Goal: Task Accomplishment & Management: Use online tool/utility

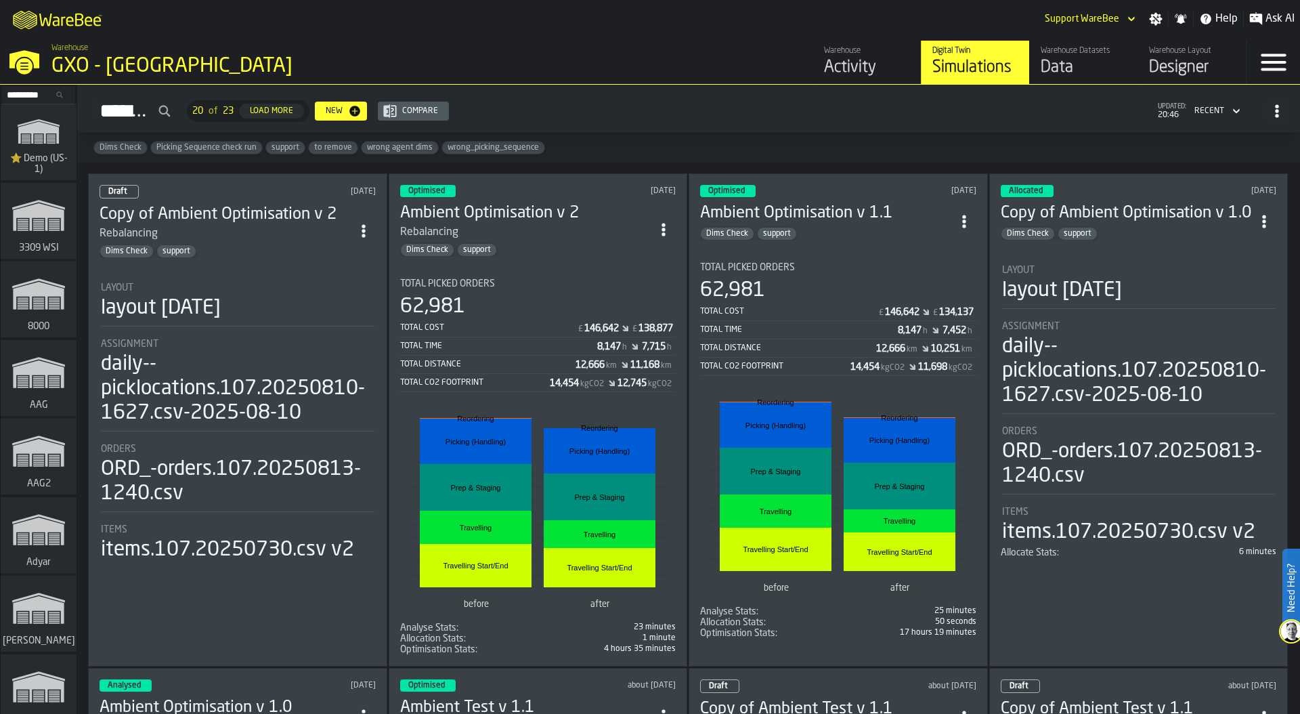
click at [815, 239] on div "Optimised 14 days ago Ambient Optimisation v 1.1 Dims Check support Total Picke…" at bounding box center [838, 419] width 299 height 493
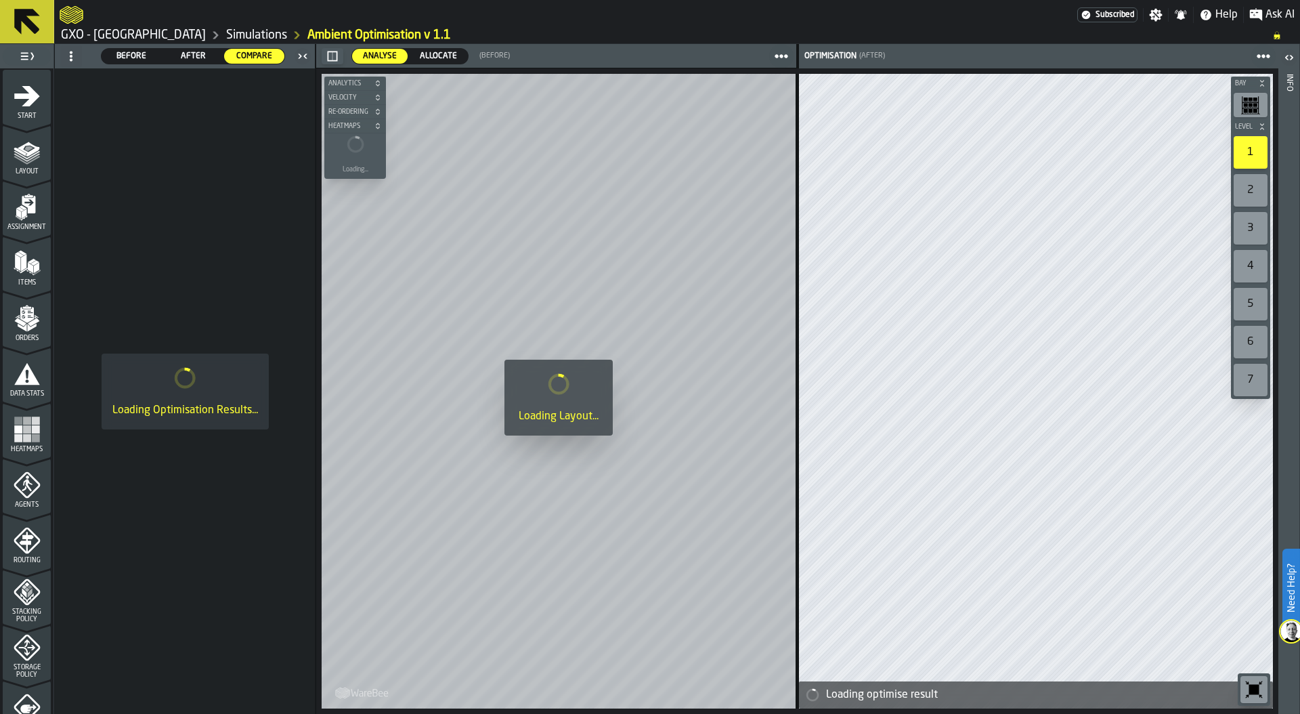
click at [194, 56] on span "After" at bounding box center [193, 56] width 49 height 12
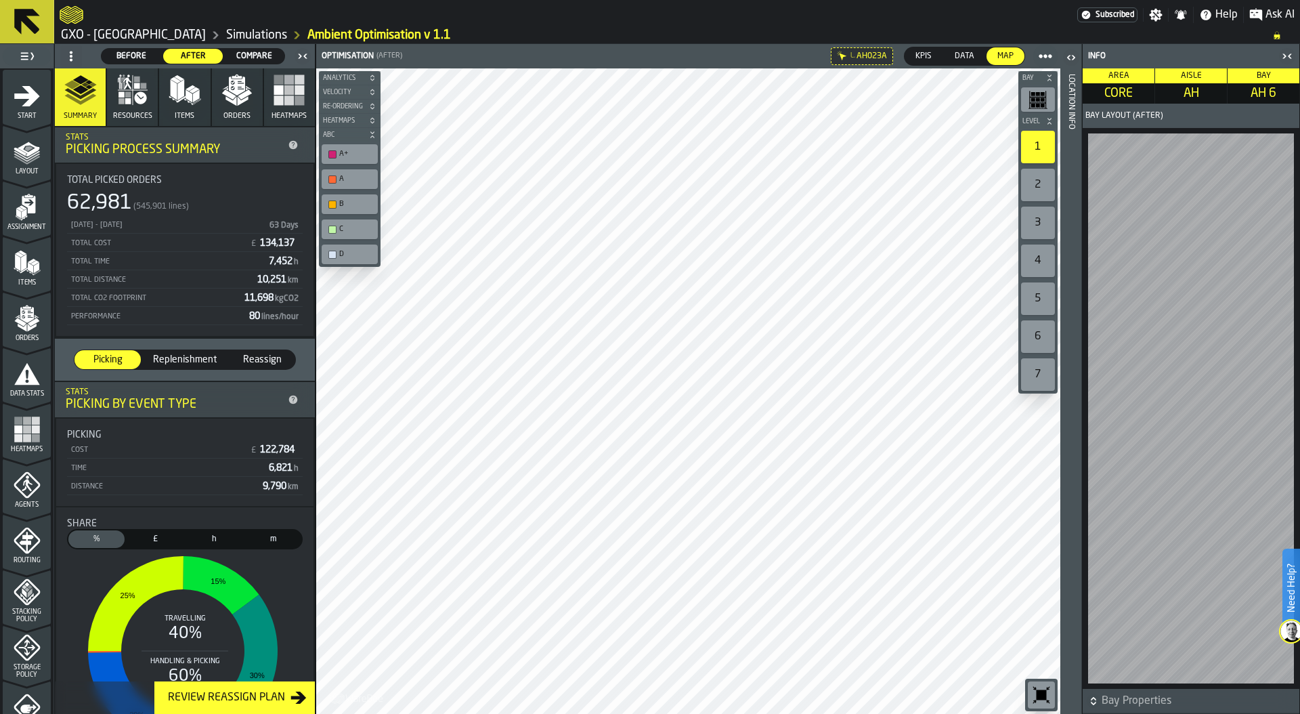
click at [1290, 56] on icon "button-toggle-Close me" at bounding box center [1287, 56] width 16 height 16
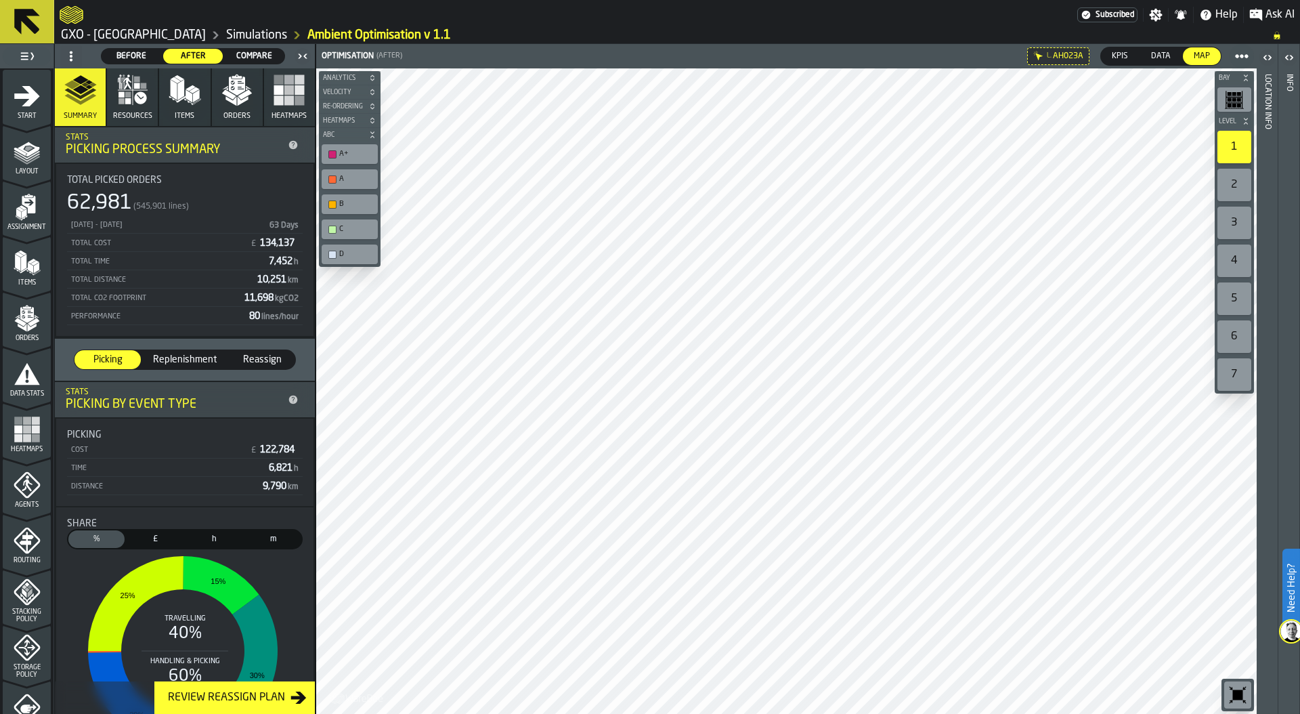
click at [186, 33] on link "GXO - [GEOGRAPHIC_DATA]" at bounding box center [133, 35] width 145 height 15
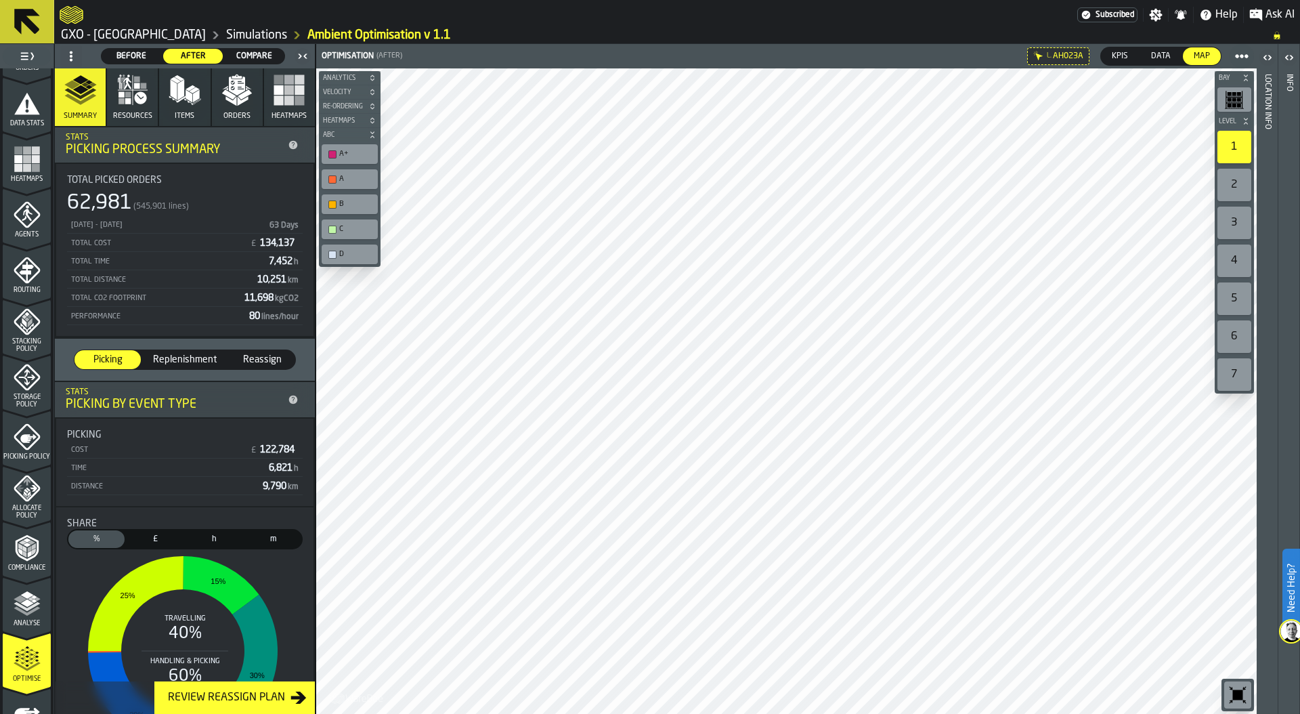
scroll to position [354, 0]
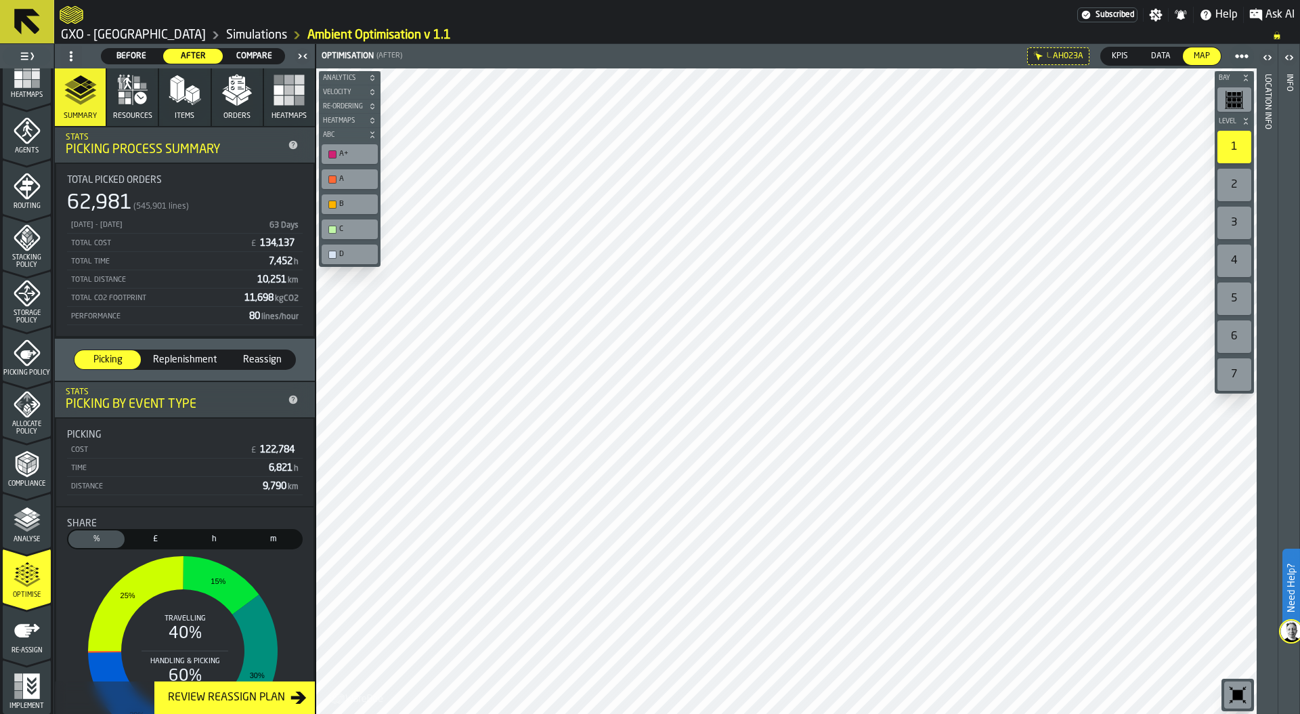
click at [72, 51] on icon at bounding box center [71, 56] width 11 height 11
click at [91, 74] on li "Show Setup" at bounding box center [103, 83] width 87 height 33
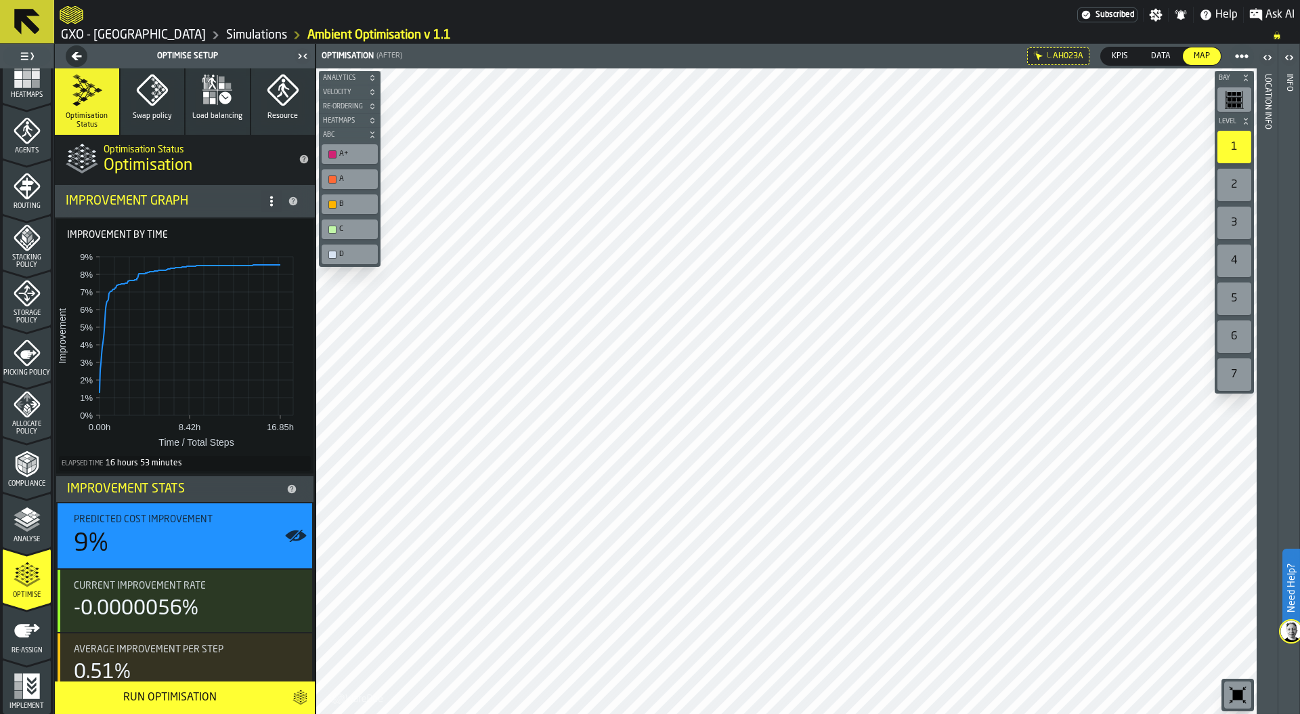
click at [211, 105] on icon "button" at bounding box center [217, 90] width 33 height 33
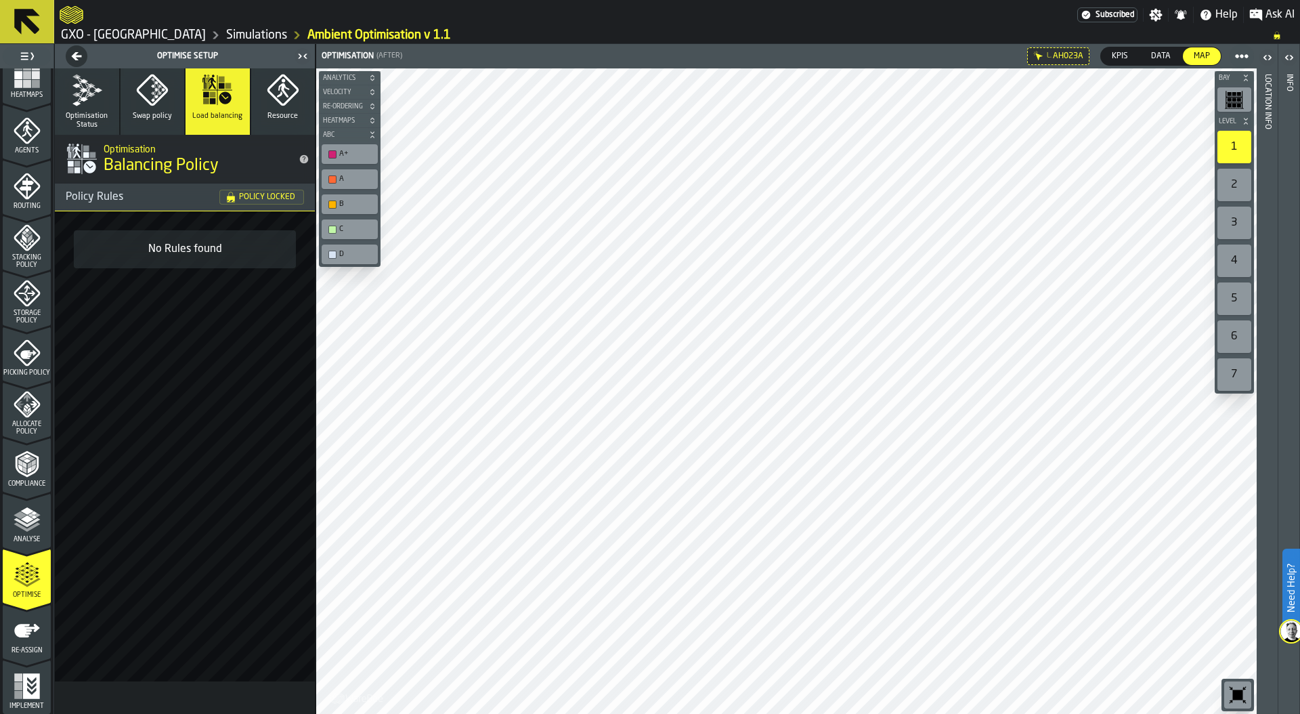
click at [80, 116] on span "Optimisation Status" at bounding box center [87, 121] width 54 height 18
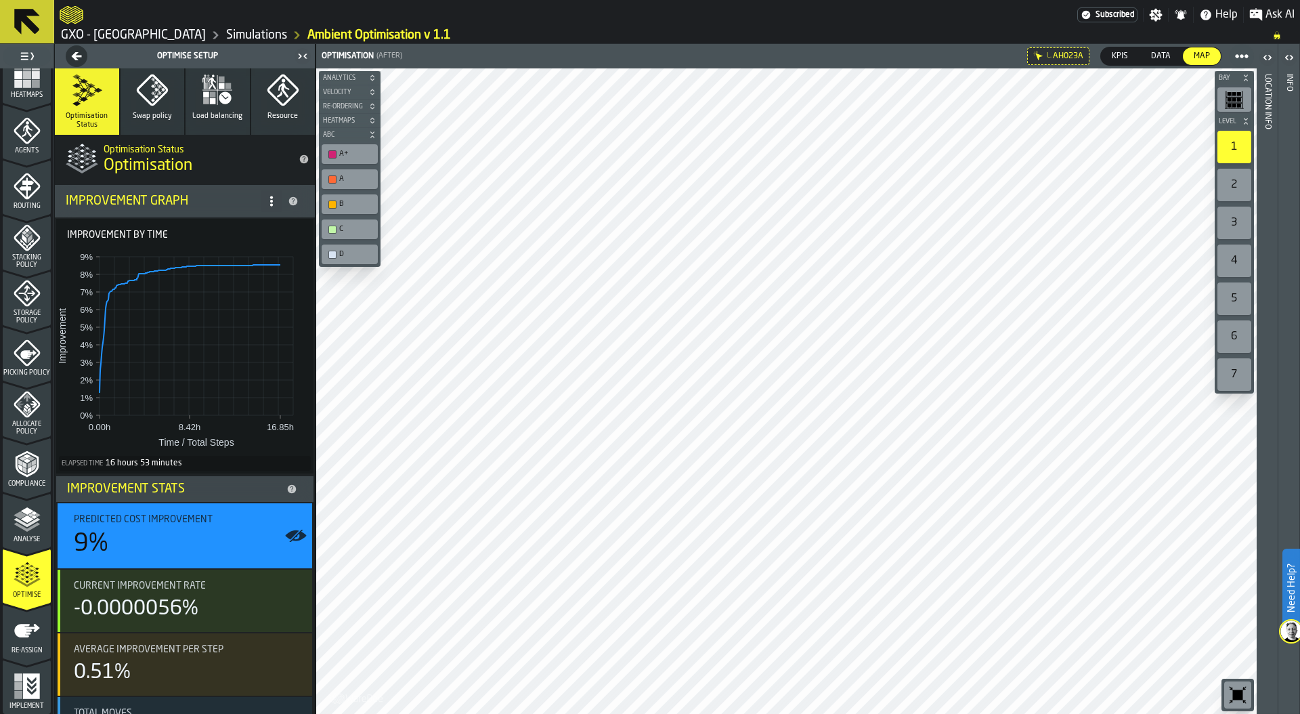
click at [245, 34] on link "Simulations" at bounding box center [256, 35] width 61 height 15
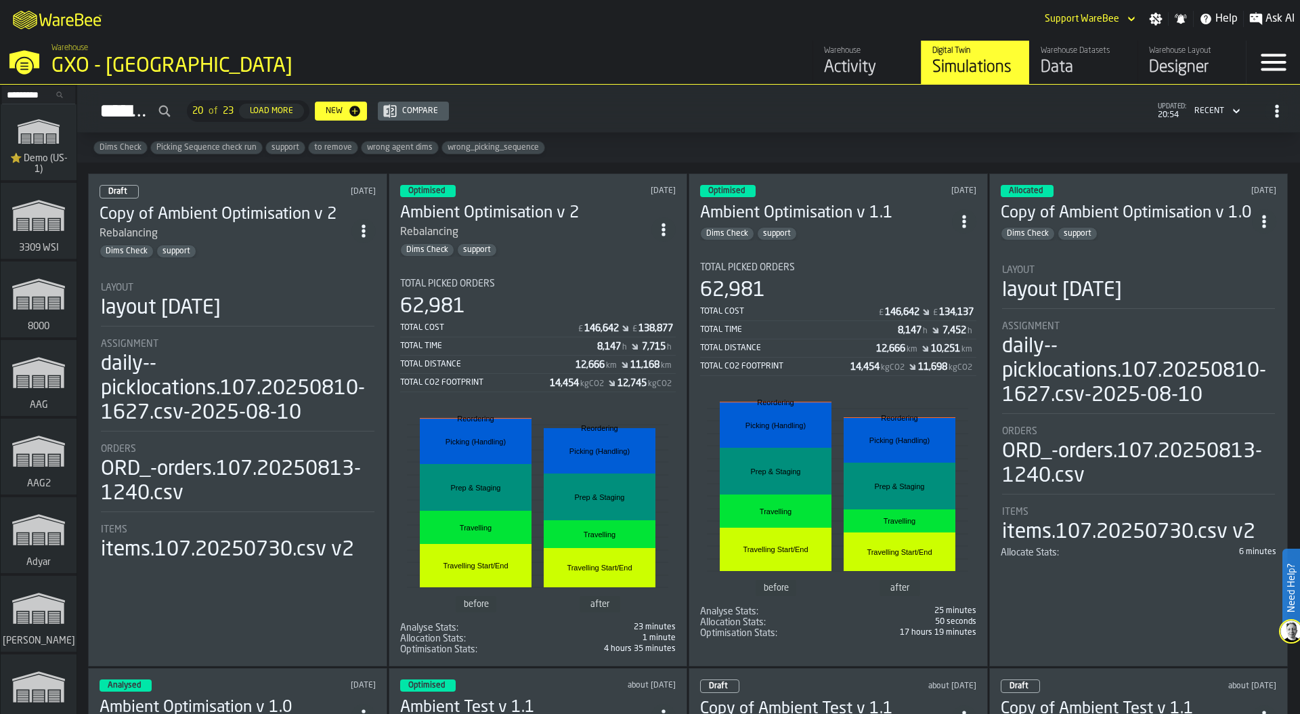
click at [577, 323] on div "£ 146,642" at bounding box center [598, 328] width 42 height 11
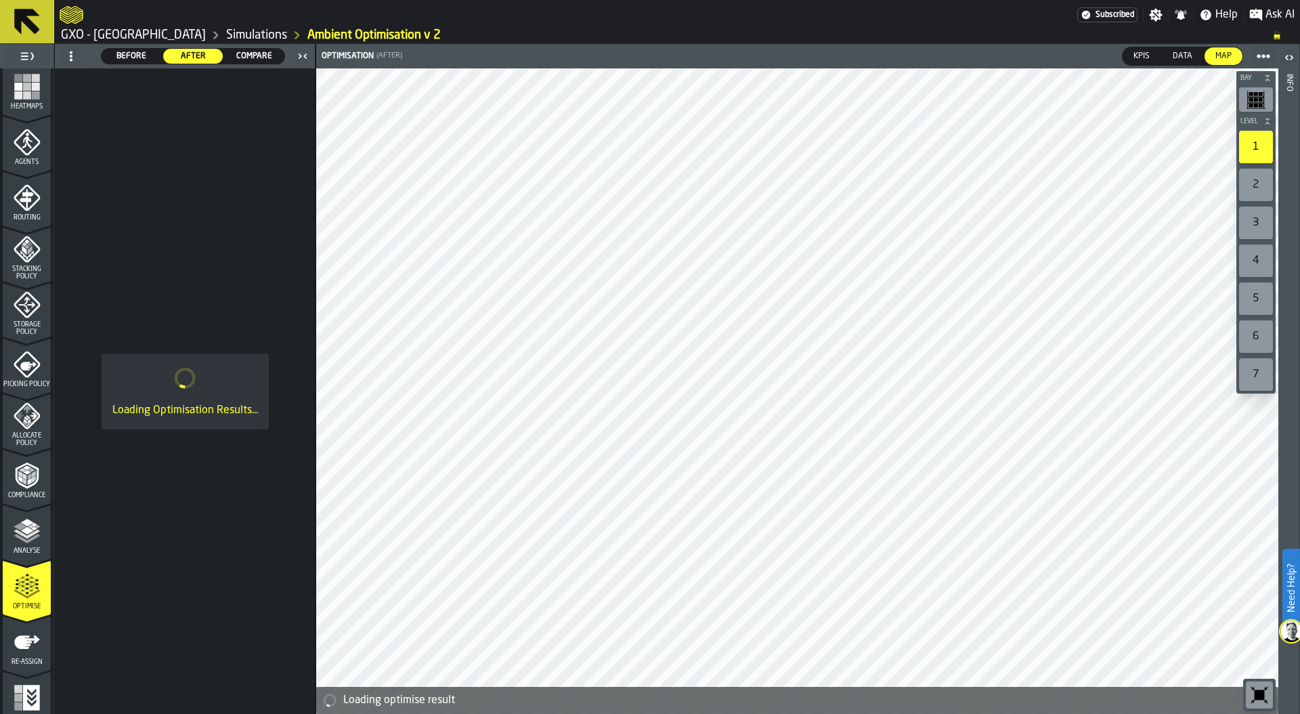
scroll to position [354, 0]
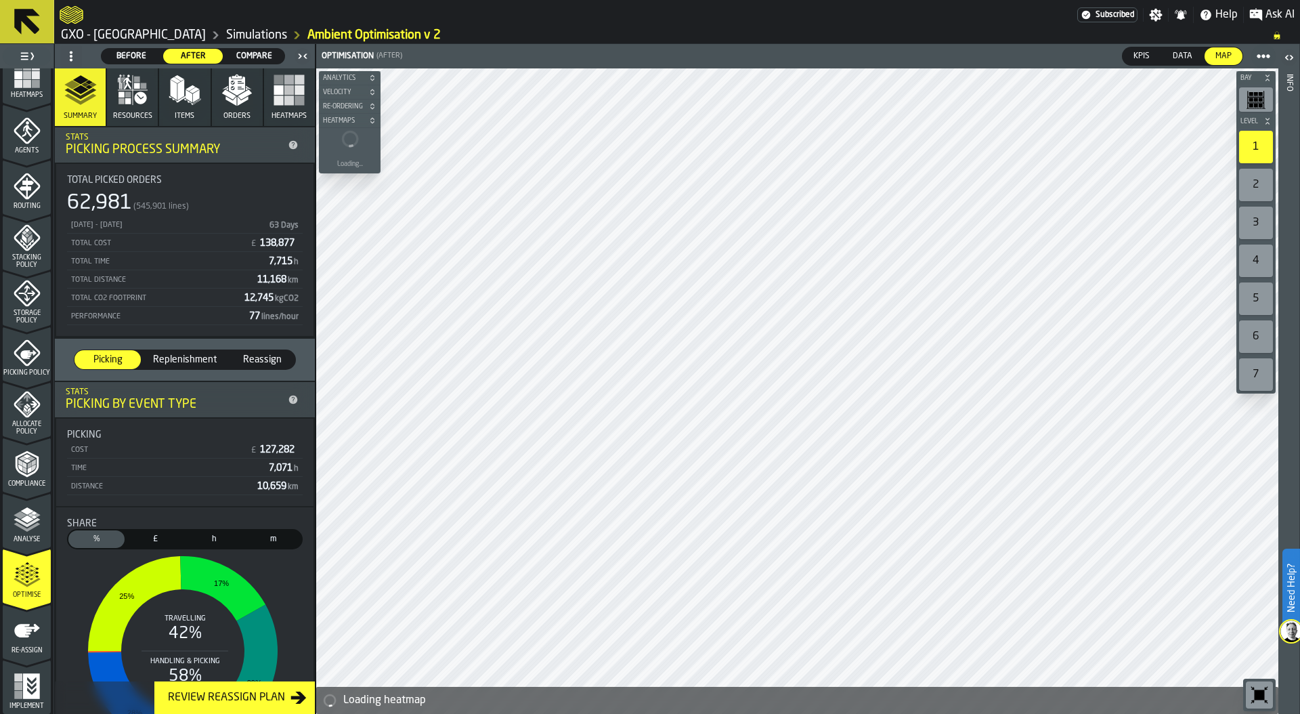
click at [72, 60] on circle at bounding box center [71, 59] width 3 height 3
click at [89, 85] on div "Show Setup" at bounding box center [103, 83] width 70 height 16
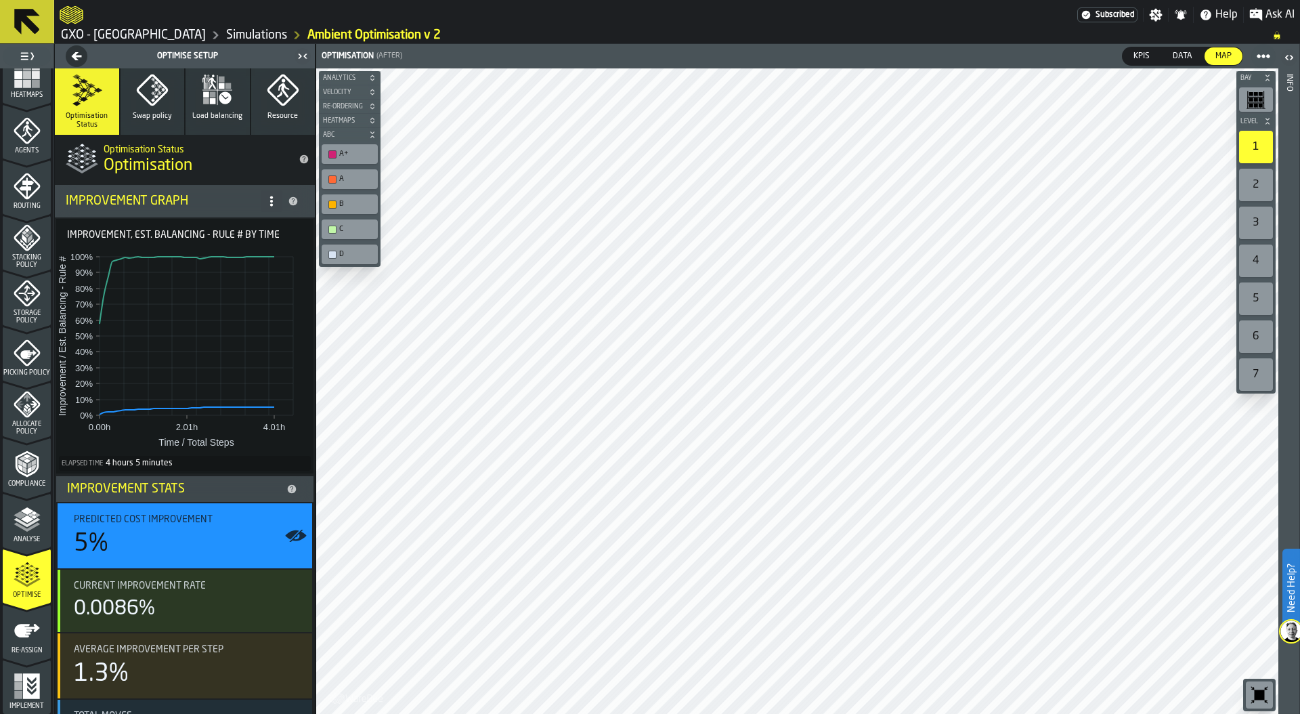
click at [220, 98] on icon "button" at bounding box center [225, 97] width 12 height 12
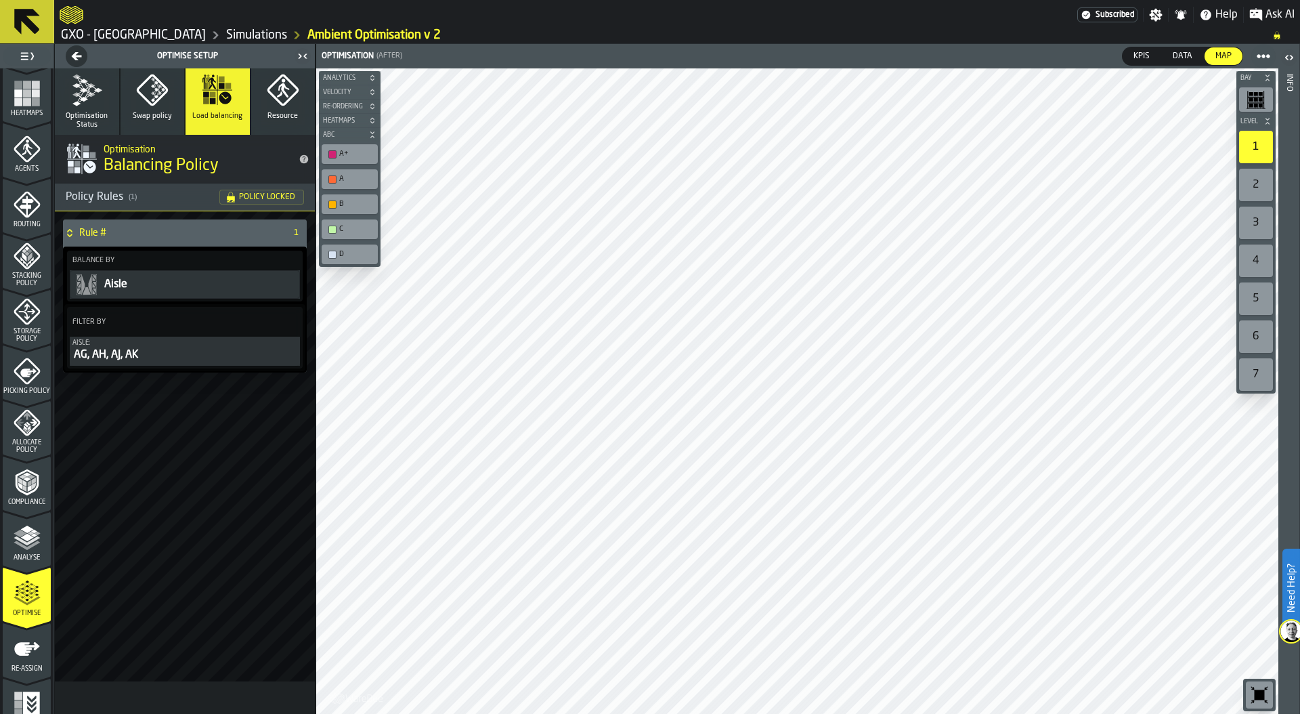
scroll to position [332, 0]
click at [34, 315] on icon "menu Storage Policy" at bounding box center [27, 315] width 27 height 27
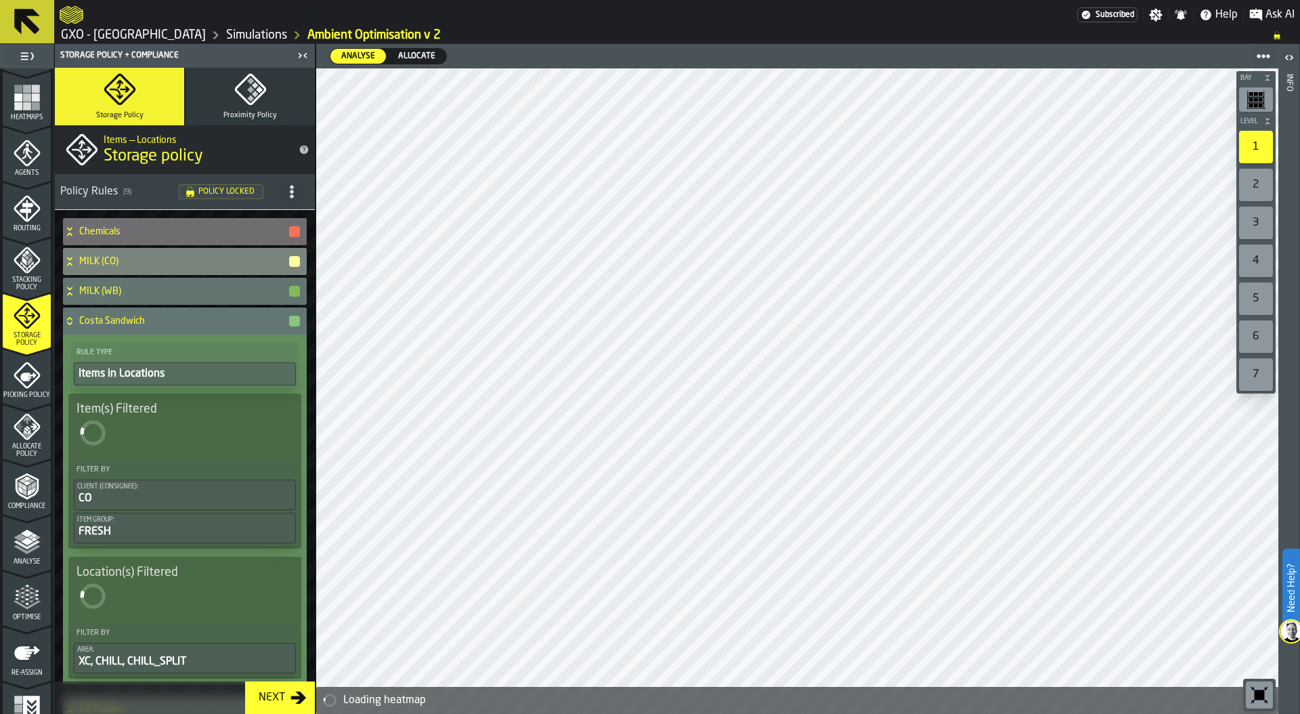
click at [253, 84] on rect "button" at bounding box center [254, 85] width 7 height 7
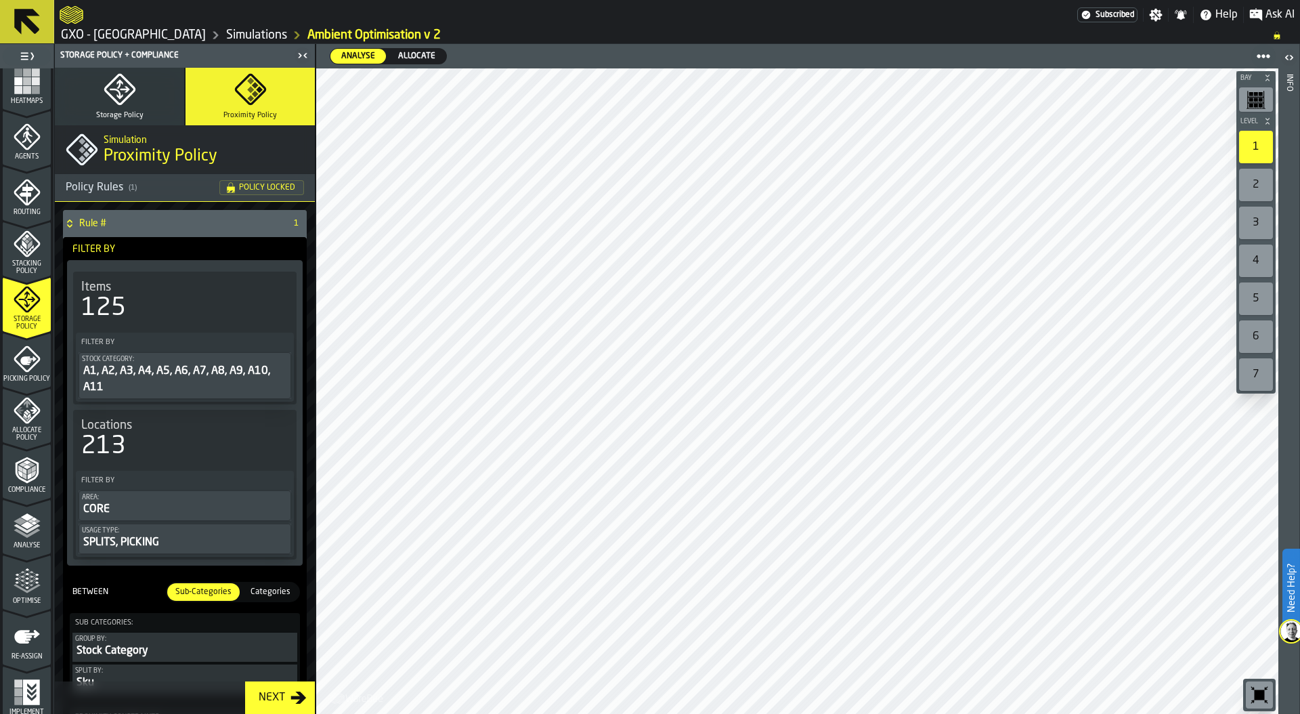
scroll to position [354, 0]
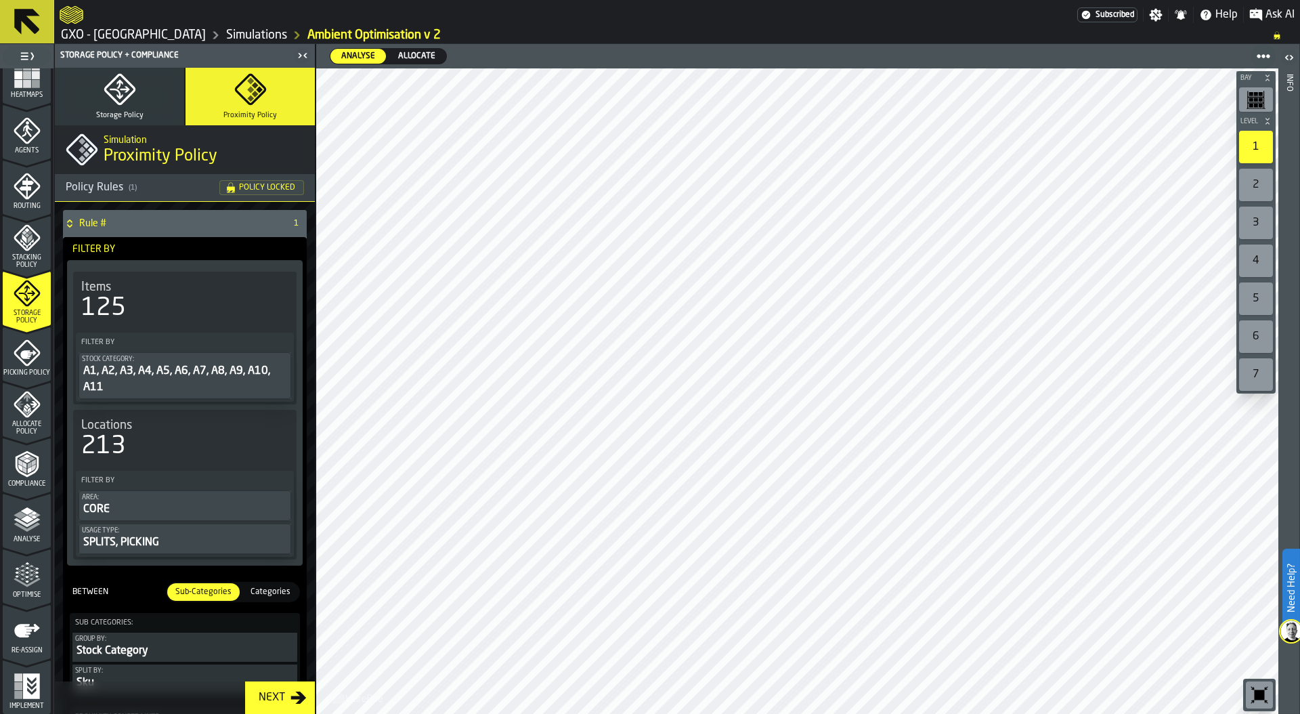
click at [28, 524] on polyline "menu Analyse" at bounding box center [27, 521] width 26 height 9
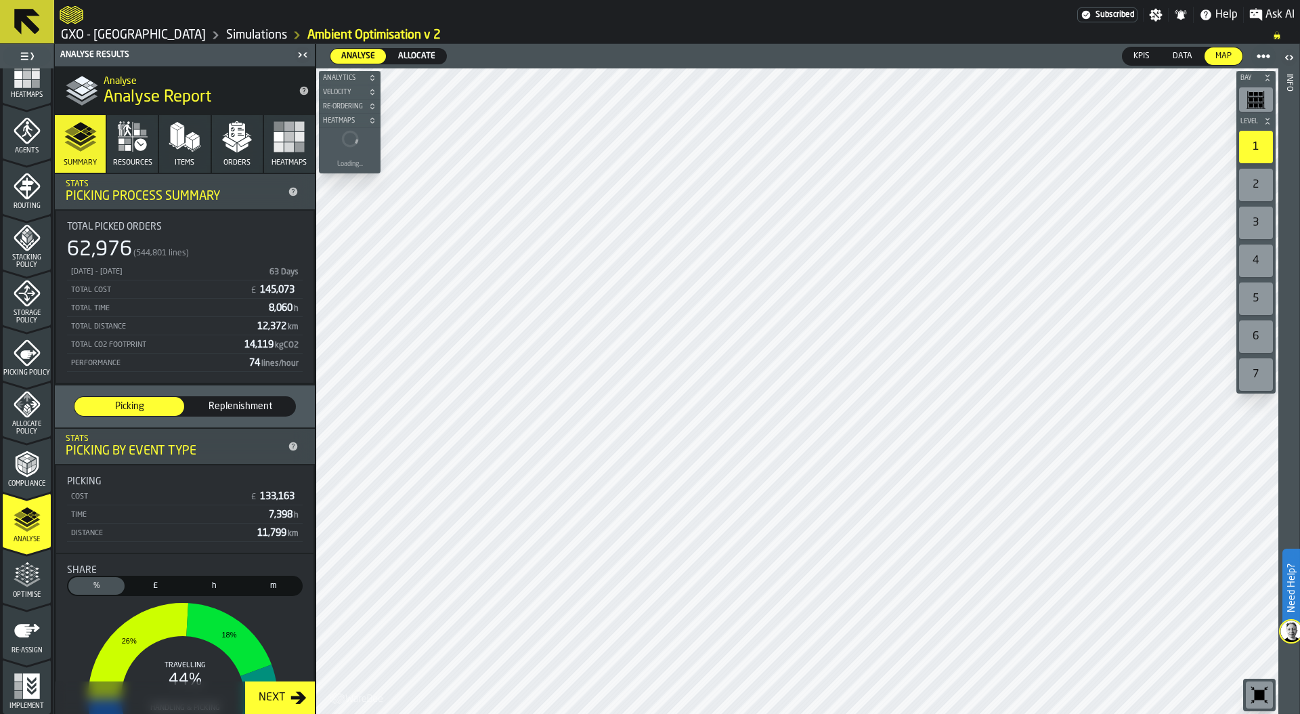
click at [260, 35] on link "Simulations" at bounding box center [256, 35] width 61 height 15
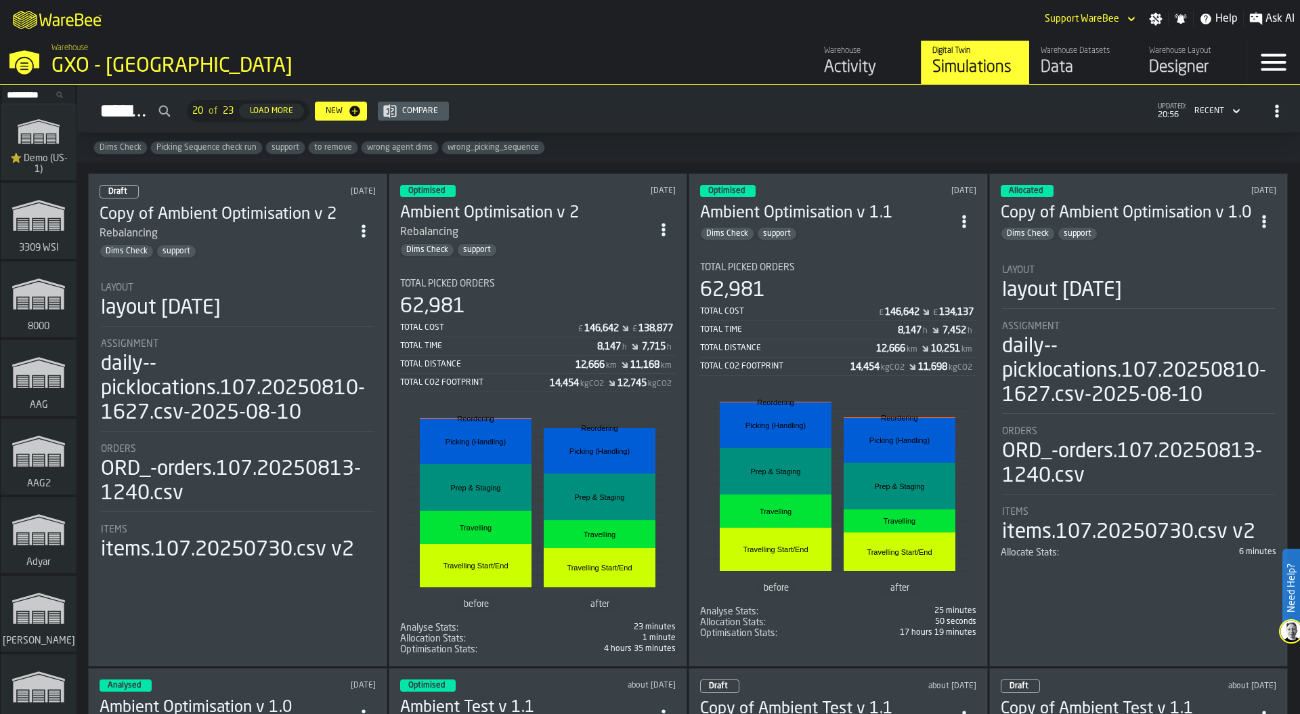
click at [828, 314] on div "Total Cost £ 146,642 £ 134,137" at bounding box center [838, 312] width 276 height 17
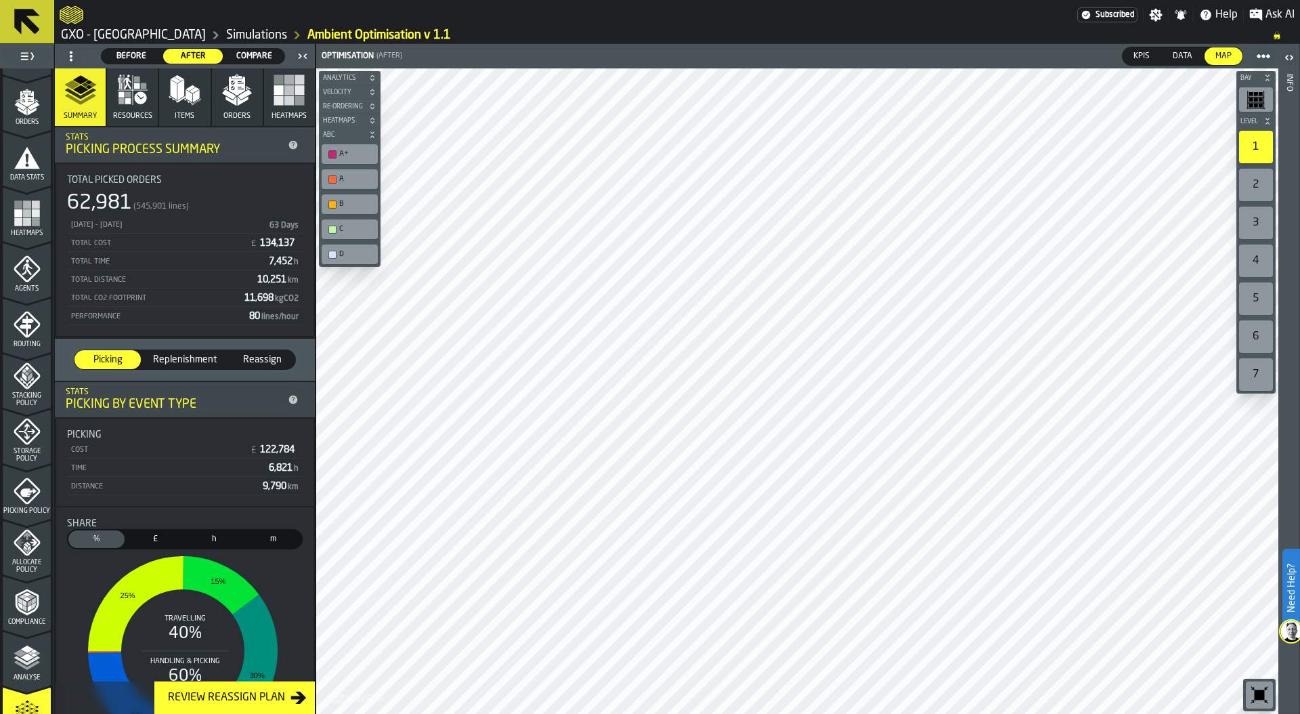
scroll to position [231, 0]
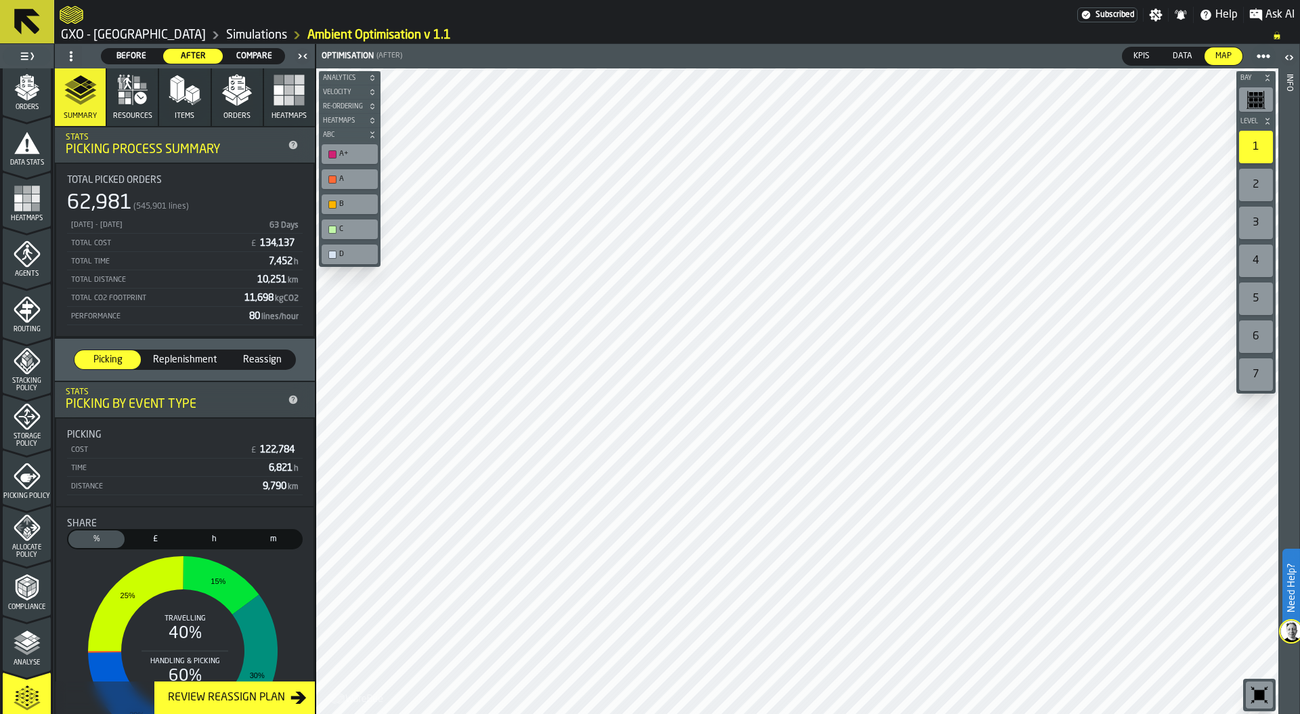
click at [26, 368] on polygon "menu Stacking Policy" at bounding box center [26, 366] width 13 height 9
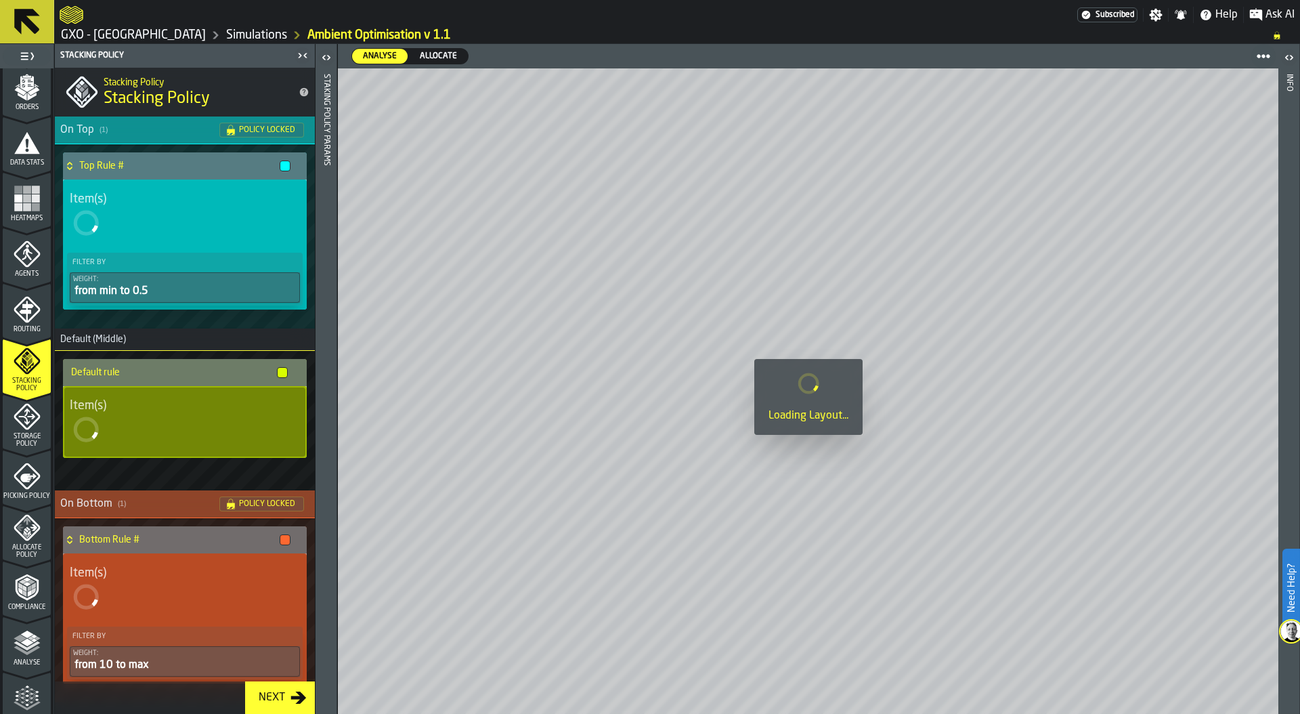
click at [26, 423] on icon "menu Storage Policy" at bounding box center [26, 416] width 17 height 17
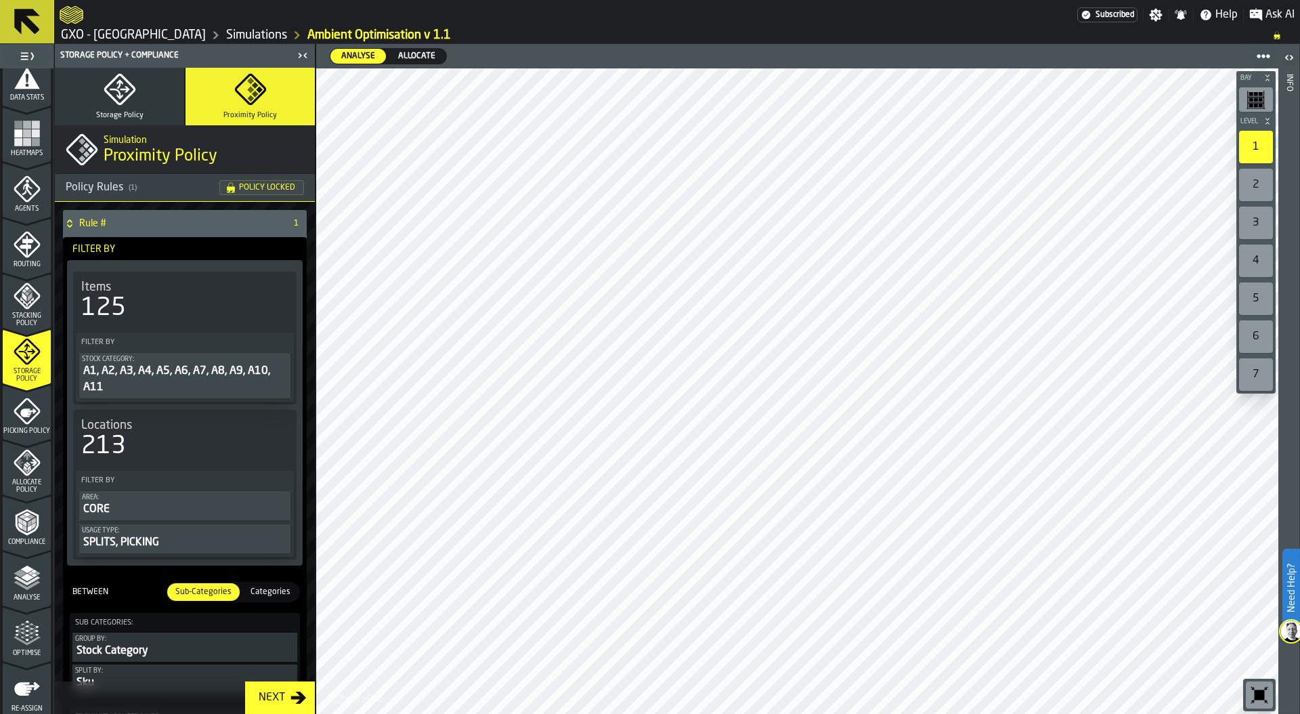
scroll to position [321, 0]
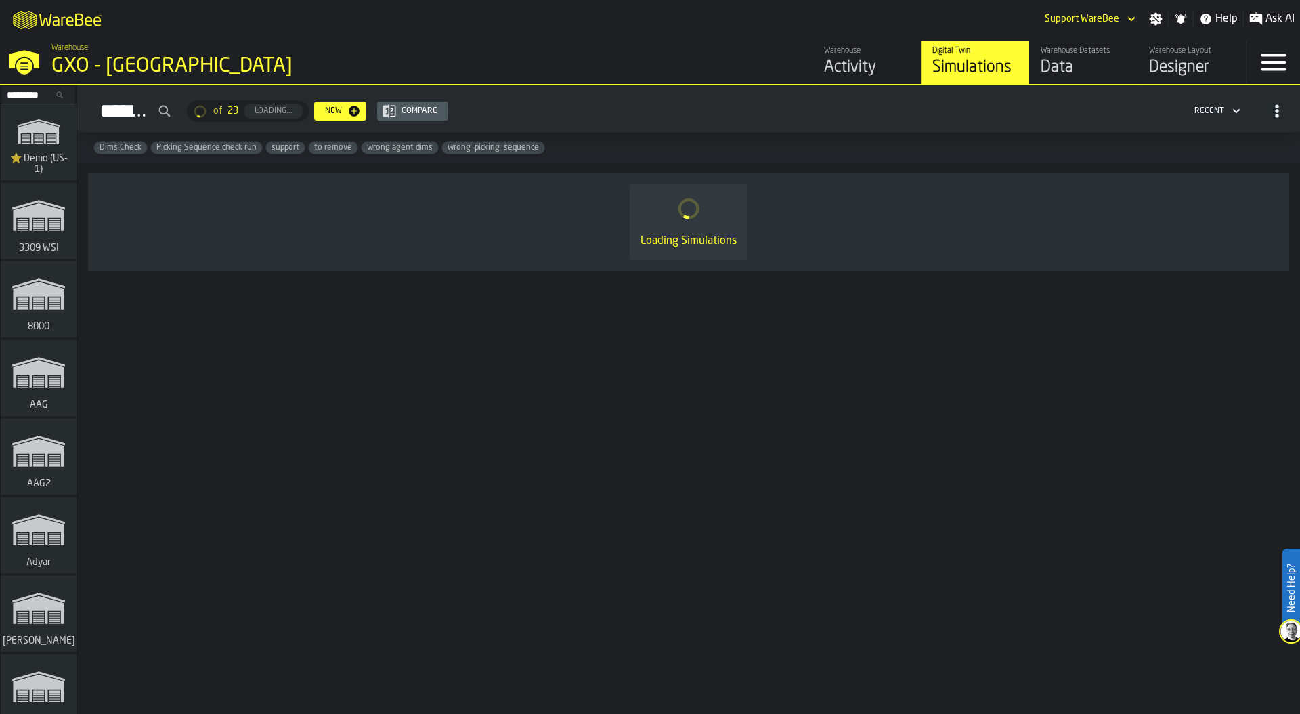
click at [20, 95] on input "Search..." at bounding box center [38, 94] width 70 height 15
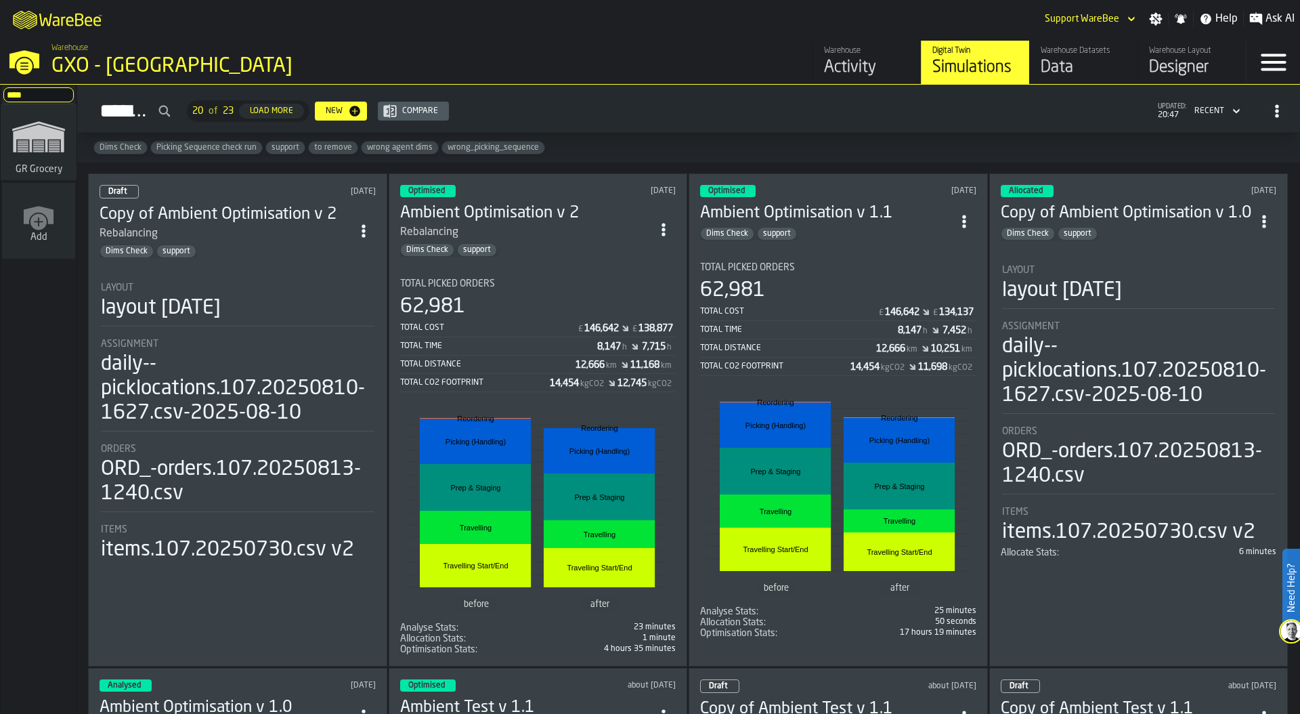
type input "****"
click at [41, 146] on rect "link-to-/wh/i/e451d98b-95f6-4604-91ff-c80219f9c36d/simulations" at bounding box center [38, 146] width 11 height 1
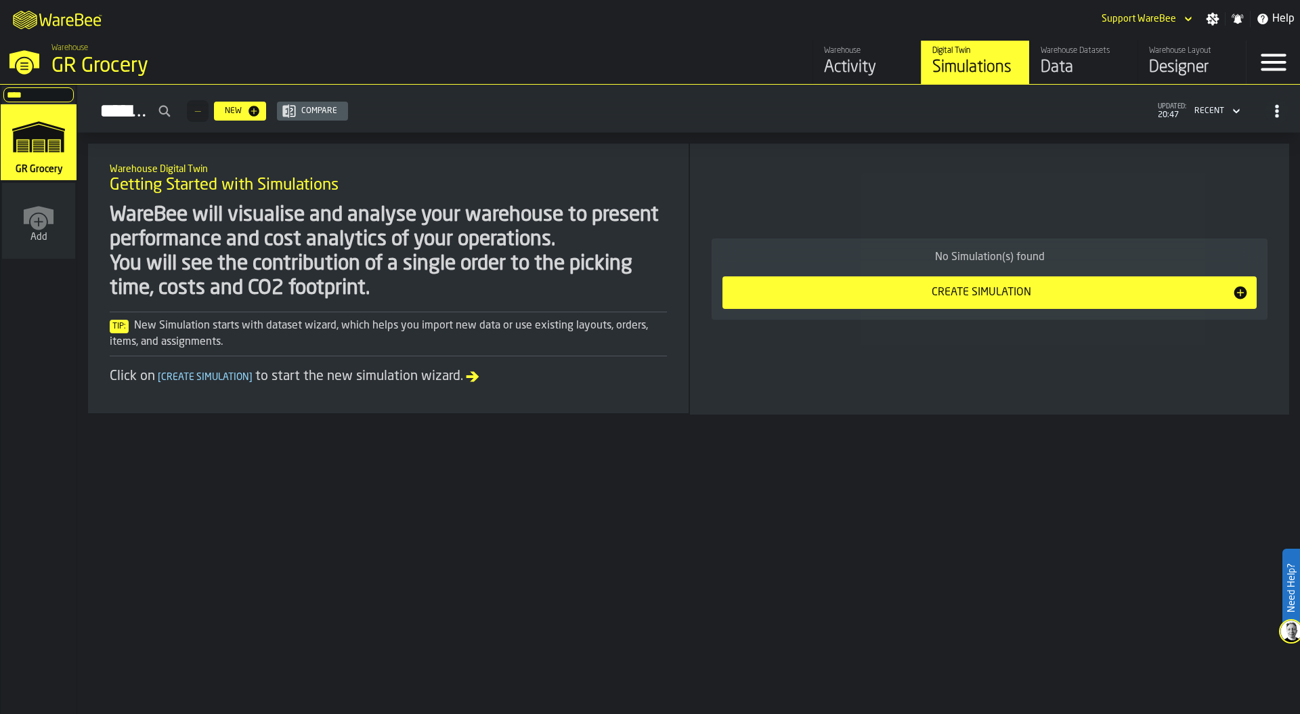
click at [1097, 44] on link "Warehouse Datasets Data" at bounding box center [1083, 62] width 108 height 43
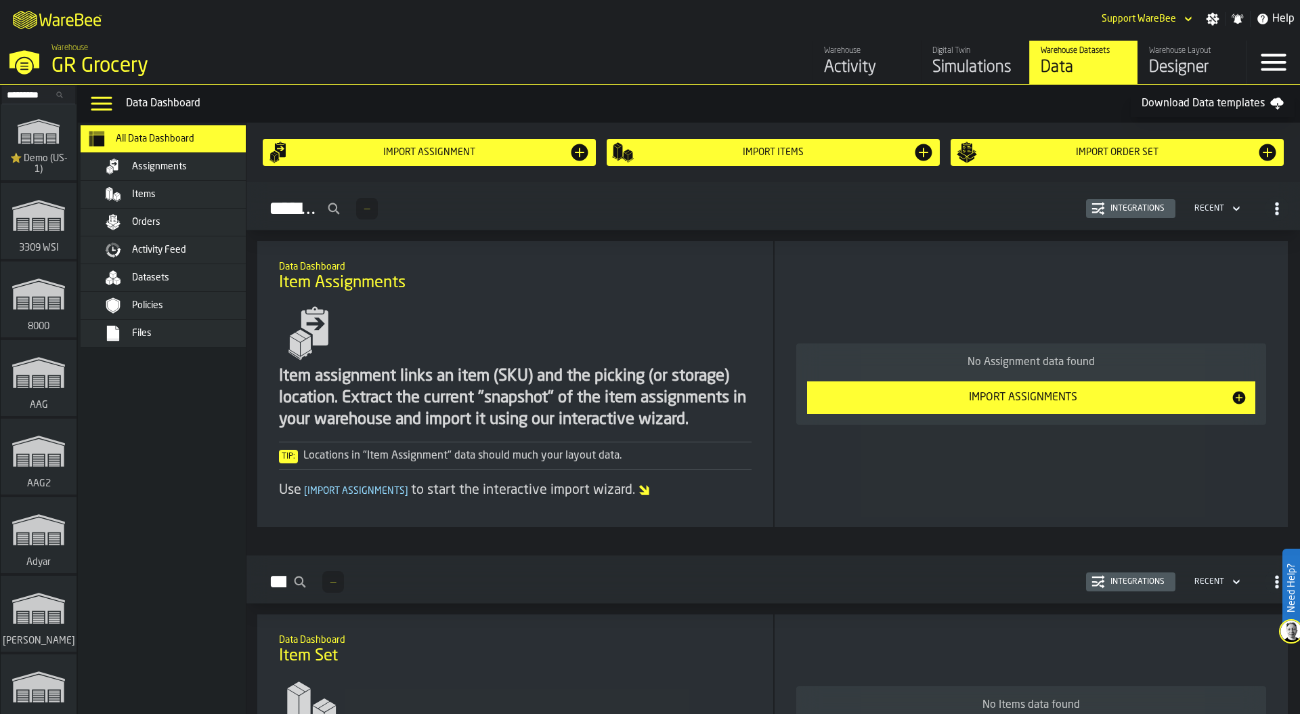
click at [161, 324] on div "Files" at bounding box center [176, 333] width 190 height 27
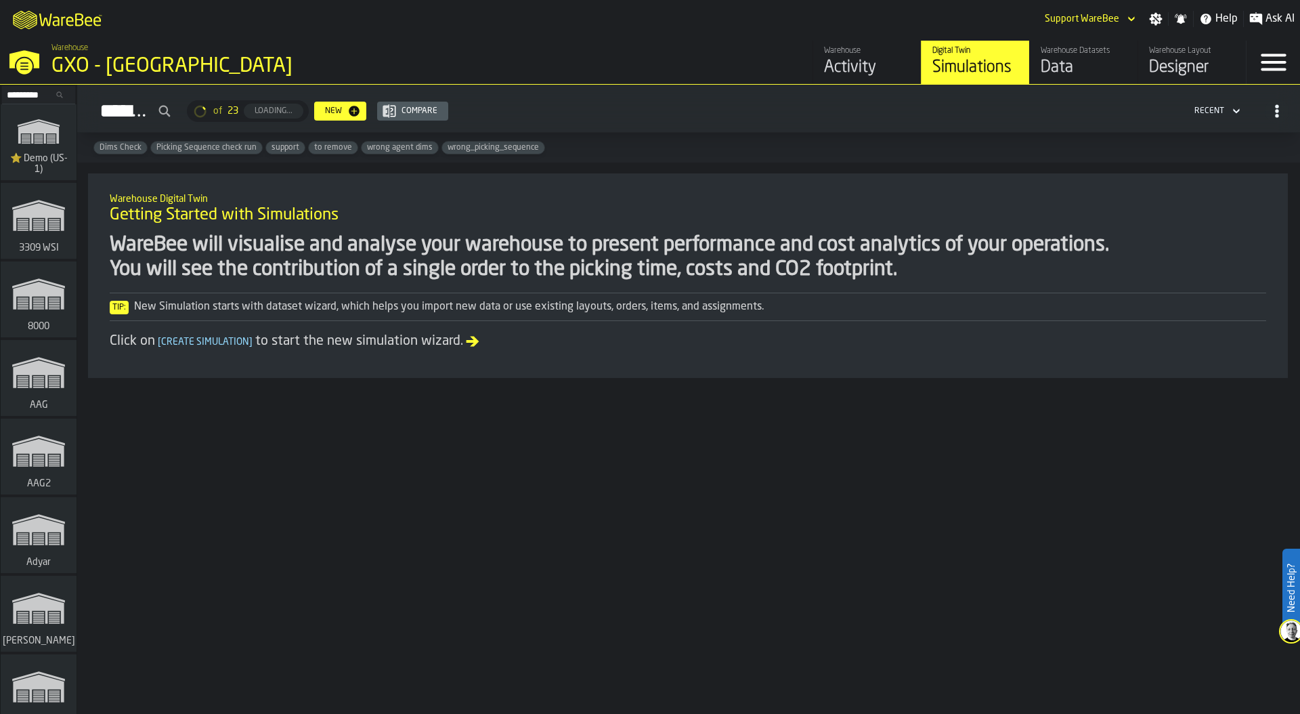
click at [98, 68] on div "GXO - [GEOGRAPHIC_DATA]" at bounding box center [234, 66] width 366 height 24
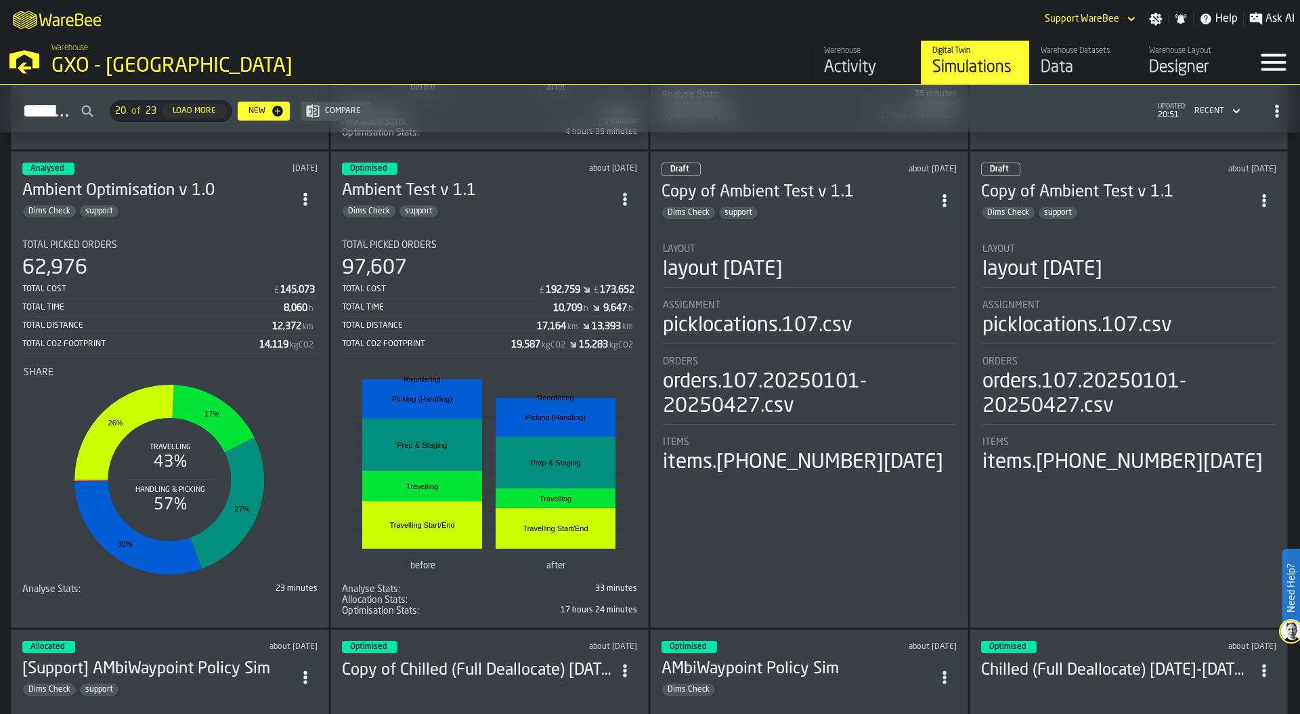
scroll to position [527, 0]
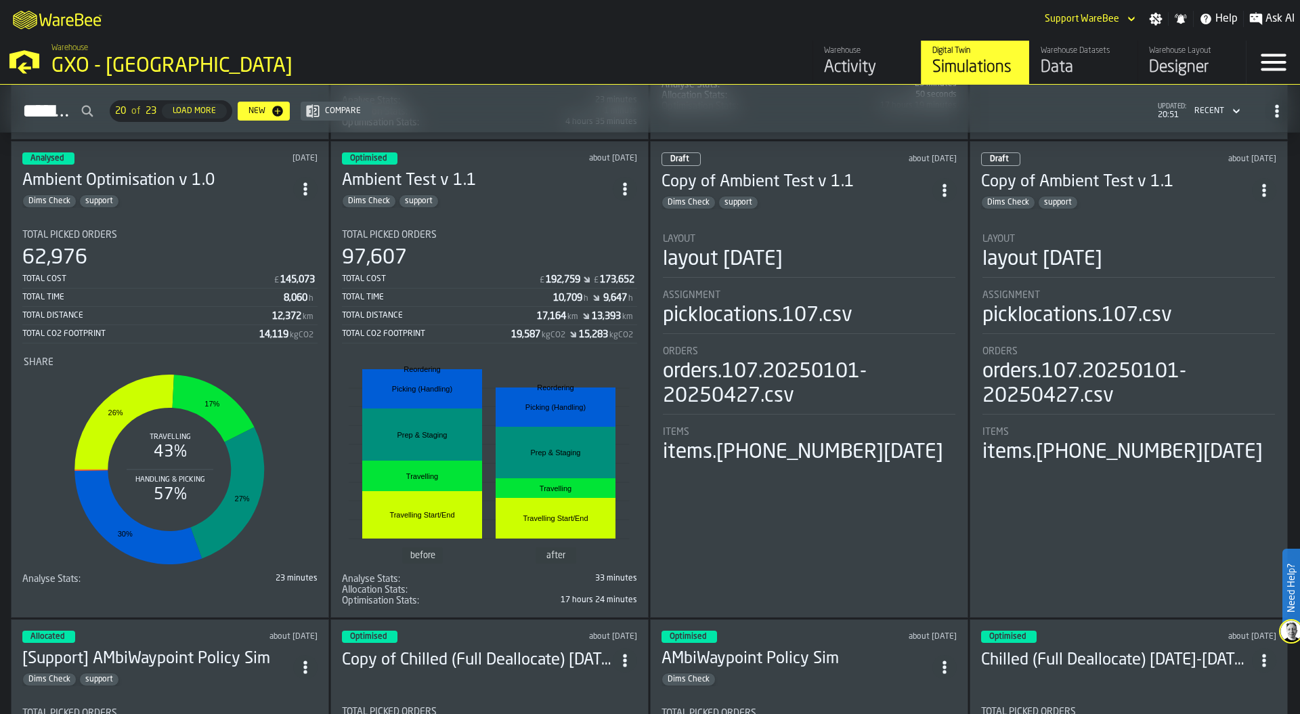
click at [505, 279] on div "Total Cost" at bounding box center [440, 278] width 196 height 9
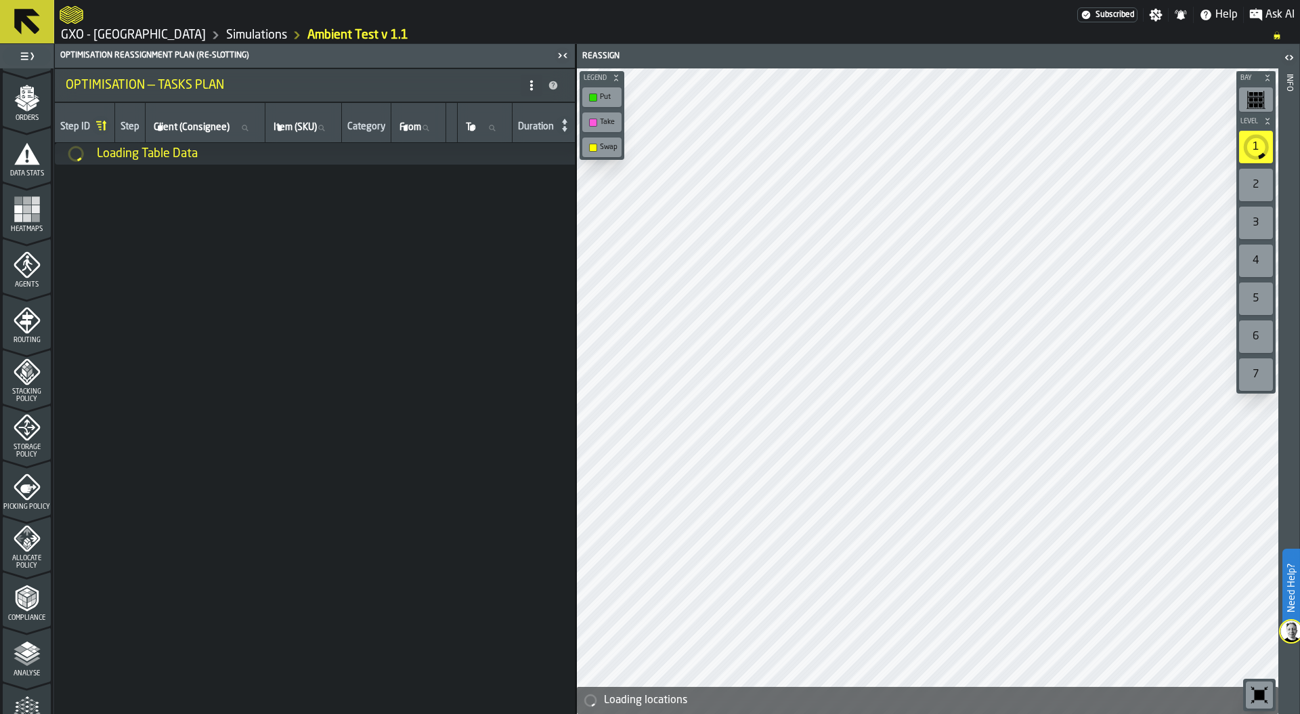
scroll to position [354, 0]
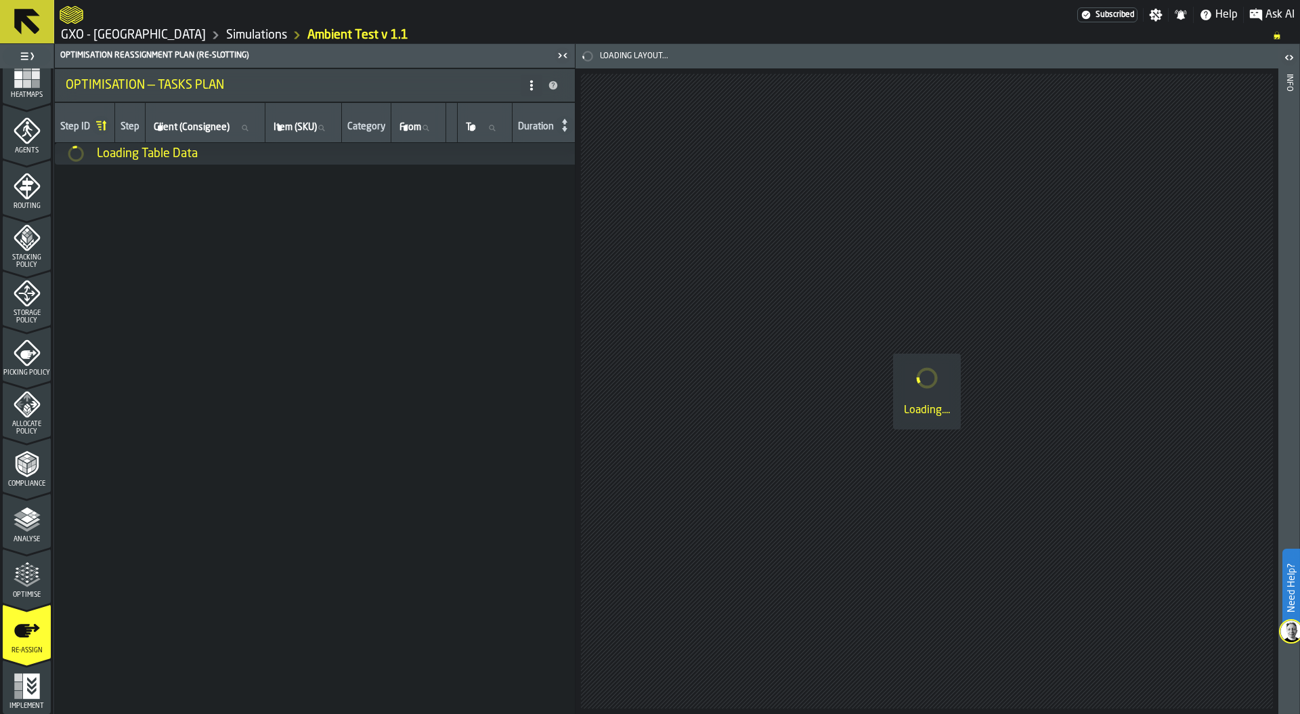
click at [28, 577] on icon "menu Optimise" at bounding box center [27, 574] width 27 height 27
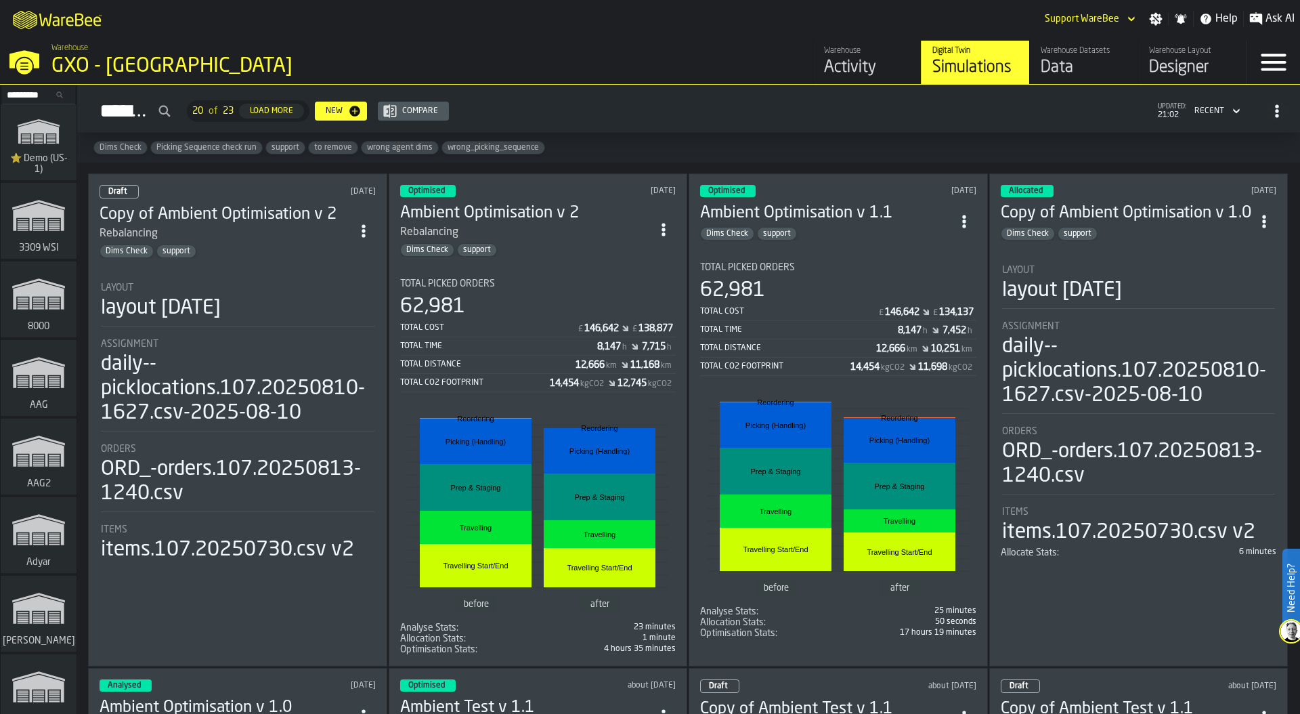
click at [29, 92] on input "Search..." at bounding box center [38, 94] width 70 height 15
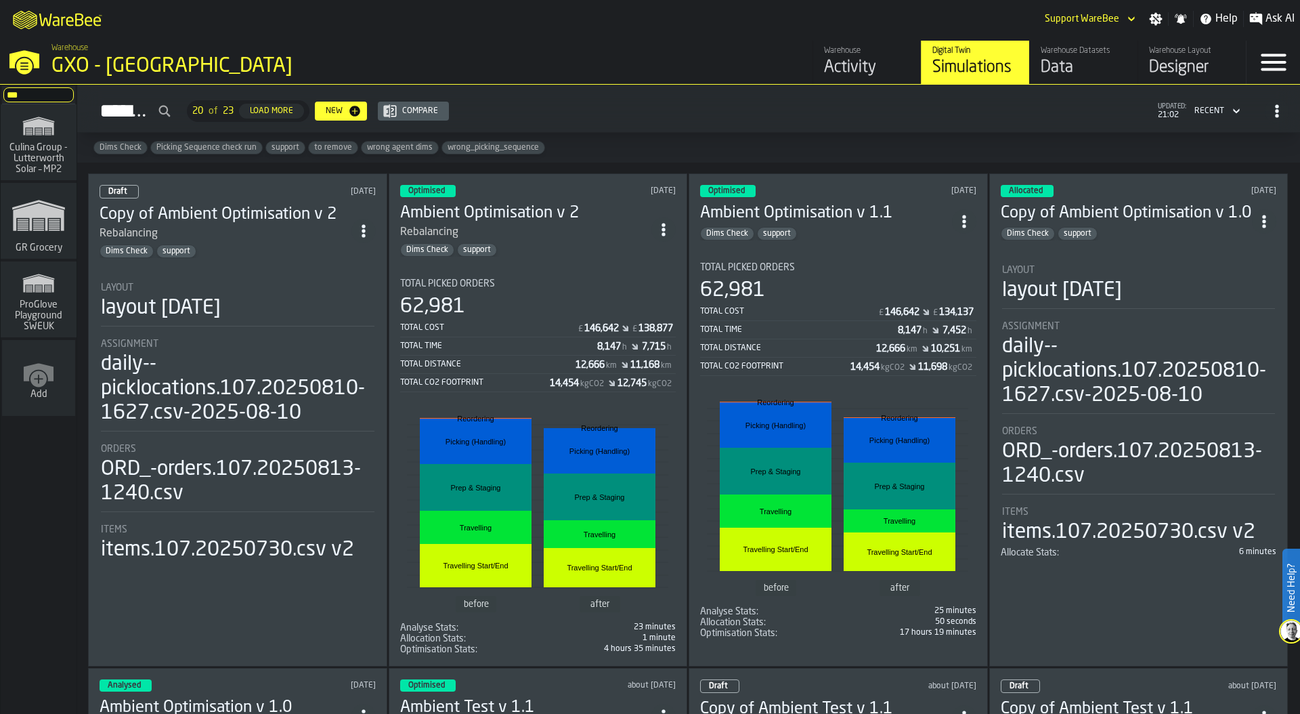
type input "***"
click at [45, 222] on icon "link-to-/wh/i/e451d98b-95f6-4604-91ff-c80219f9c36d/simulations" at bounding box center [38, 215] width 65 height 54
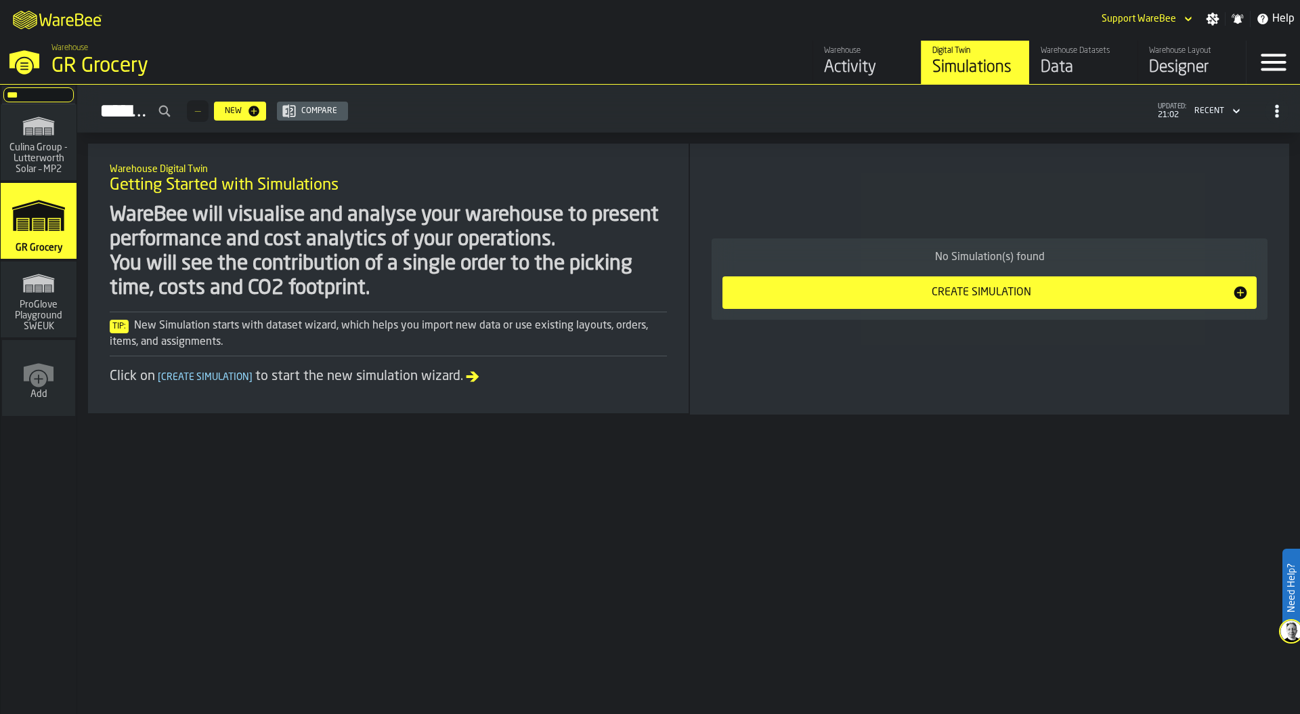
click at [293, 20] on div "M A K I N G W A R E H O U S E S M O R E EF F I C I E N T Support WareBee Settin…" at bounding box center [650, 19] width 1300 height 38
click at [121, 65] on div "GR Grocery" at bounding box center [234, 66] width 366 height 24
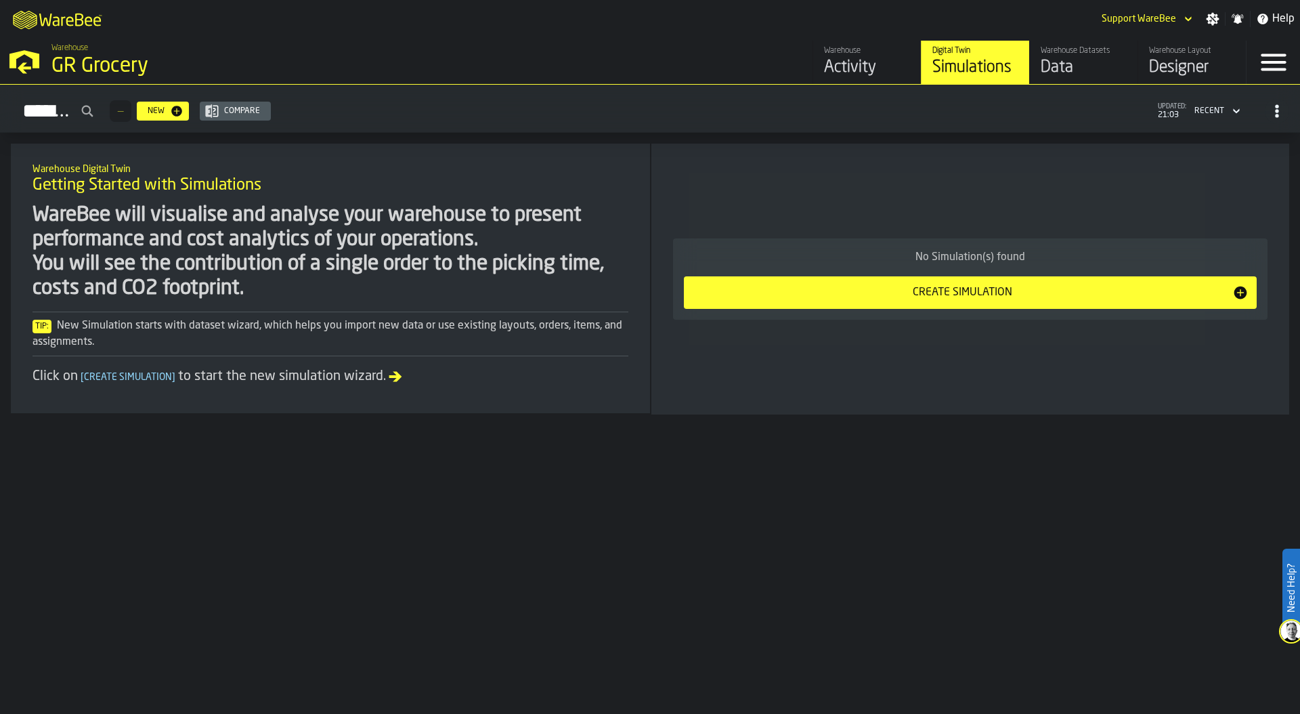
click at [899, 15] on div "M A K I N G W A R E H O U S E S M O R E EF F I C I E N T Support WareBee Settin…" at bounding box center [650, 19] width 1300 height 38
click at [996, 12] on div "M A K I N G W A R E H O U S E S M O R E EF F I C I E N T Support WareBee Settin…" at bounding box center [650, 19] width 1300 height 38
click at [855, 12] on div "M A K I N G W A R E H O U S E S M O R E EF F I C I E N T Support WareBee Settin…" at bounding box center [650, 19] width 1300 height 38
click at [1058, 26] on div "M A K I N G W A R E H O U S E S M O R E EF F I C I E N T Support WareBee Settin…" at bounding box center [650, 19] width 1300 height 38
click at [1185, 67] on div "Designer" at bounding box center [1192, 68] width 86 height 22
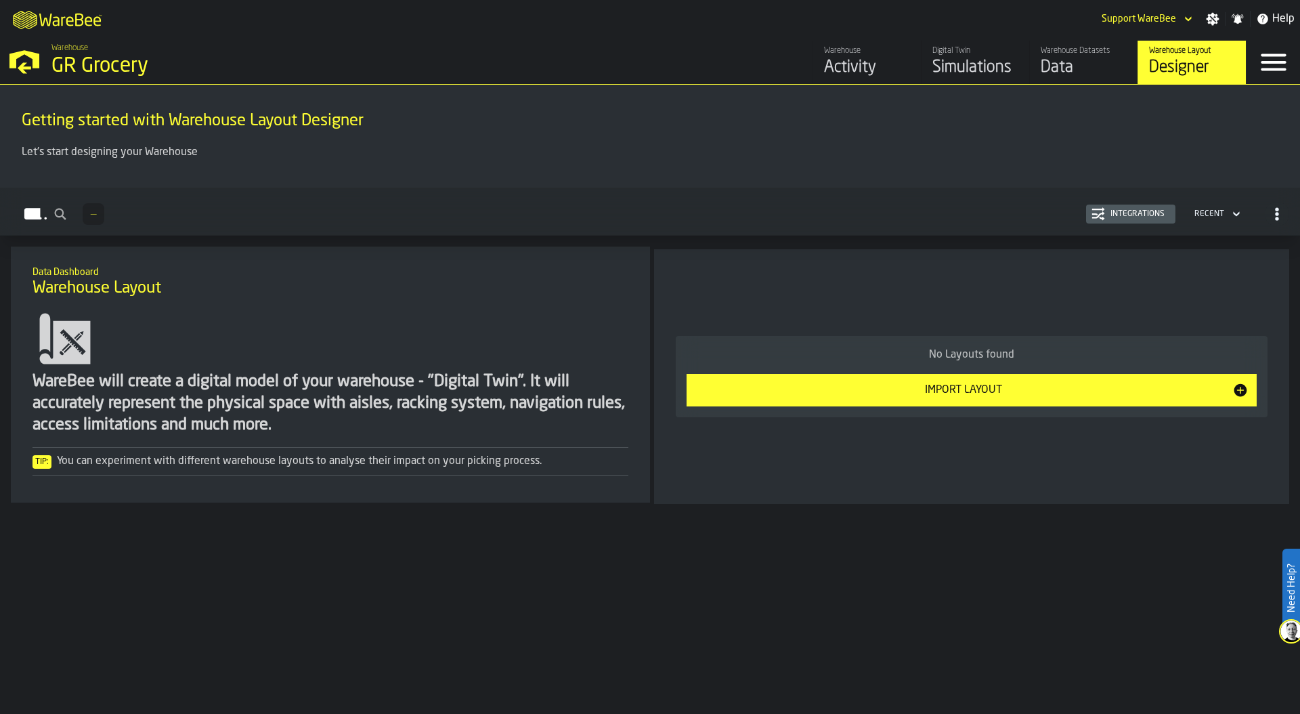
click at [935, 106] on div "Getting started with Warehouse Layout Designer" at bounding box center [650, 120] width 1279 height 46
click at [1063, 67] on div "Data" at bounding box center [1084, 68] width 86 height 22
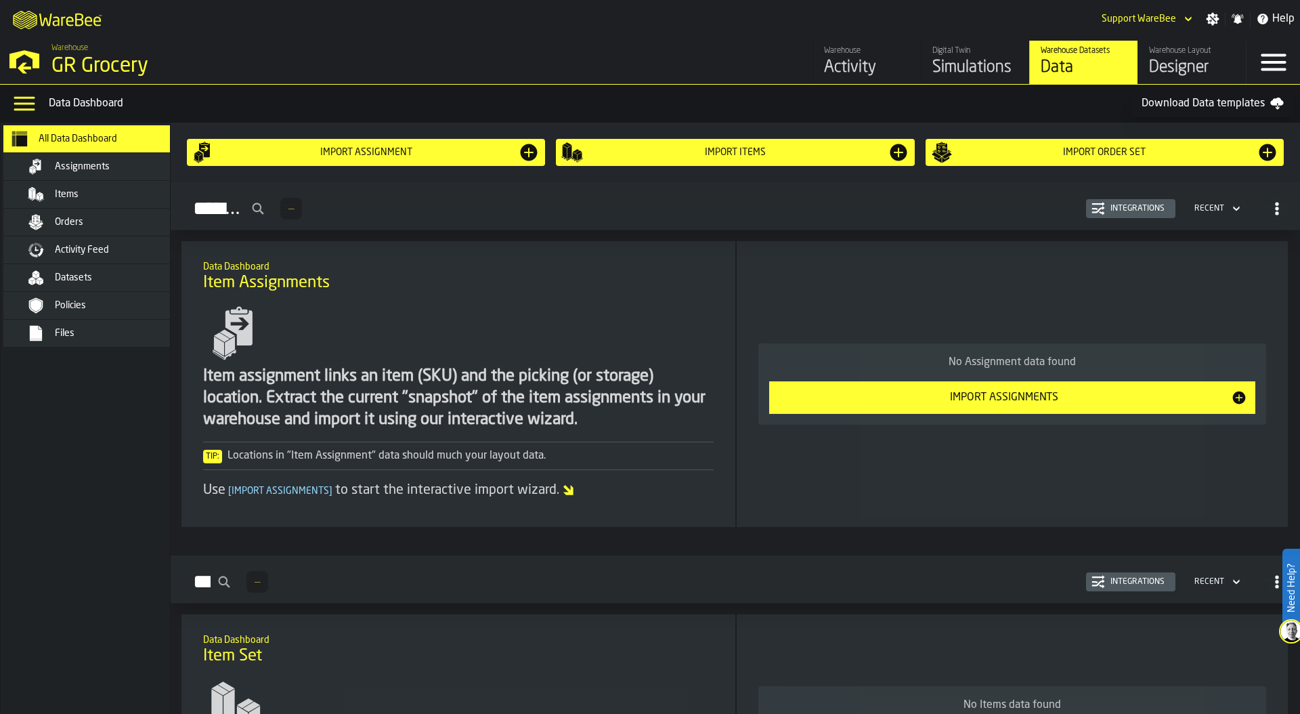
click at [70, 338] on span "Files" at bounding box center [65, 333] width 20 height 11
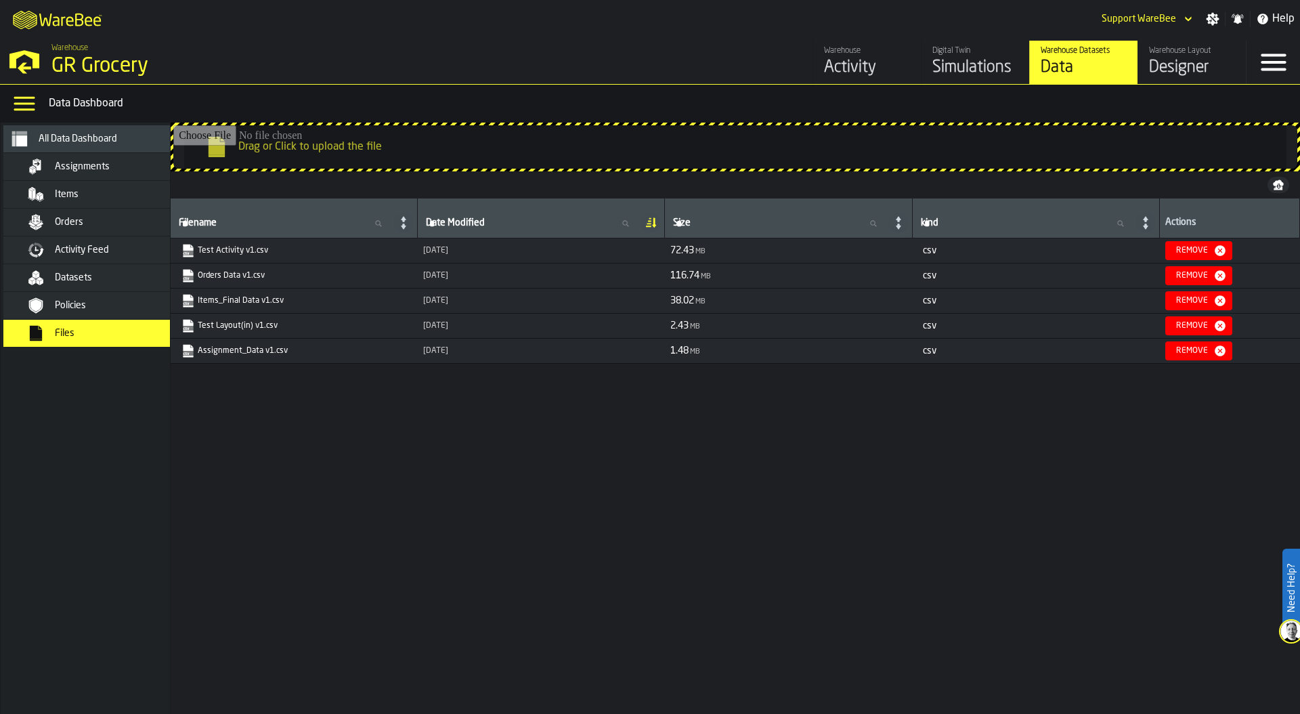
click at [1184, 56] on div "Warehouse Layout Designer" at bounding box center [1192, 62] width 86 height 33
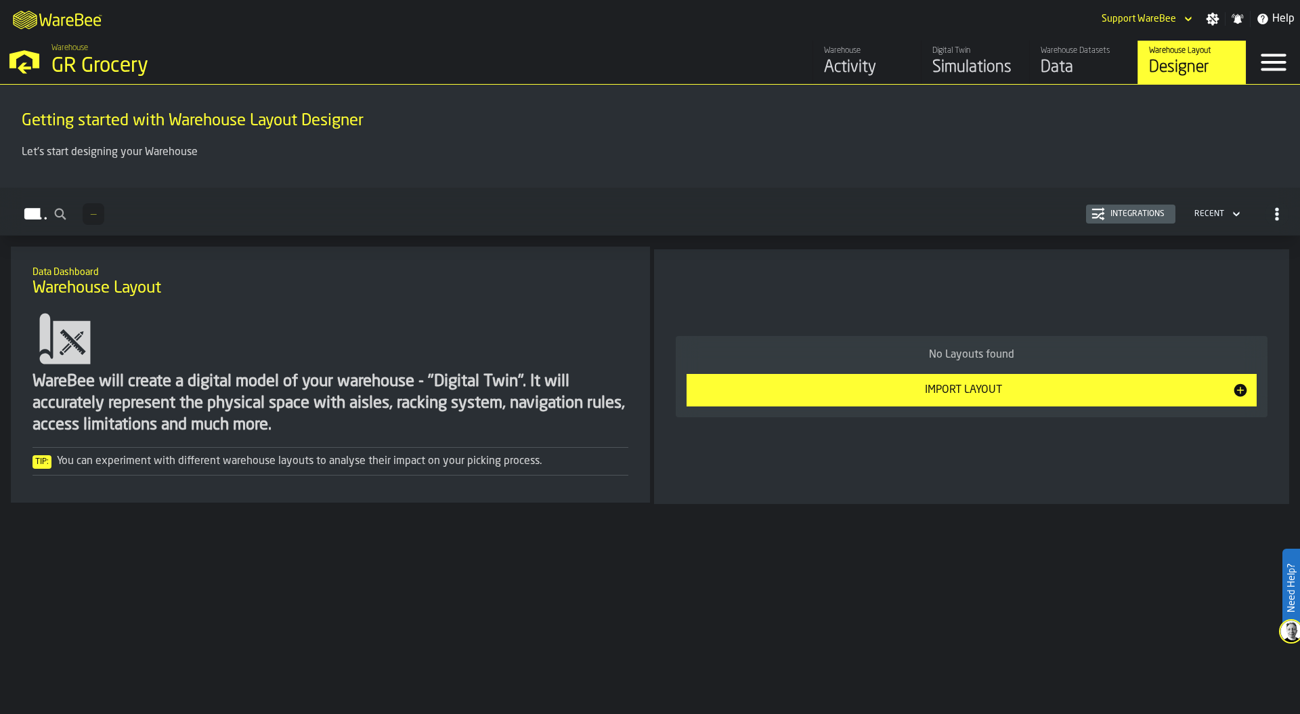
click at [967, 398] on div "Import Layout" at bounding box center [964, 390] width 538 height 16
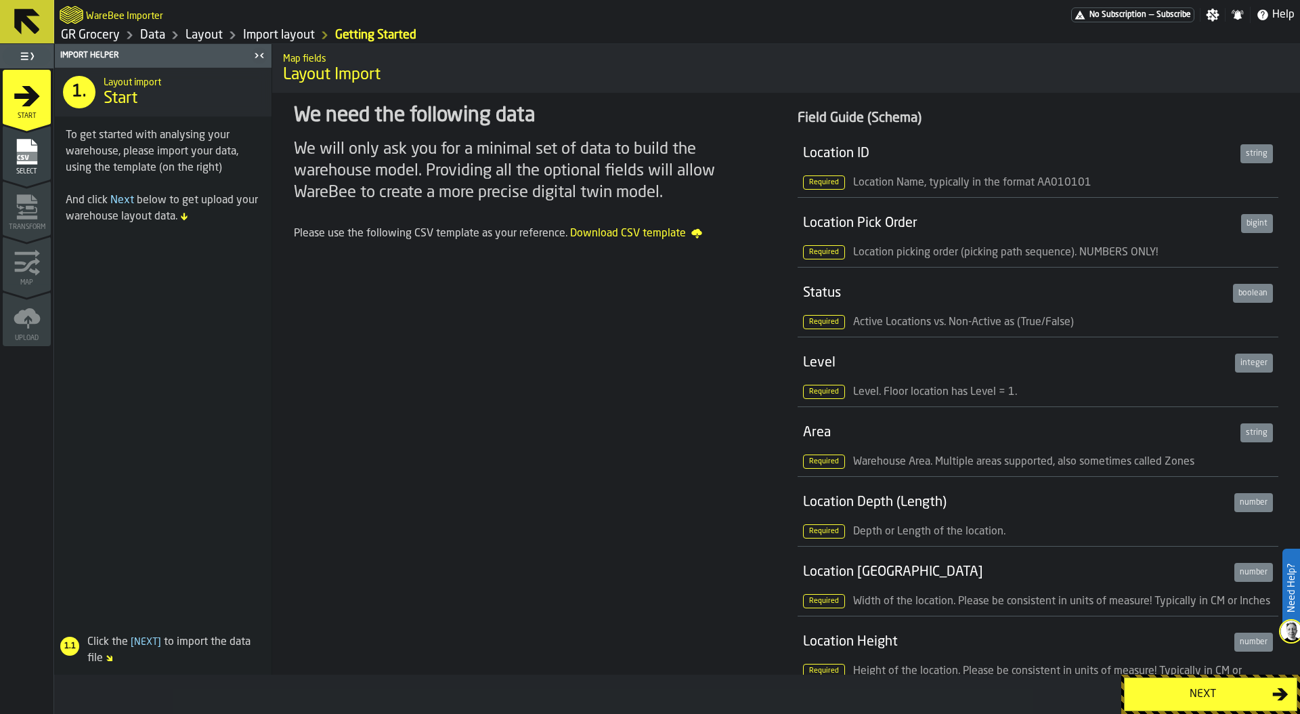
click at [206, 35] on link "Layout" at bounding box center [204, 35] width 37 height 15
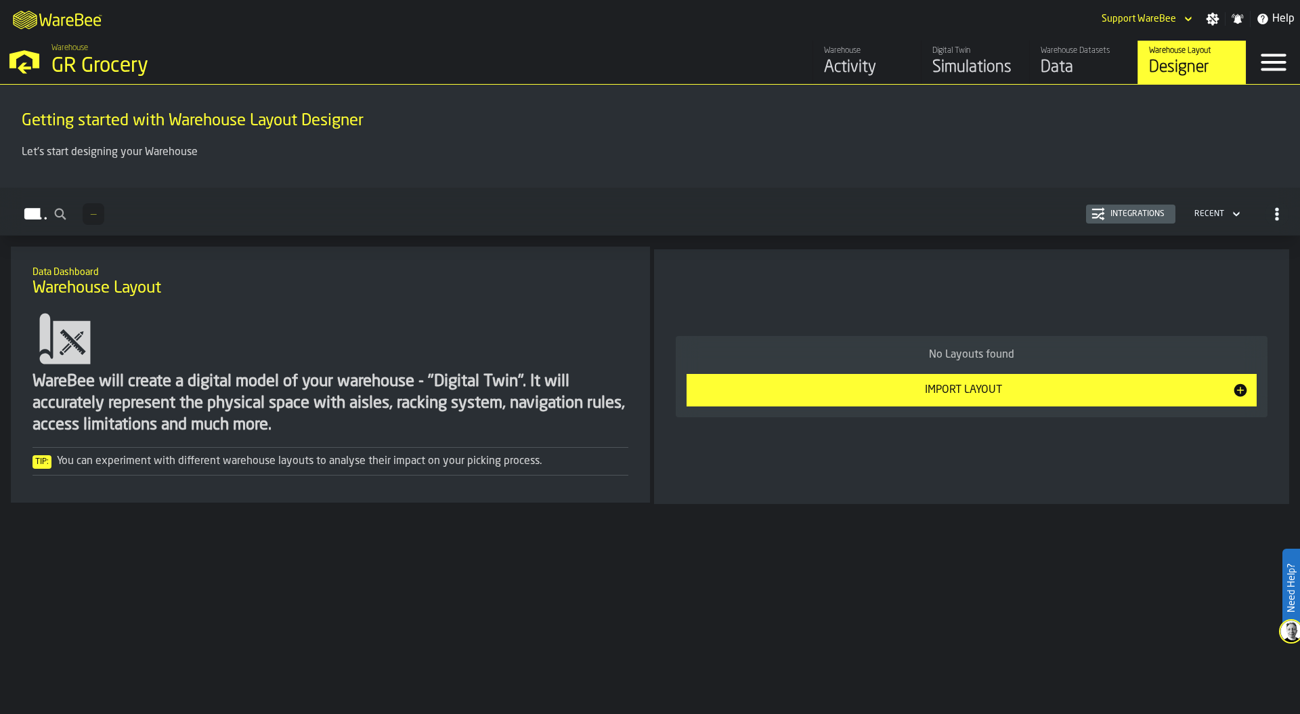
click at [979, 389] on div "Import Layout" at bounding box center [964, 390] width 538 height 16
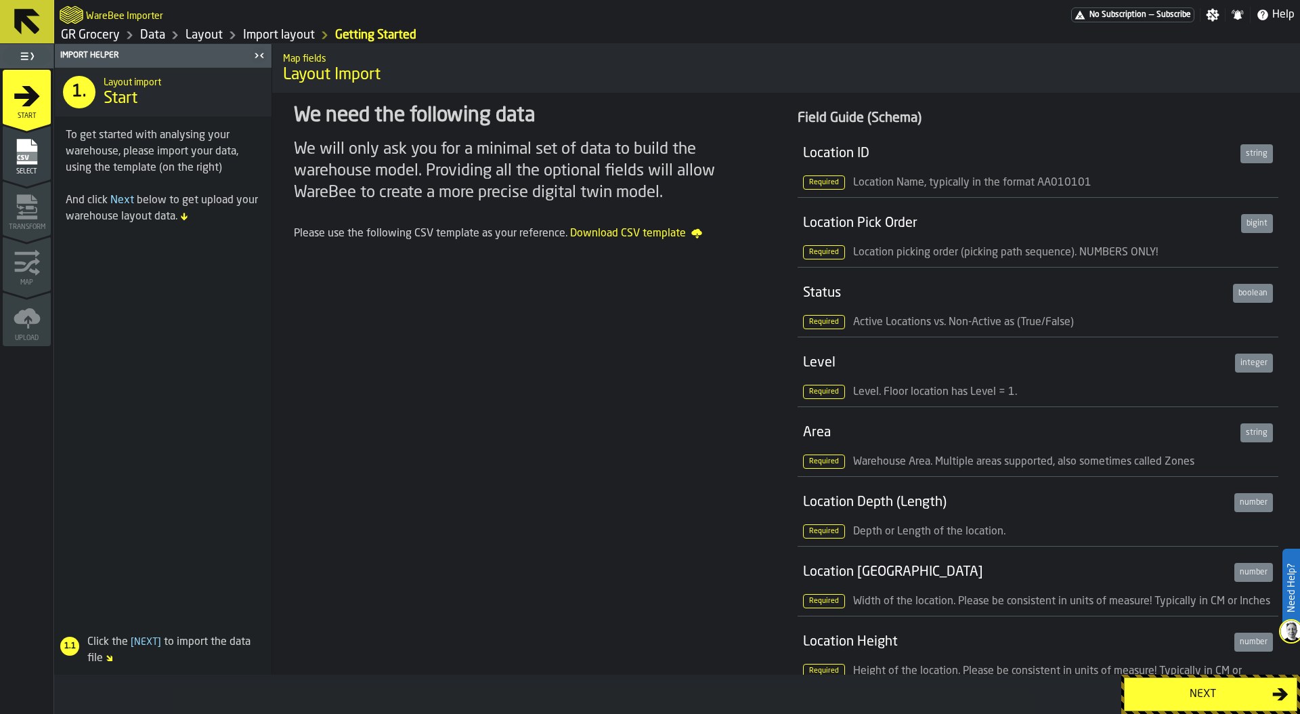
click at [1213, 695] on div "Next" at bounding box center [1203, 694] width 140 height 16
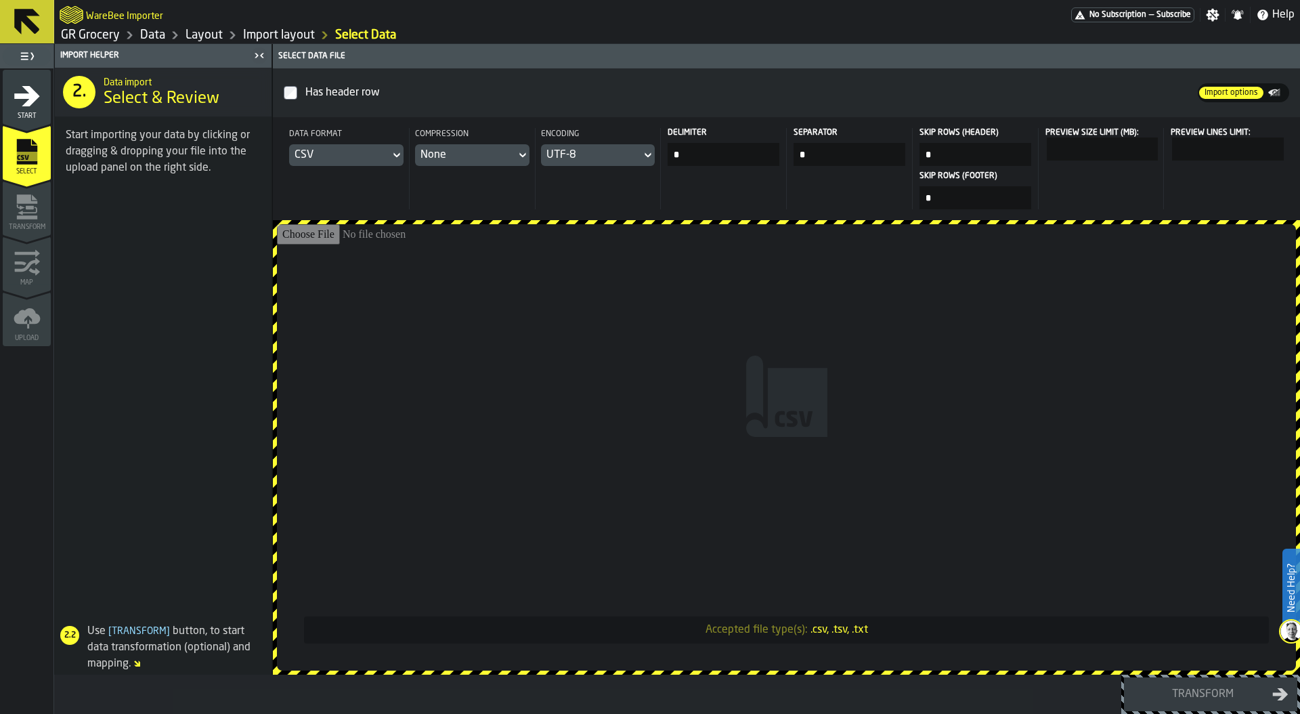
click at [355, 163] on div "CSV" at bounding box center [340, 155] width 90 height 16
click at [435, 358] on input "Accepted file type(s): .csv, .tsv, .txt" at bounding box center [786, 447] width 1019 height 446
click at [781, 303] on input "Accepted file type(s): .csv, .tsv, .txt" at bounding box center [786, 447] width 1019 height 446
click at [159, 31] on link "Data" at bounding box center [152, 35] width 25 height 15
click at [704, 355] on input "Accepted file type(s): .csv, .tsv, .txt" at bounding box center [786, 447] width 1019 height 446
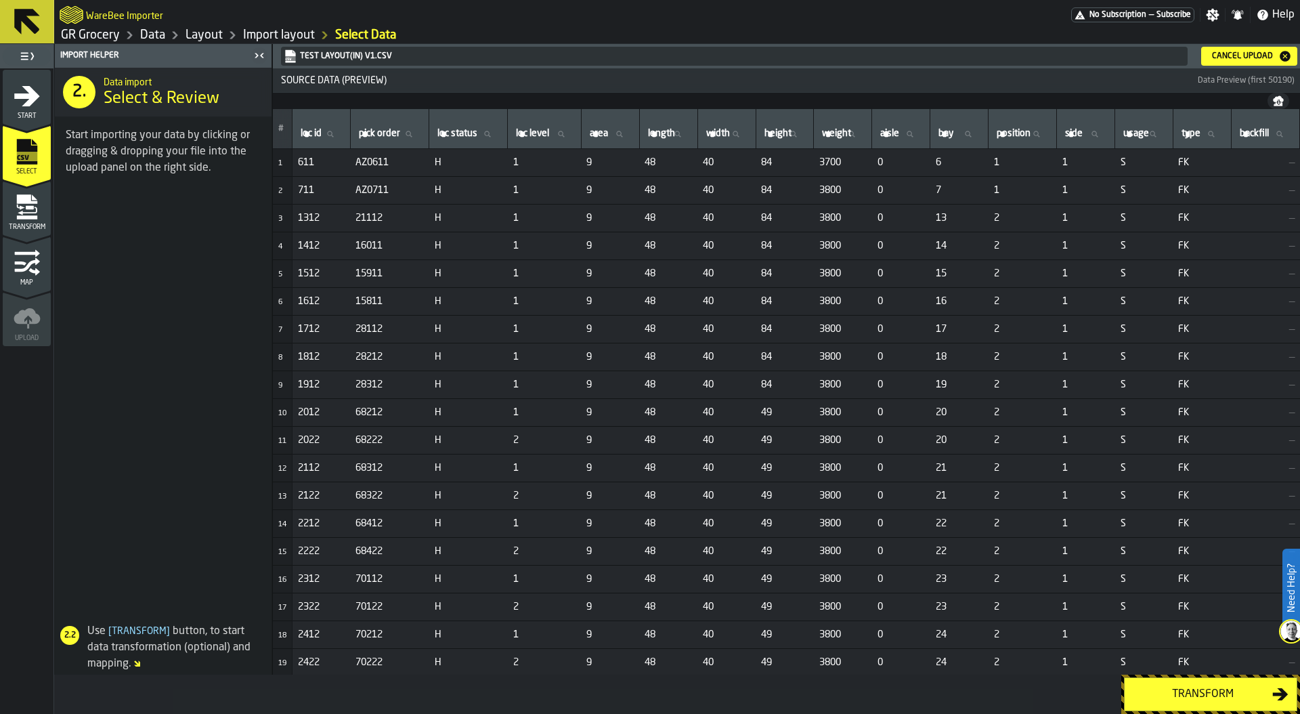
drag, startPoint x: 1023, startPoint y: 295, endPoint x: 1015, endPoint y: 295, distance: 8.1
click at [1023, 295] on td "2" at bounding box center [1023, 302] width 68 height 28
click at [1208, 690] on div "Transform" at bounding box center [1203, 694] width 140 height 16
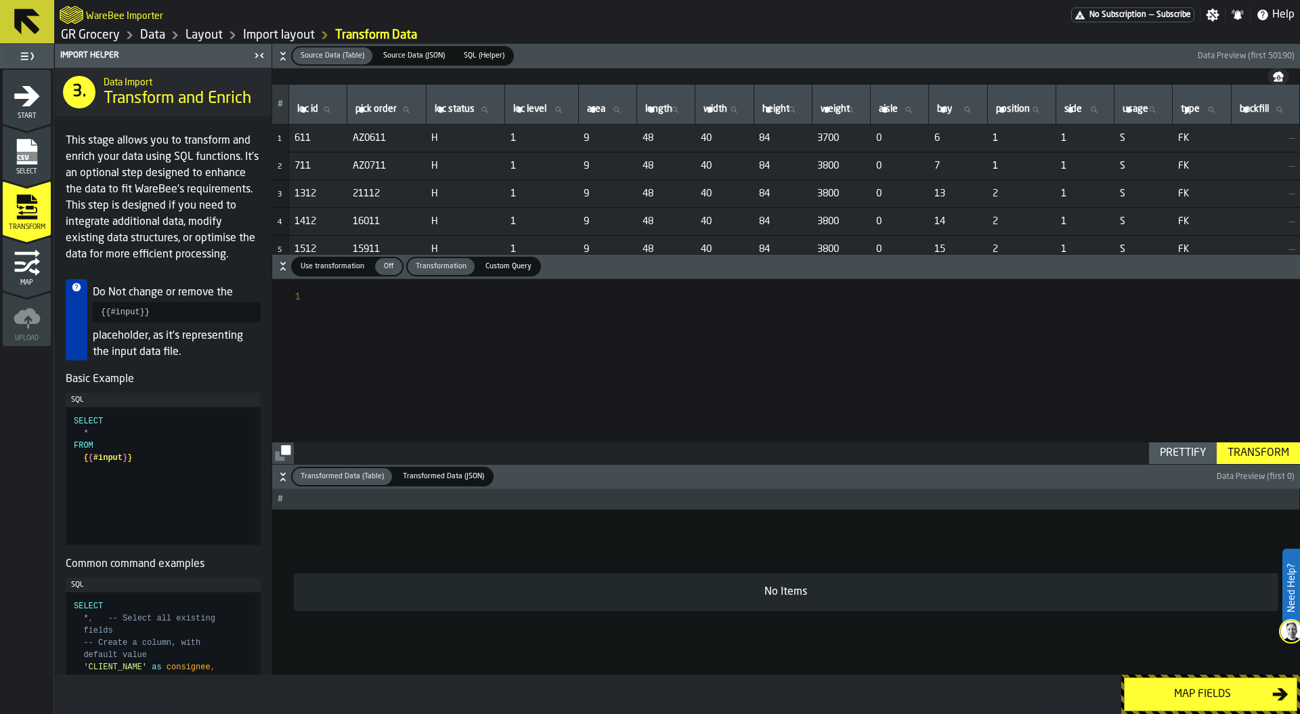
click at [327, 264] on span "Use transformation" at bounding box center [332, 267] width 75 height 12
type textarea "**********"
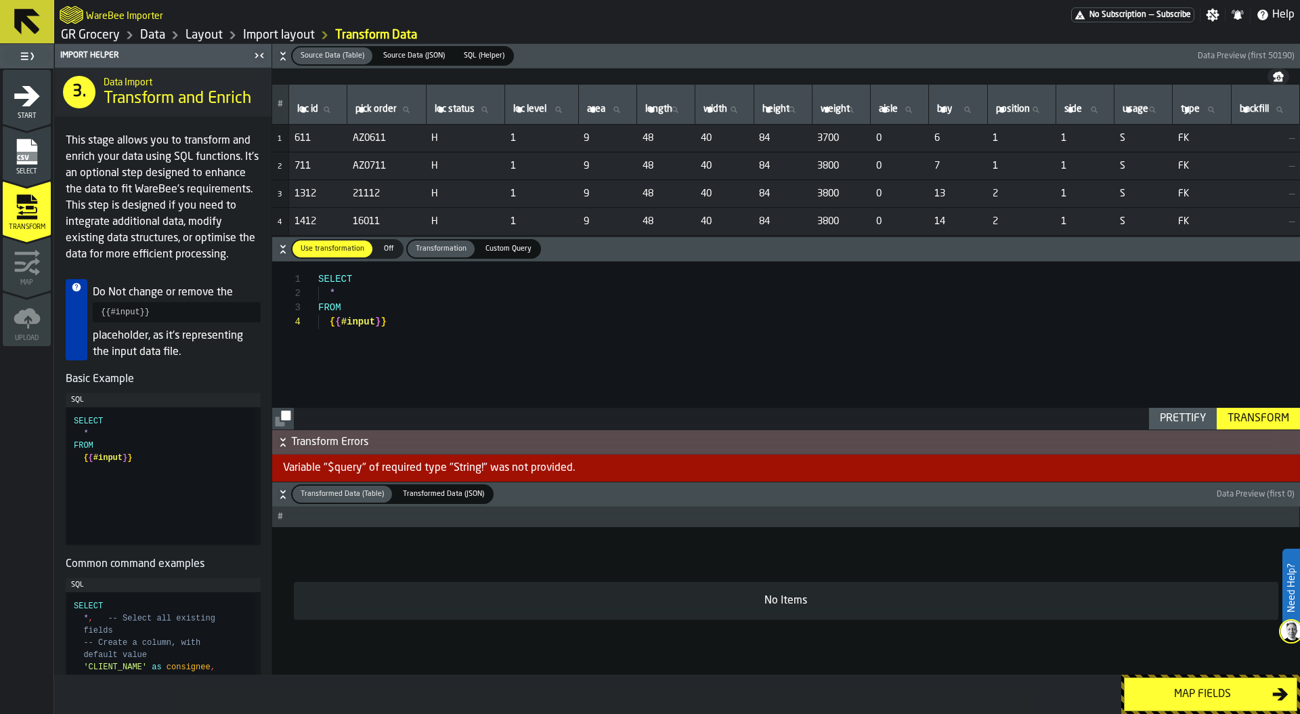
click at [421, 382] on div "SELECT * FROM { { #input } }" at bounding box center [809, 345] width 982 height 168
click at [339, 293] on div "SELECT * FROM { { #input } }" at bounding box center [809, 345] width 982 height 168
click at [375, 295] on div "SELECT * FROM { { #input } }" at bounding box center [809, 345] width 982 height 168
click at [485, 54] on span "SQL (Helper)" at bounding box center [484, 56] width 51 height 12
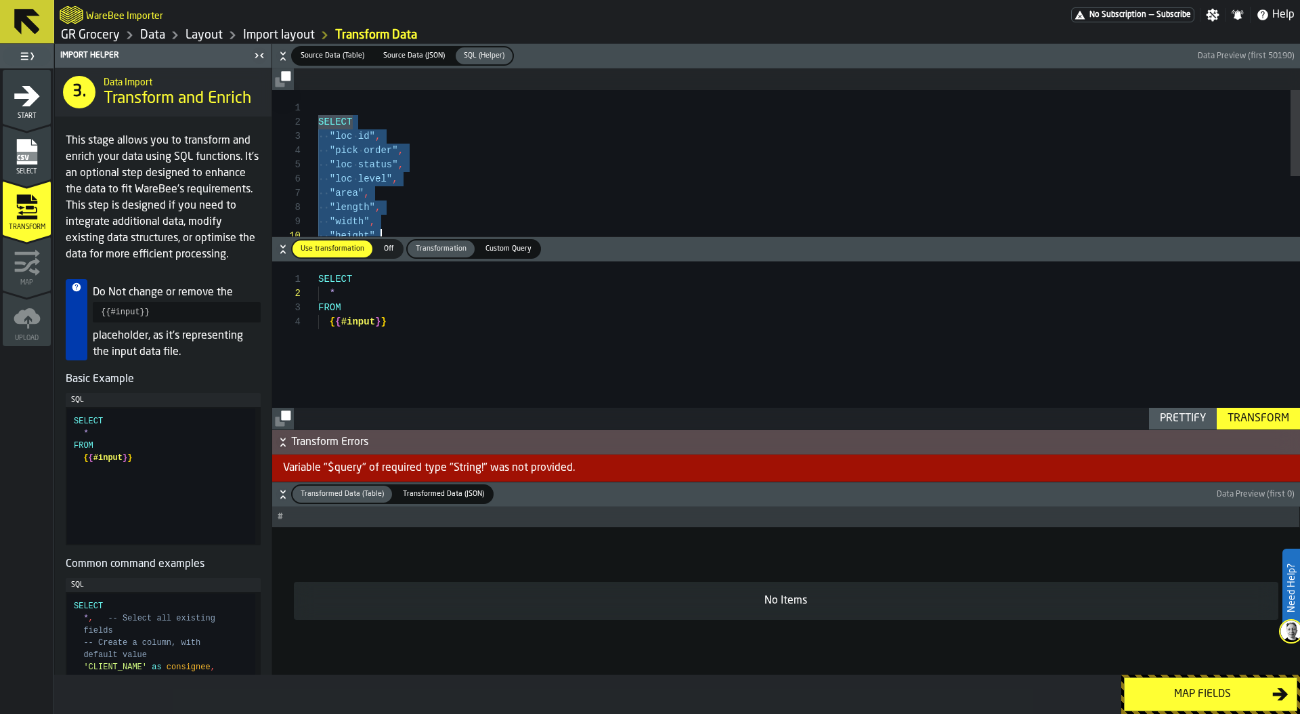
type textarea "**********"
drag, startPoint x: 318, startPoint y: 123, endPoint x: 511, endPoint y: 258, distance: 235.8
click at [361, 313] on div "SELECT * FROM { { #input } }" at bounding box center [809, 345] width 982 height 168
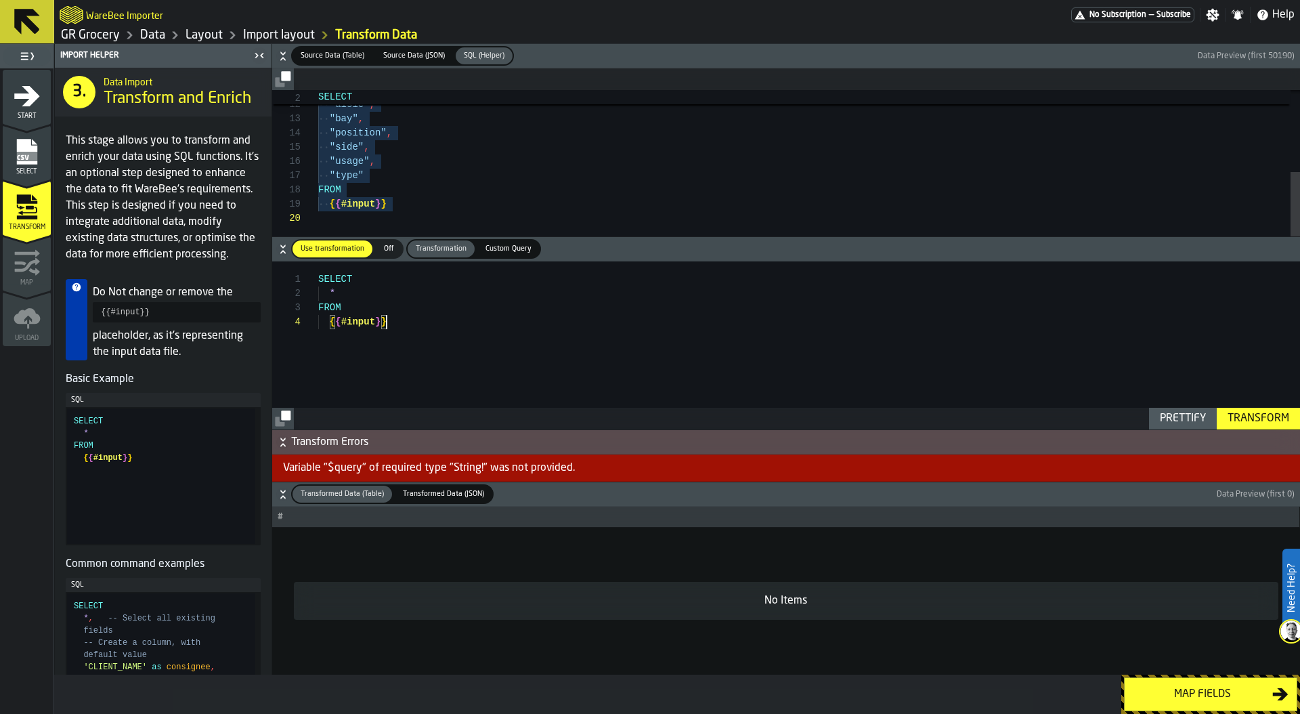
scroll to position [0, 0]
drag, startPoint x: 408, startPoint y: 322, endPoint x: 300, endPoint y: 252, distance: 129.2
click at [318, 261] on div "SELECT * FROM { { #input } }" at bounding box center [809, 345] width 982 height 168
type textarea "**********"
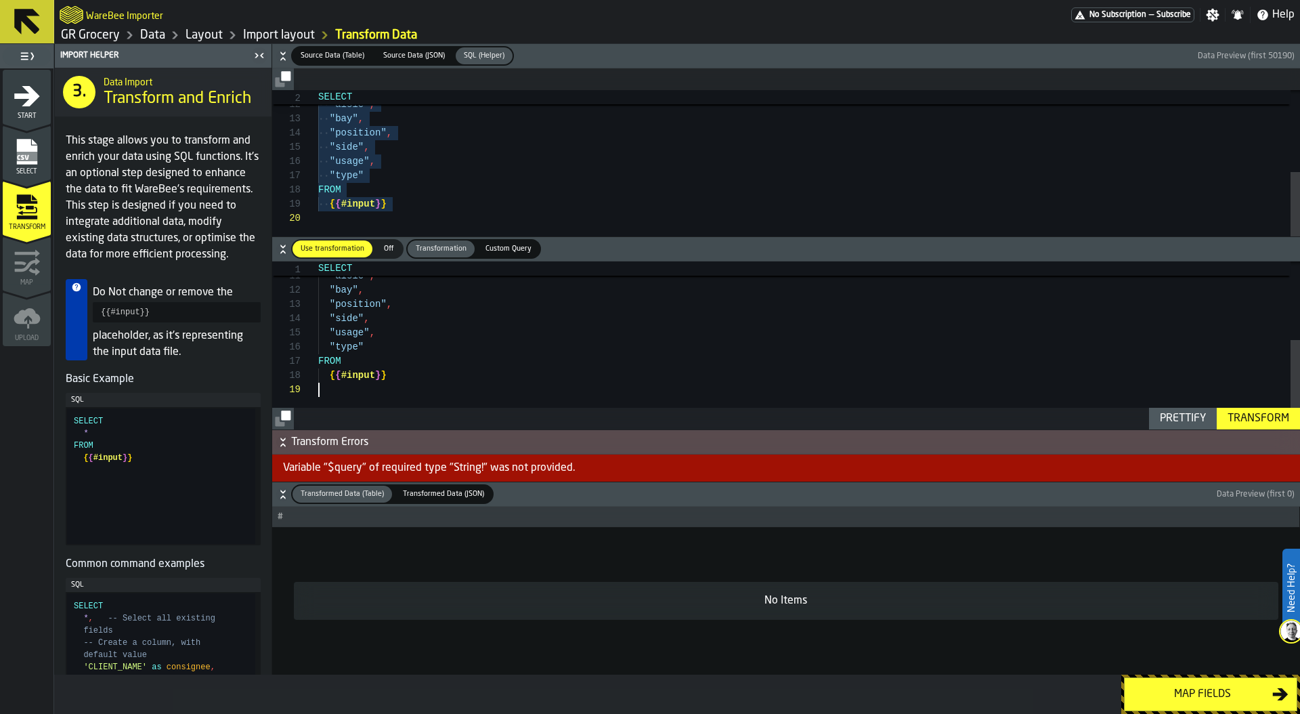
click at [355, 56] on span "Source Data (Table)" at bounding box center [332, 56] width 75 height 12
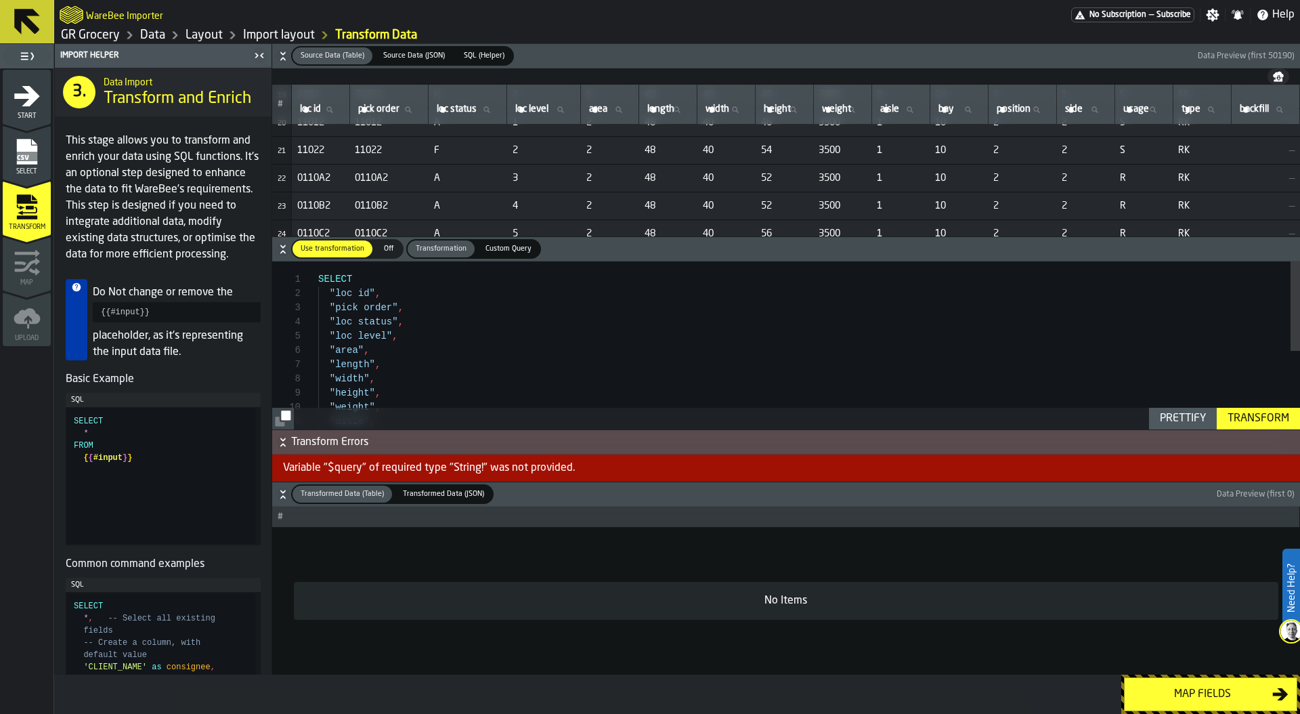
scroll to position [546, 0]
click at [326, 177] on span "0110A2" at bounding box center [320, 175] width 47 height 11
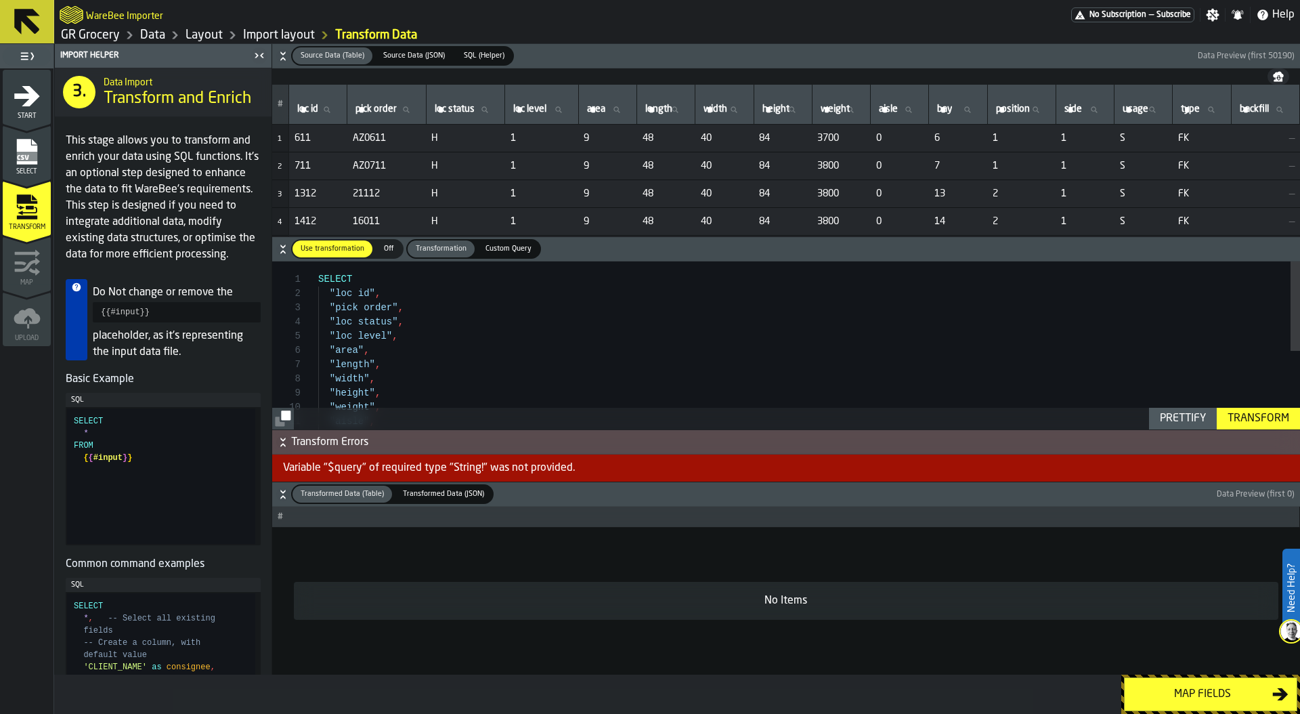
type textarea "**********"
click at [372, 367] on div ""weight" , "aisle" , "bay" , "height" , "width" , "length" , "area" , "loc leve…" at bounding box center [809, 418] width 982 height 314
click at [331, 350] on div ""weight" , "aisle" , "bay" , "height" , "width" , "length" , "area" , "loc leve…" at bounding box center [809, 418] width 982 height 314
click at [502, 244] on span "Custom Query" at bounding box center [508, 249] width 57 height 12
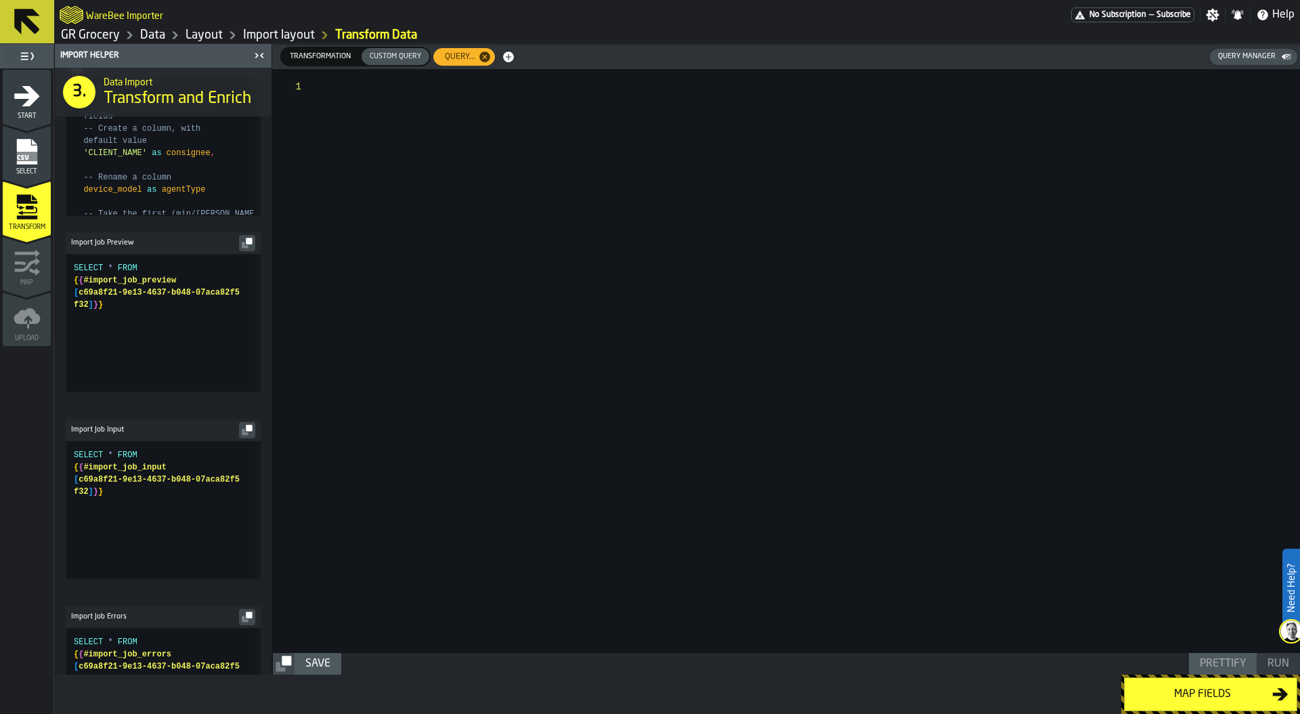
scroll to position [515, 0]
click at [242, 433] on icon "button-" at bounding box center [245, 430] width 6 height 6
click at [344, 82] on div at bounding box center [809, 361] width 981 height 584
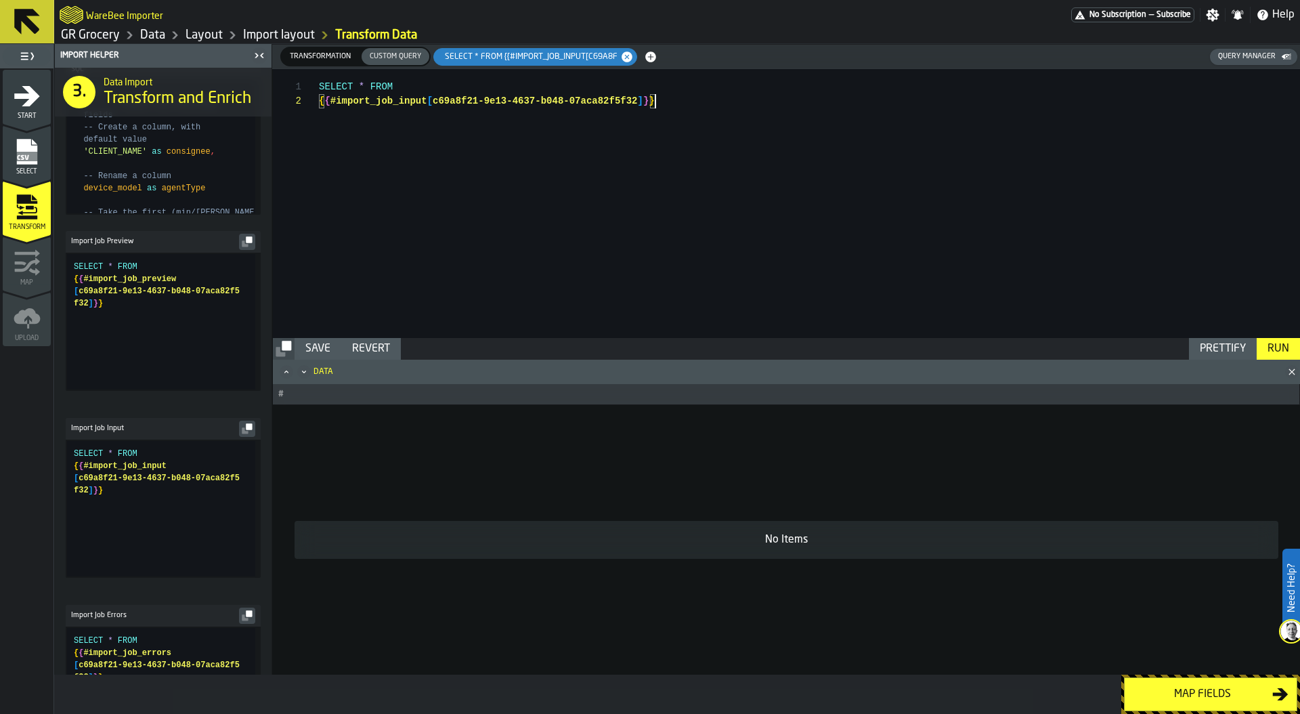
scroll to position [14, 0]
type textarea "**********"
click at [1279, 352] on div "Run" at bounding box center [1278, 349] width 33 height 16
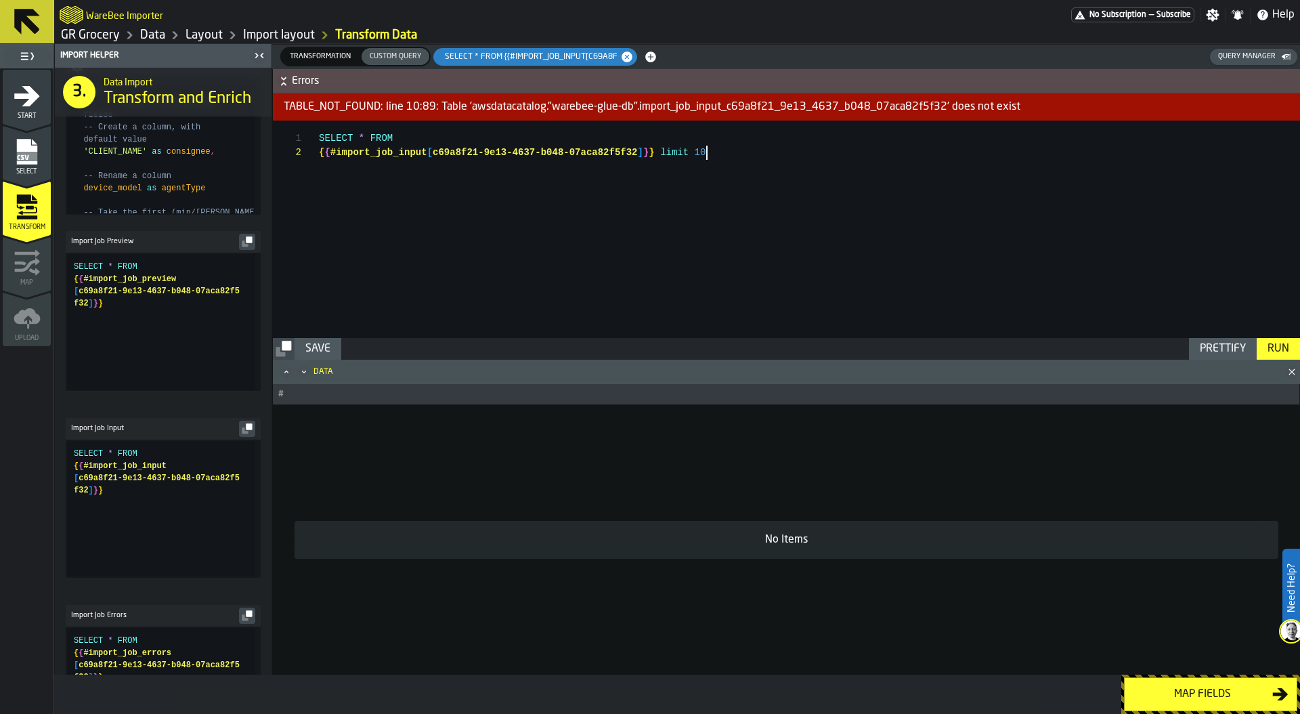
click at [473, 207] on div "SELECT * FROM { { #import_job_input [ c69a8f21-9e13-4637-b048-07aca82f5f32 ] } …" at bounding box center [809, 229] width 981 height 217
click at [344, 58] on span "Transformation" at bounding box center [320, 57] width 72 height 12
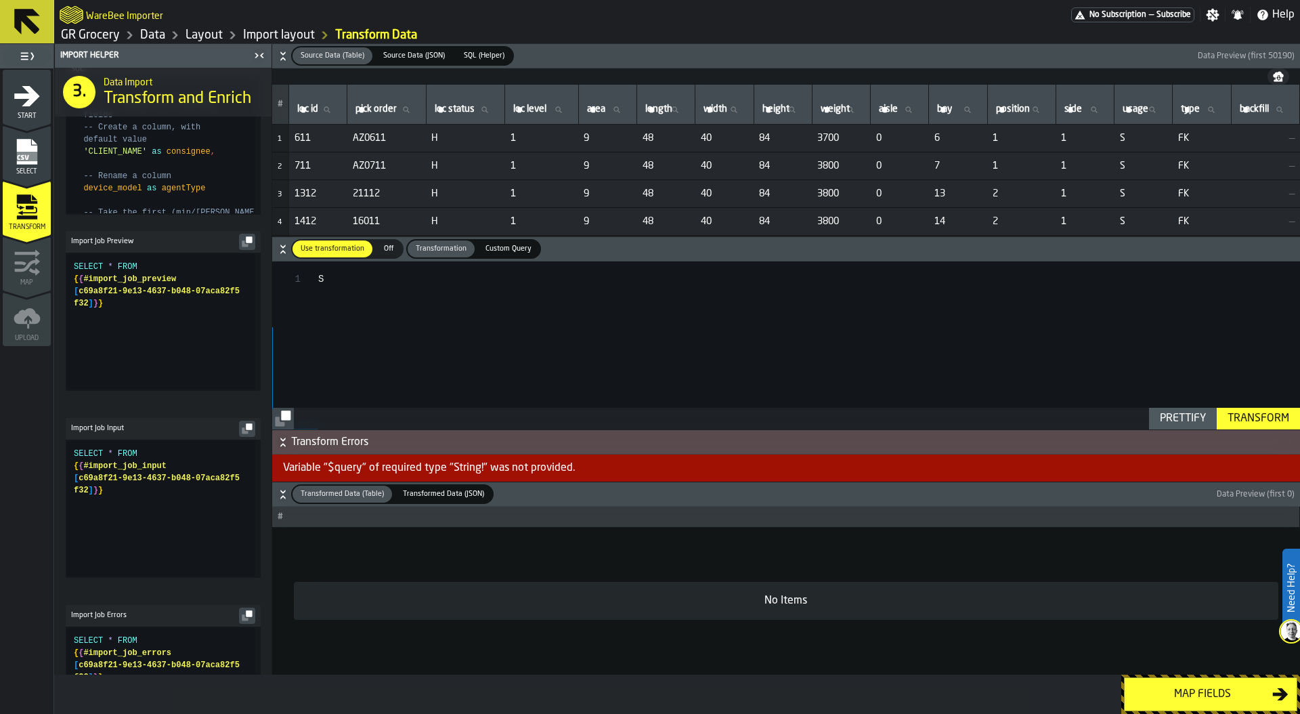
scroll to position [43, 0]
click at [488, 52] on span "SQL (Helper)" at bounding box center [484, 56] width 51 height 12
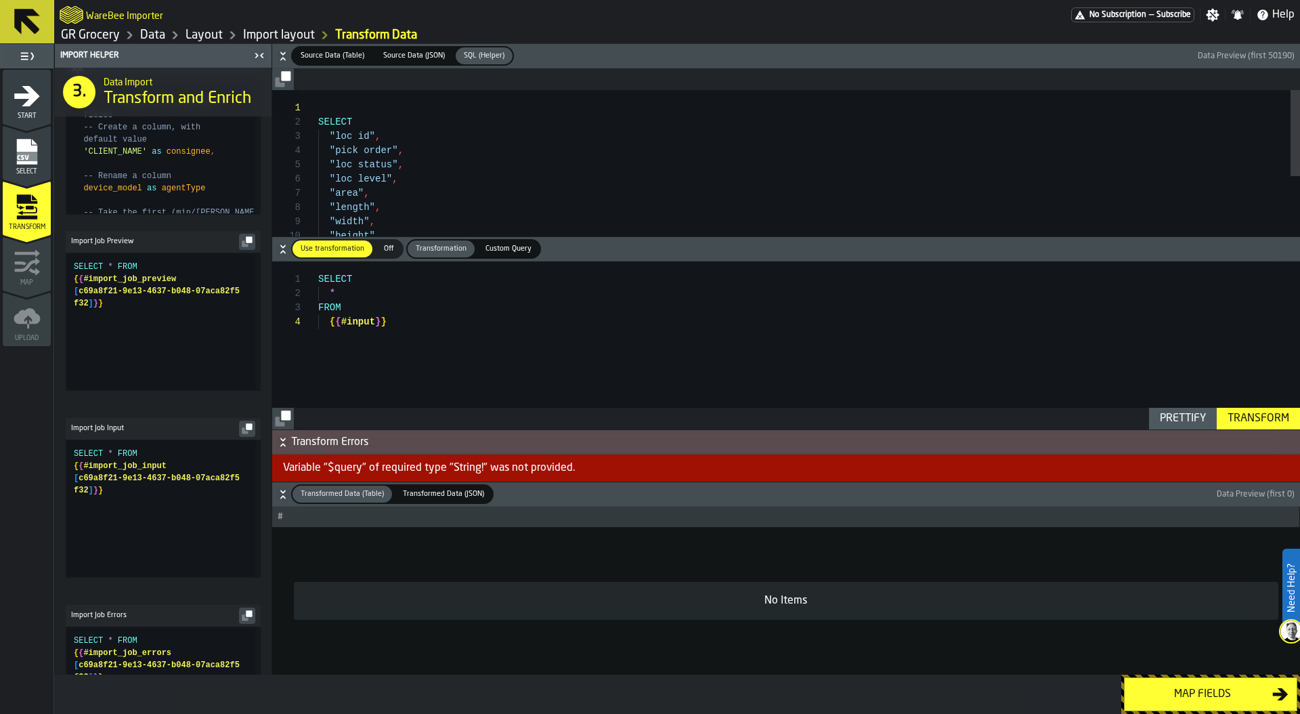
click at [325, 54] on span "Source Data (Table)" at bounding box center [332, 56] width 75 height 12
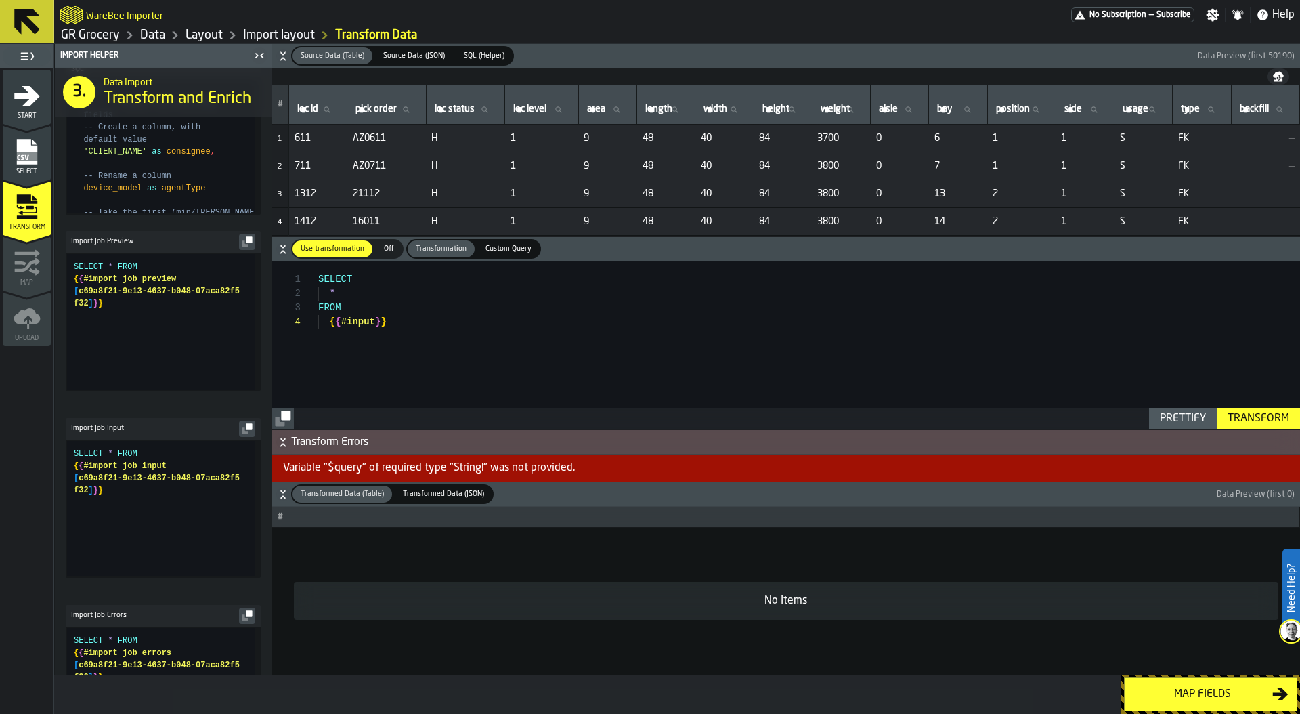
click at [513, 239] on label "Custom Query Custom Query" at bounding box center [508, 249] width 65 height 20
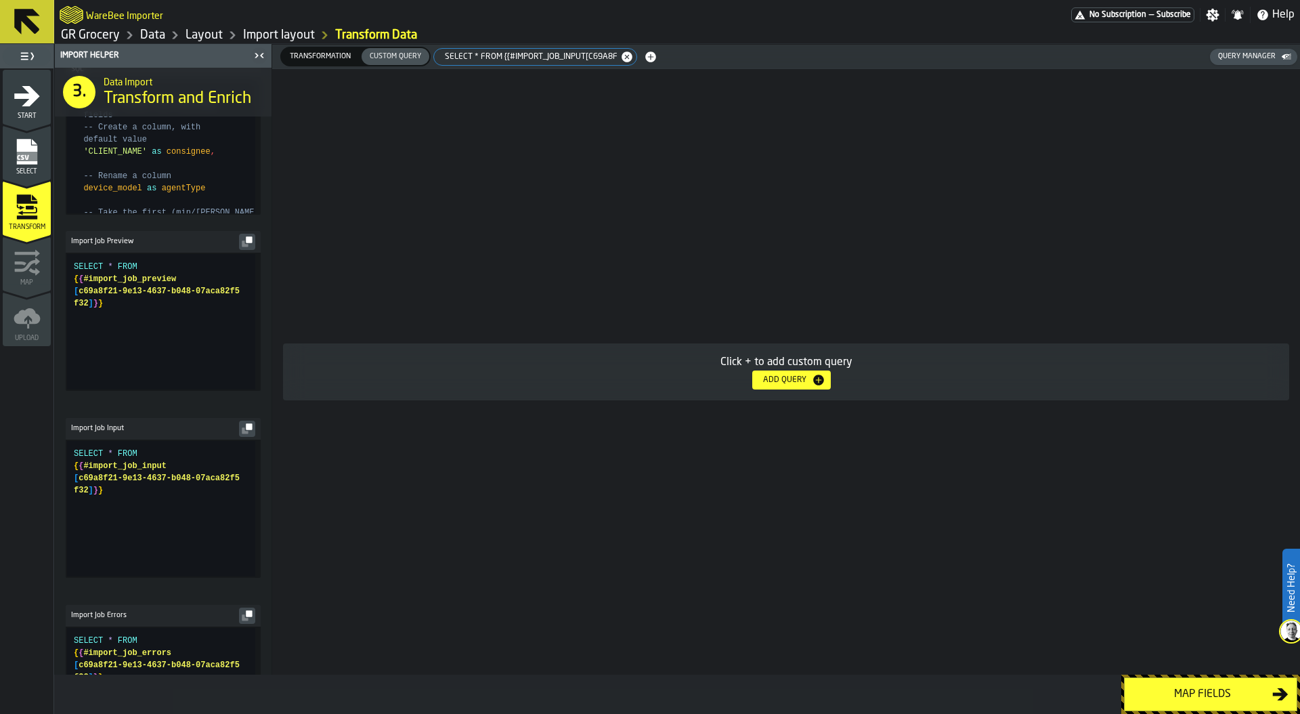
click at [513, 238] on div "Click + to add custom query Add Query" at bounding box center [786, 371] width 1028 height 605
click at [490, 52] on span "SELECT * FROM {{#import_job_input[c69a8f" at bounding box center [529, 56] width 184 height 9
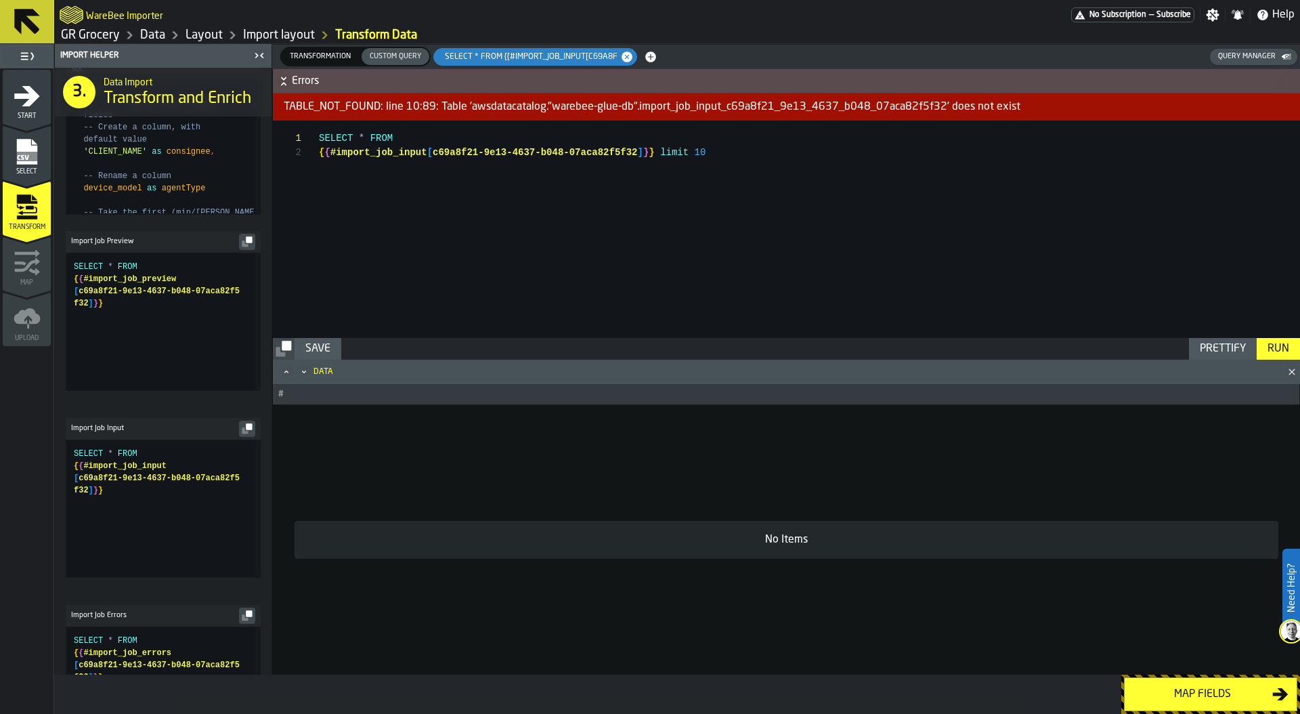
click at [247, 437] on button "button-" at bounding box center [247, 429] width 16 height 16
drag, startPoint x: 738, startPoint y: 150, endPoint x: 238, endPoint y: 103, distance: 501.4
click at [319, 121] on div "SELECT * FROM { { #import_job_input [ c69a8f21-9e13-4637-b048-07aca82f5f32 ] } …" at bounding box center [809, 229] width 981 height 217
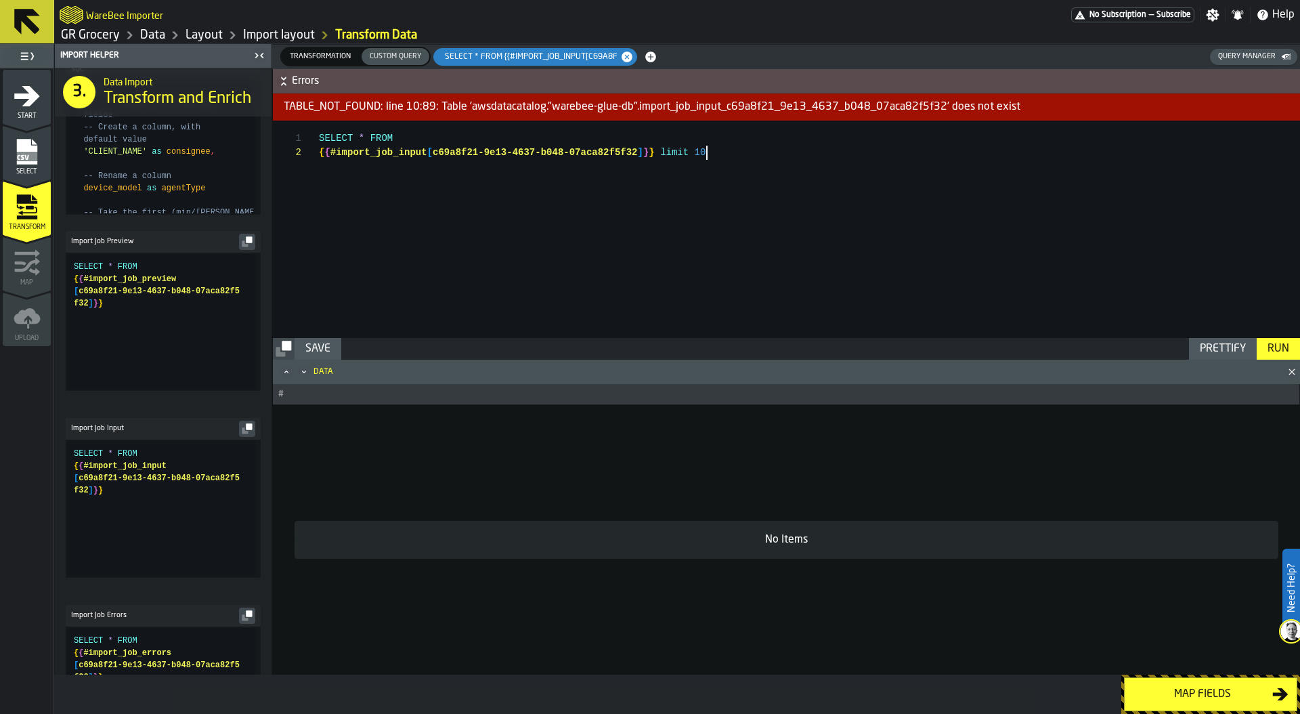
type textarea "**********"
click at [1277, 352] on div "Run" at bounding box center [1278, 349] width 33 height 16
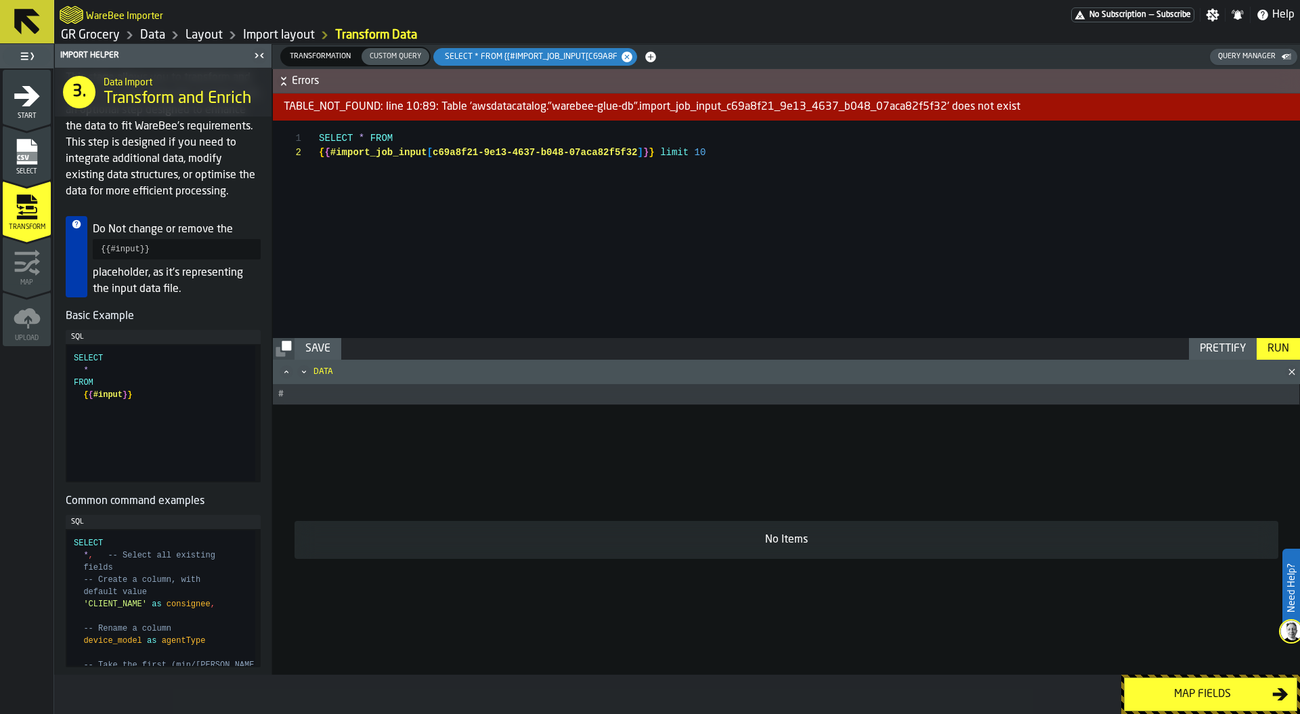
scroll to position [26, 0]
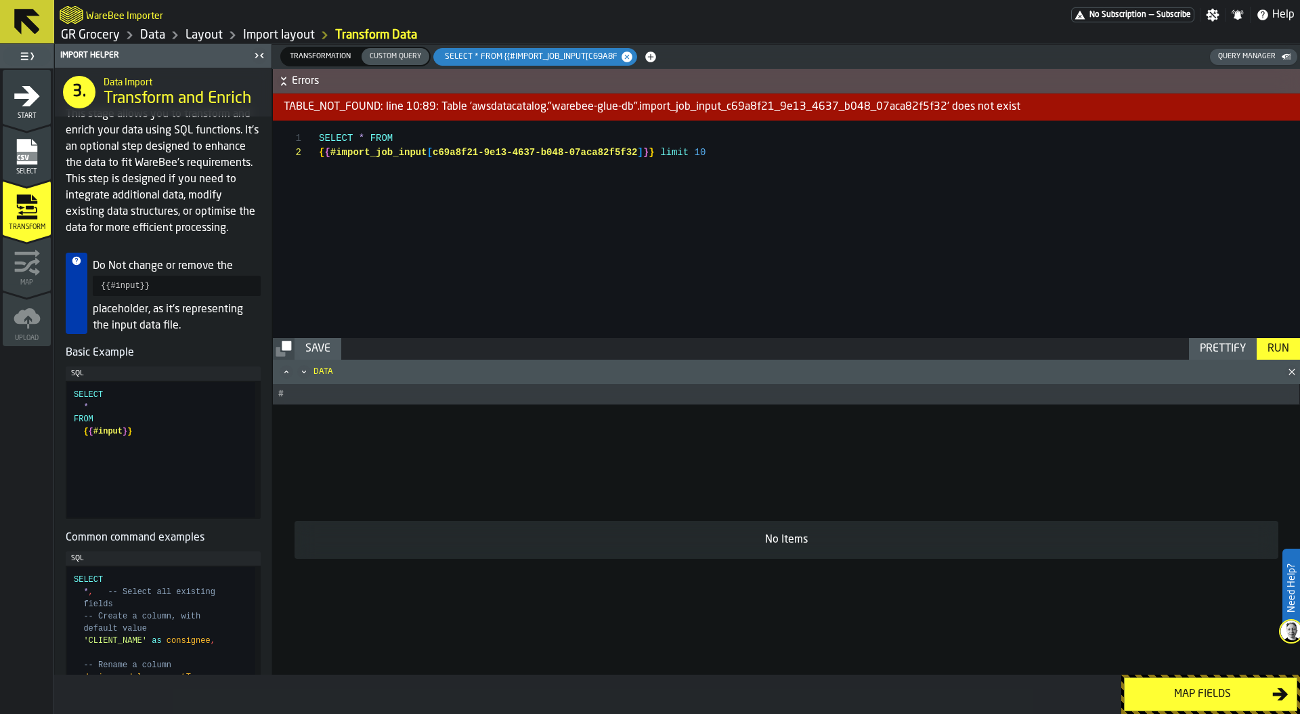
click at [337, 58] on span "Transformation" at bounding box center [320, 57] width 72 height 12
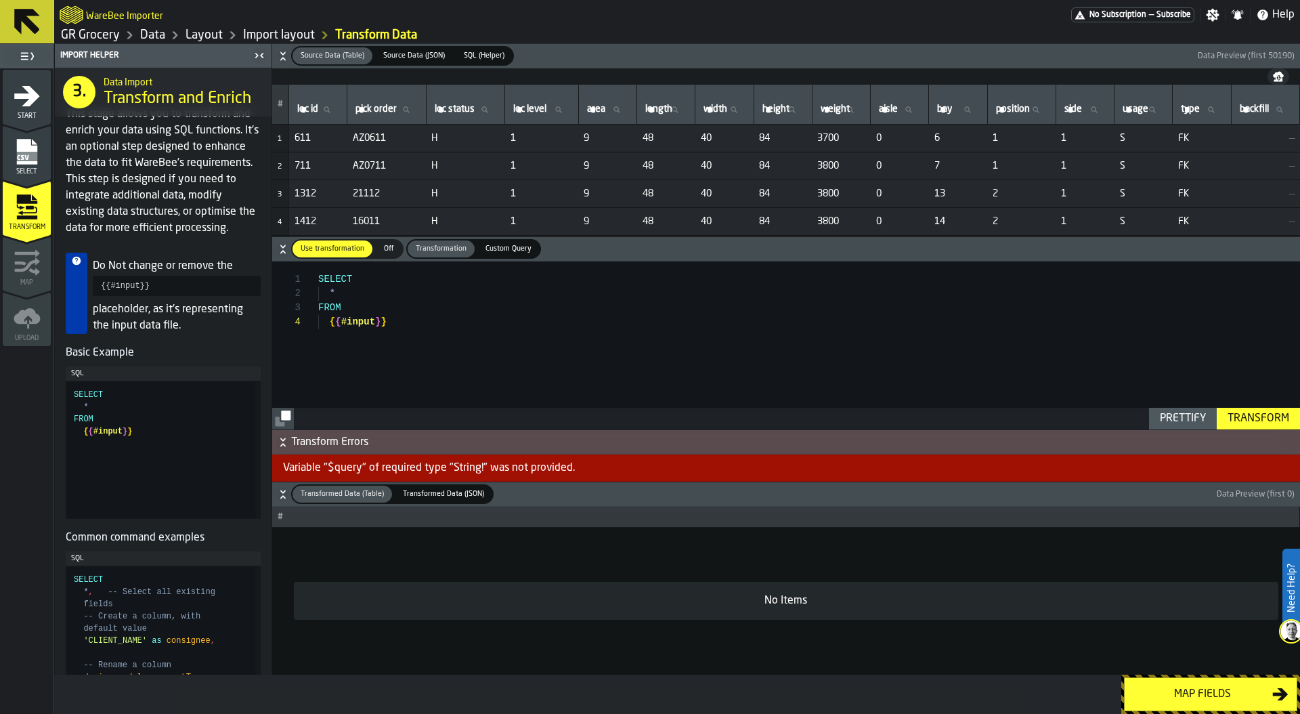
scroll to position [43, 0]
click at [332, 290] on div "SELECT * FROM { { #input } }" at bounding box center [809, 345] width 982 height 168
drag, startPoint x: 327, startPoint y: 293, endPoint x: 347, endPoint y: 293, distance: 20.3
click at [347, 293] on div "*" at bounding box center [809, 293] width 982 height 14
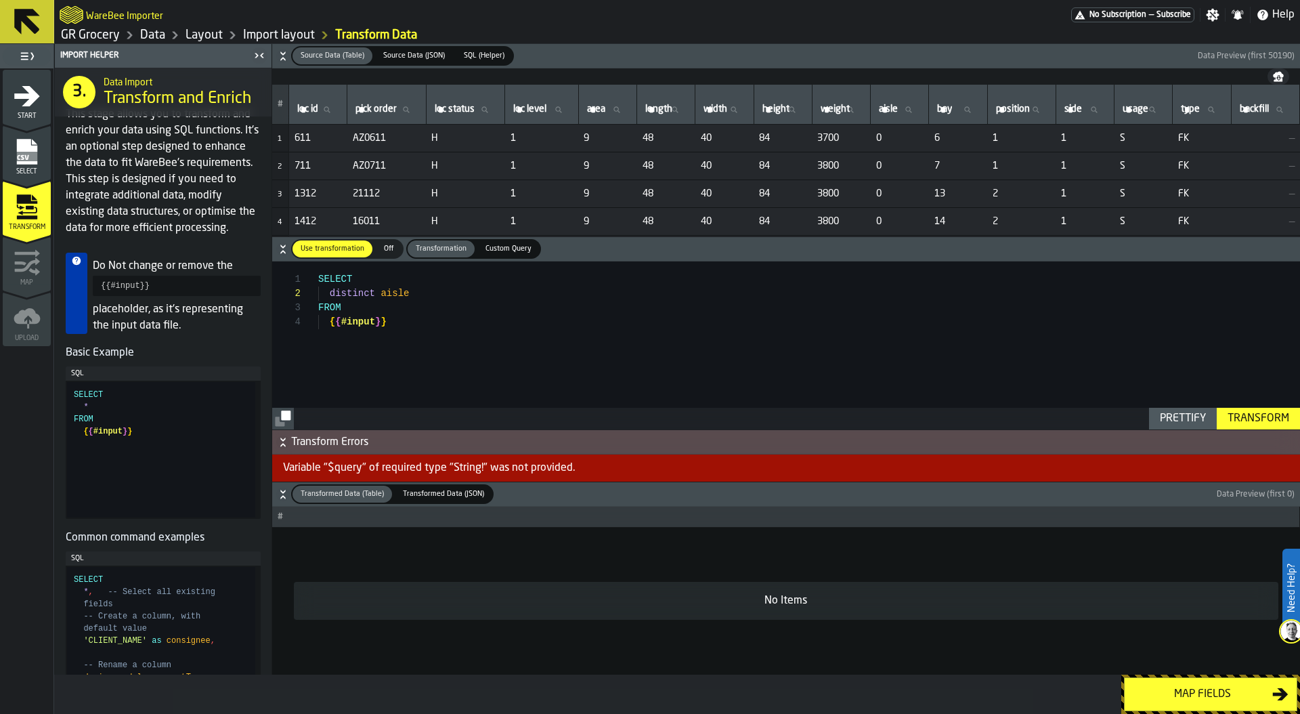
click at [1247, 416] on div "Transform" at bounding box center [1258, 418] width 72 height 16
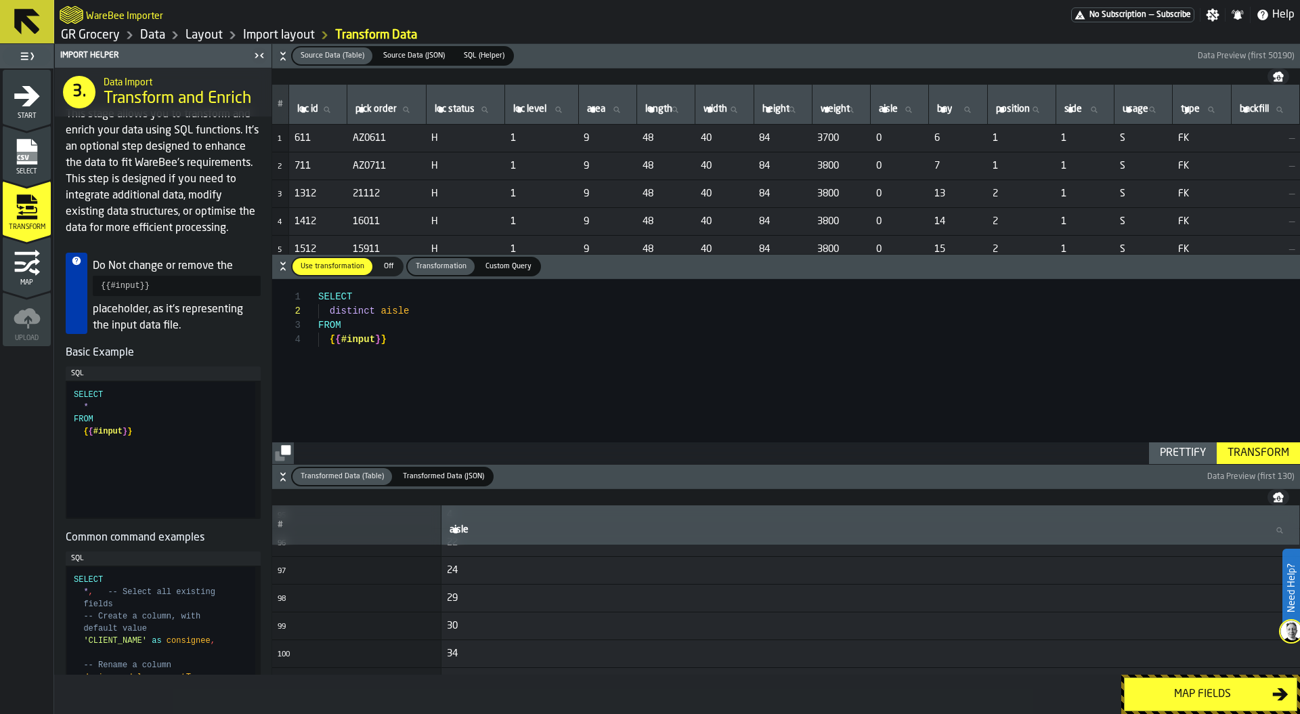
scroll to position [2656, 0]
click at [1277, 496] on icon "button-" at bounding box center [1278, 495] width 11 height 6
click at [796, 354] on div "SELECT distinct aisle FROM { { #input } }" at bounding box center [809, 371] width 982 height 185
click at [418, 336] on div "SELECT distinct aisle FROM { { #input } }" at bounding box center [809, 371] width 982 height 185
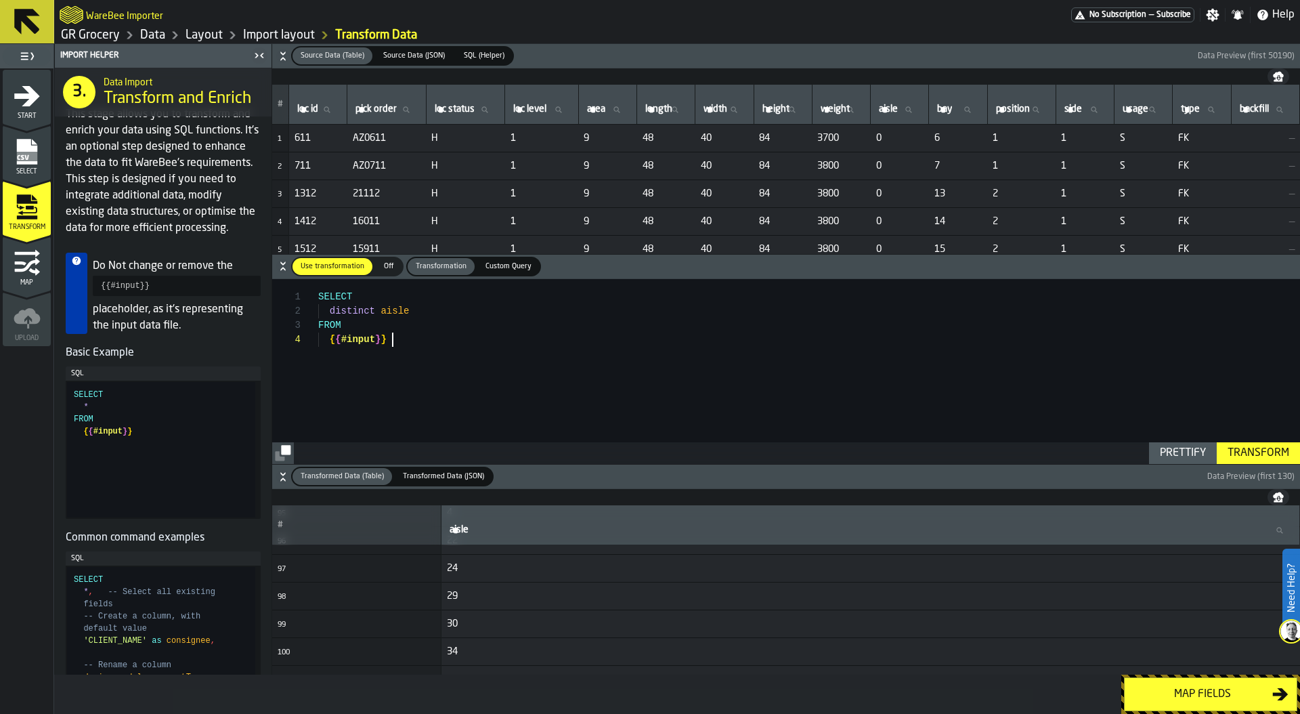
scroll to position [57, 0]
click at [1260, 444] on button "Transform" at bounding box center [1258, 453] width 83 height 22
click at [404, 353] on div "SELECT distinct aisle FROM { { #input } } where type <> 'FK'" at bounding box center [809, 371] width 982 height 185
click at [398, 307] on div "SELECT distinct aisle FROM { { #input } } where type not in ( 'FK'" at bounding box center [809, 371] width 982 height 185
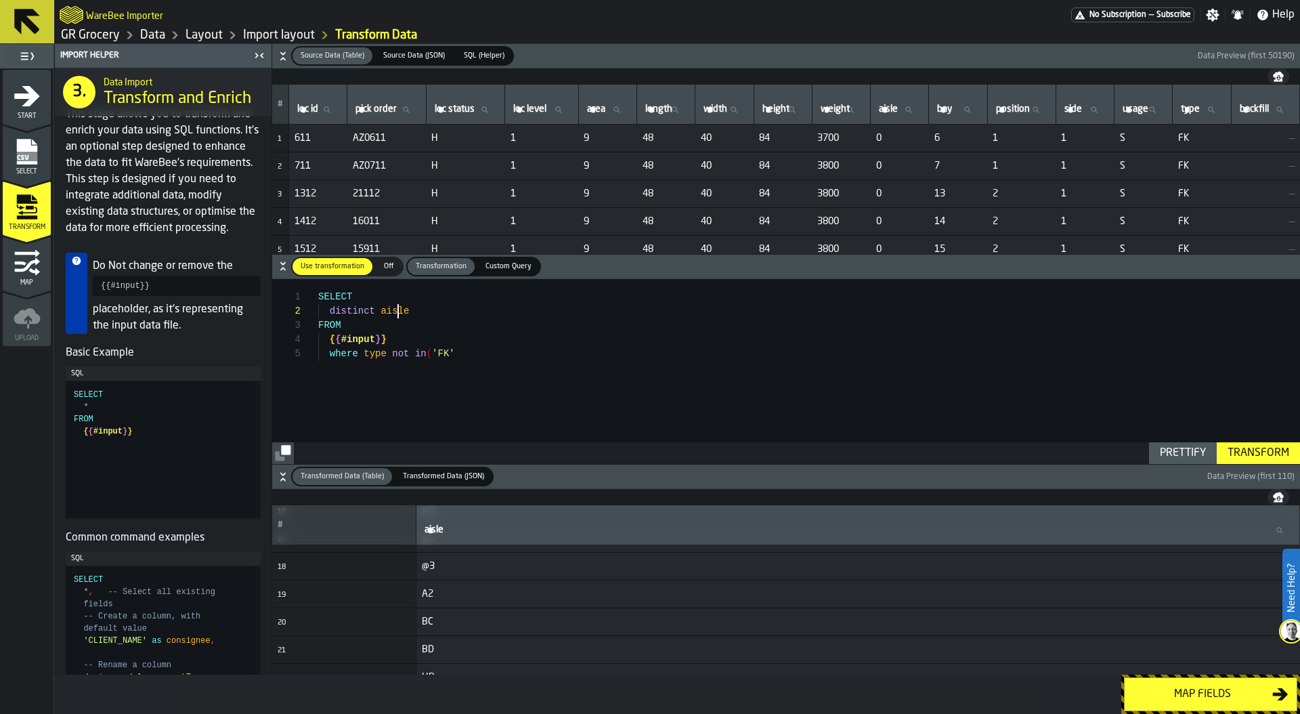
scroll to position [14, 0]
click at [398, 307] on div "SELECT distinct aisle FROM { { #input } } where type not in ( 'FK'" at bounding box center [809, 371] width 982 height 185
drag, startPoint x: 397, startPoint y: 344, endPoint x: 270, endPoint y: 258, distance: 153.1
click at [318, 279] on div "SELECT distinct type FROM { { #input } } where type not in ( 'FK'" at bounding box center [809, 371] width 982 height 185
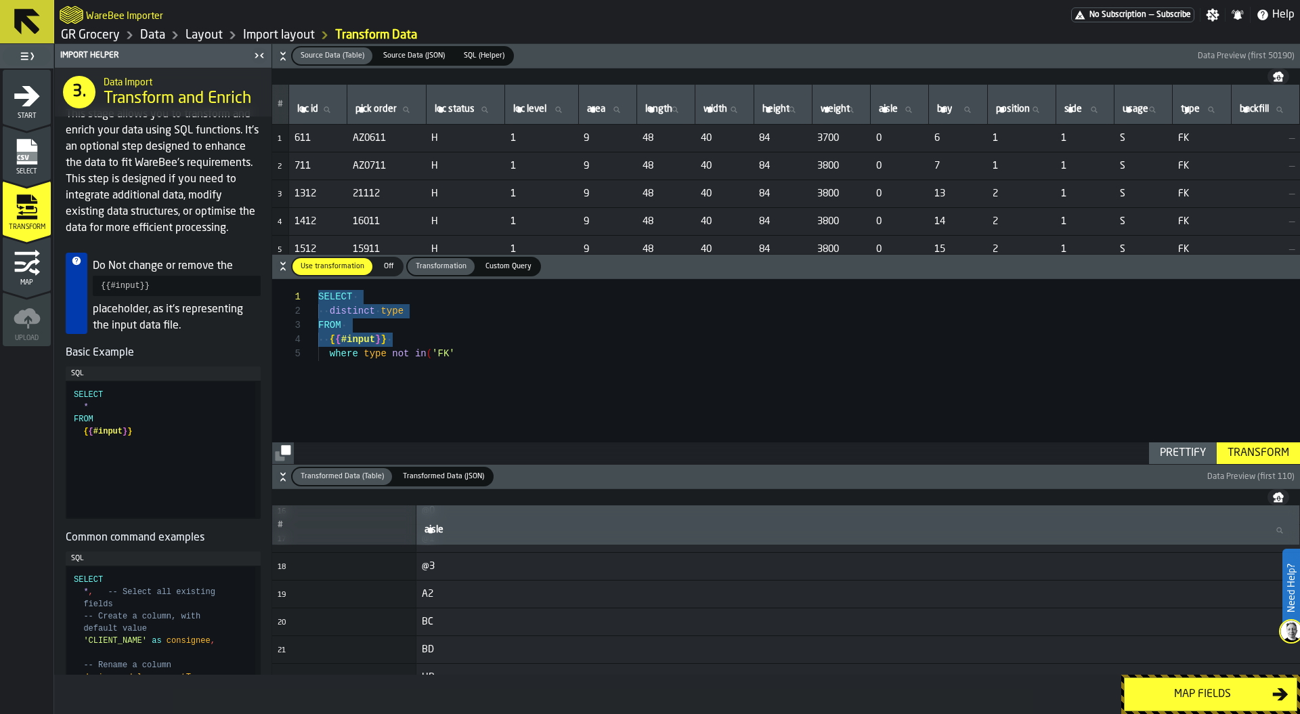
click at [448, 361] on div "SELECT distinct type FROM { { #input } } where type not in ( 'FK'" at bounding box center [809, 371] width 982 height 185
drag, startPoint x: 473, startPoint y: 356, endPoint x: 301, endPoint y: 352, distance: 172.1
click at [318, 352] on div "SELECT distinct type FROM { { #input } } where type not in ( 'FK'" at bounding box center [809, 371] width 982 height 185
click at [1258, 450] on div "Transform" at bounding box center [1258, 453] width 72 height 16
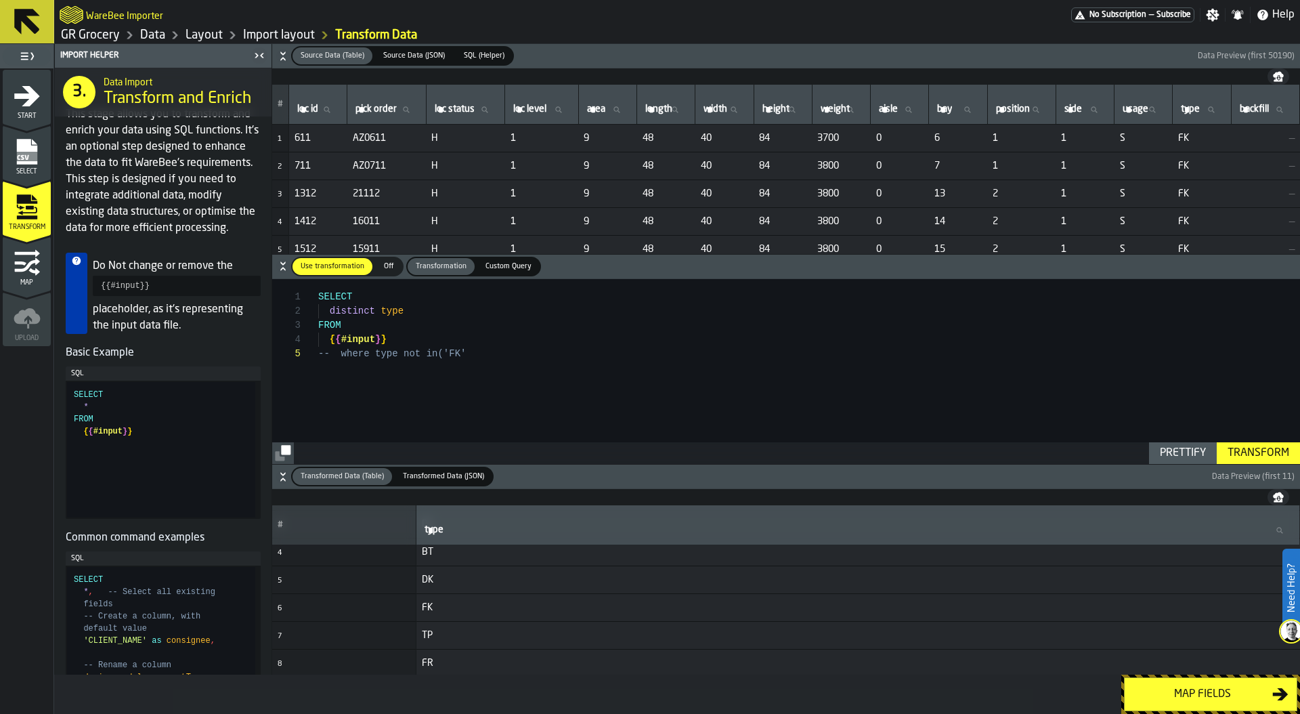
scroll to position [98, 0]
click at [277, 54] on icon "button-" at bounding box center [283, 56] width 14 height 14
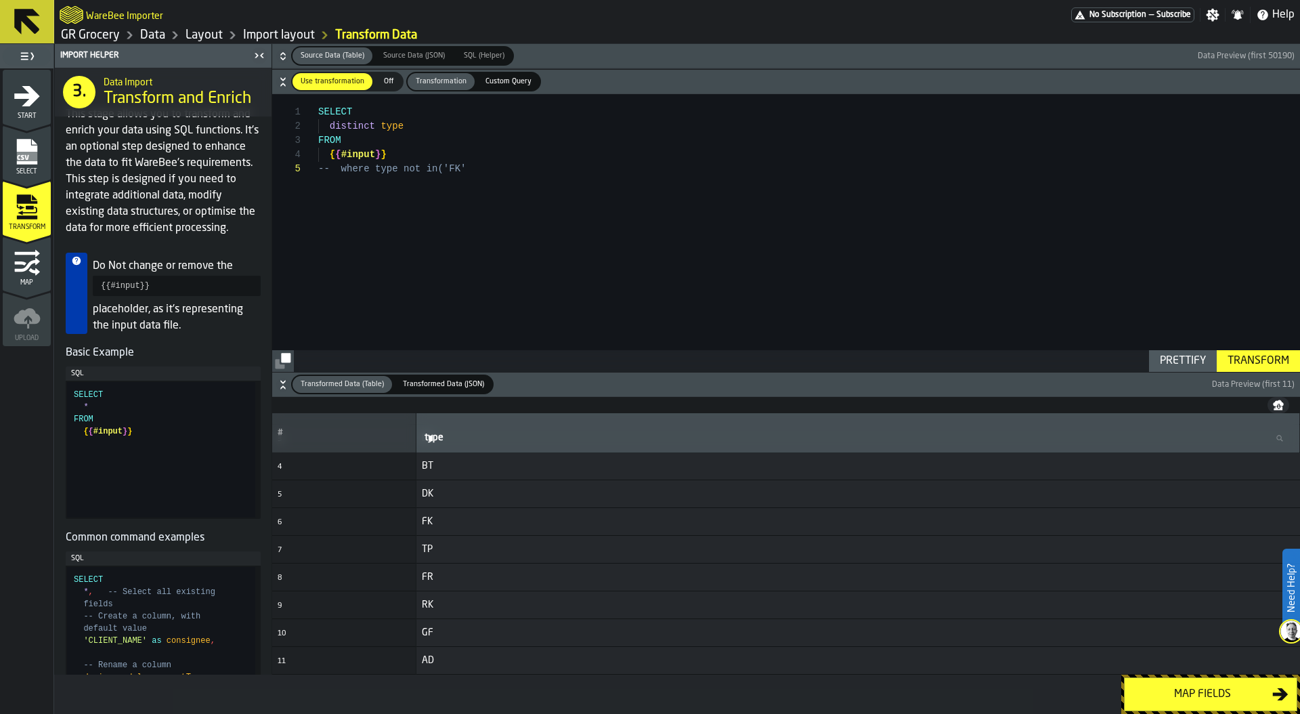
click at [337, 174] on div "SELECT distinct type FROM { { #input } } -- where type not in('FK'" at bounding box center [809, 233] width 982 height 278
click at [470, 167] on div "SELECT distinct type FROM { { #input } } where type not in ( 'FK'" at bounding box center [809, 233] width 982 height 278
click at [392, 129] on div "SELECT distinct type FROM { { #input } } where type not in ( 'FK' , 'FR' , 'TP'…" at bounding box center [809, 233] width 982 height 278
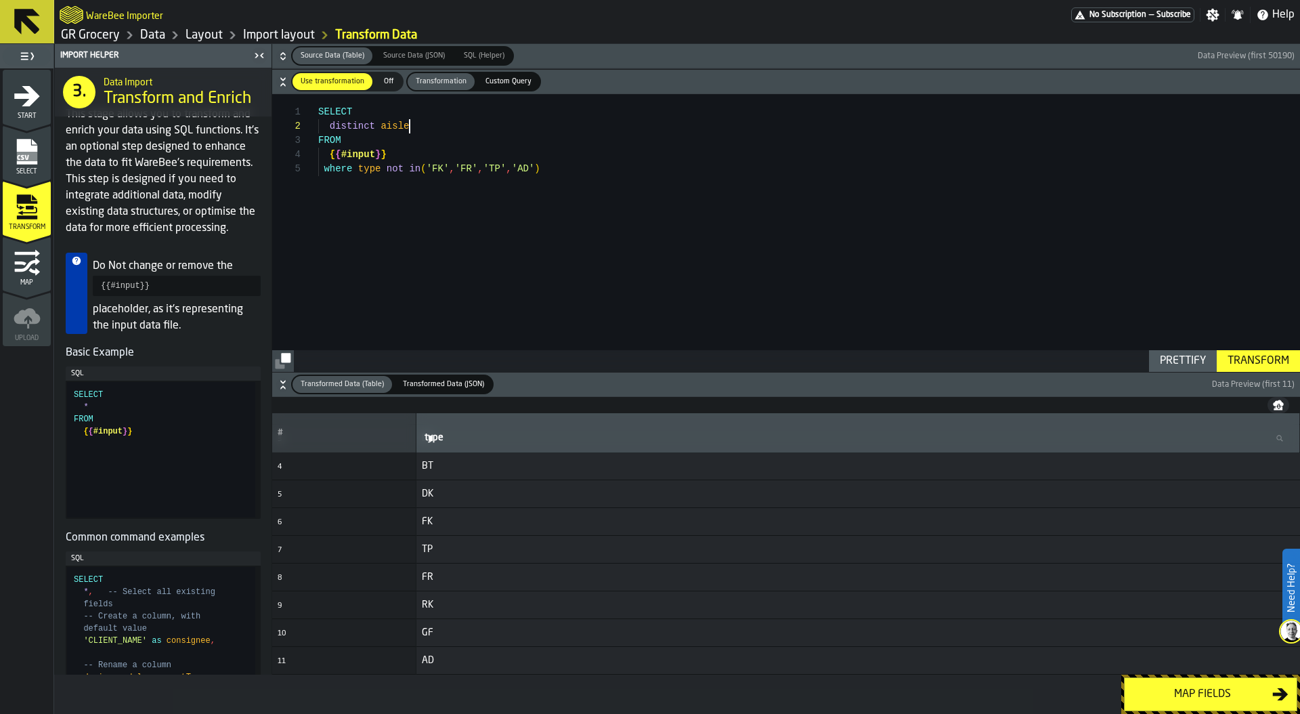
scroll to position [0, 0]
click at [400, 151] on div "SELECT distinct aisle FROM { { #input } } where type not in ( 'FK' , 'FR' , 'TP…" at bounding box center [809, 233] width 982 height 278
click at [400, 127] on div "SELECT distinct aisle FROM { { #input } } order by where type not in ( 'FK' , '…" at bounding box center [809, 233] width 982 height 278
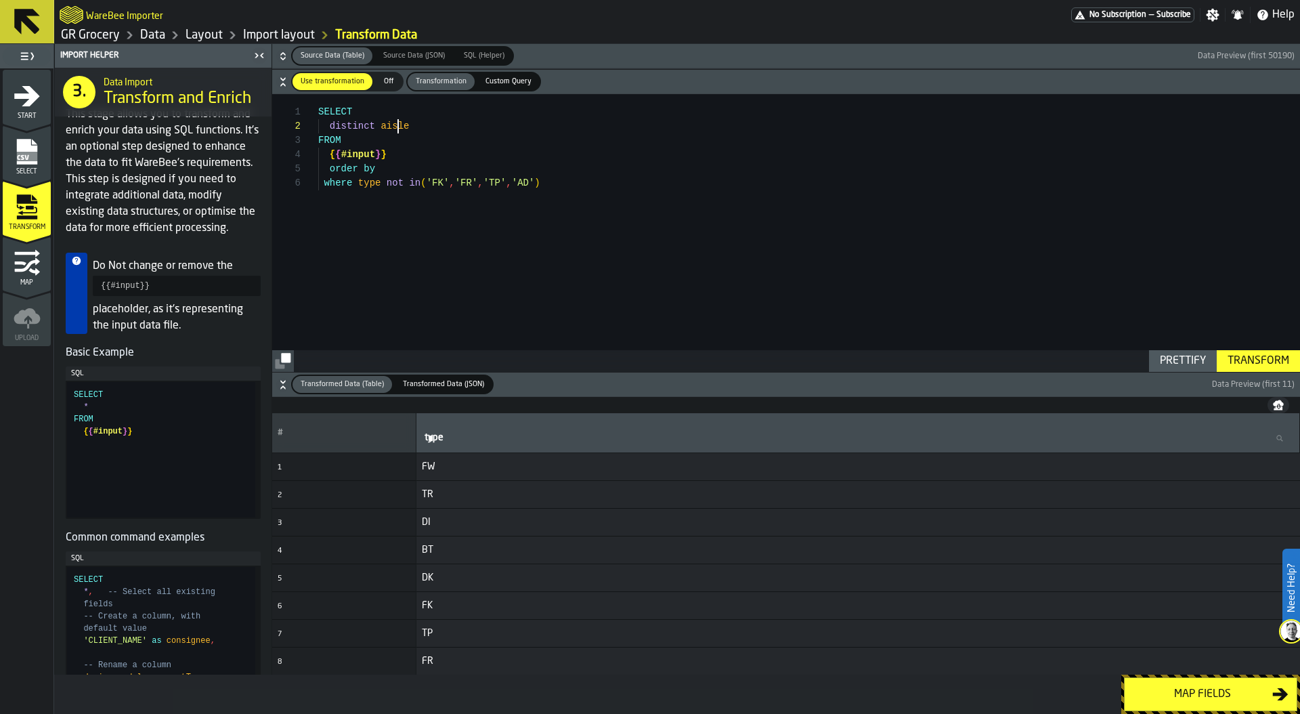
click at [400, 127] on div "SELECT distinct aisle FROM { { #input } } order by where type not in ( 'FK' , '…" at bounding box center [809, 233] width 982 height 278
click at [393, 173] on div "SELECT distinct type FROM { { #input } } order by where type not in ( 'FK' , 'F…" at bounding box center [809, 233] width 982 height 278
click at [325, 179] on div "SELECT distinct type FROM { { #input } } order by type asc where type not in ( …" at bounding box center [809, 233] width 982 height 278
click at [1237, 362] on div "Transform" at bounding box center [1258, 361] width 72 height 16
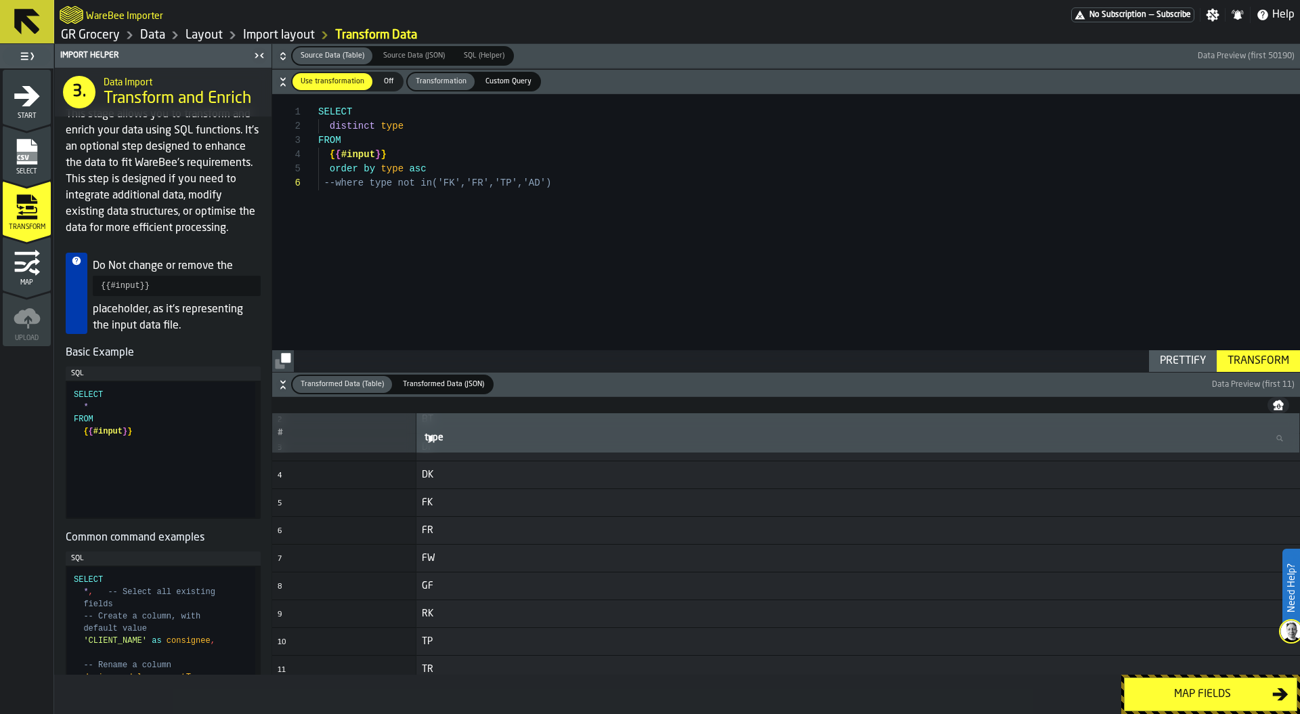
scroll to position [84, 0]
click at [546, 180] on div "SELECT distinct type FROM { { #input } } order by type asc --where type not in(…" at bounding box center [809, 233] width 982 height 278
click at [337, 182] on div "SELECT distinct type FROM { { #input } } order by type asc --where type not in(…" at bounding box center [809, 233] width 982 height 278
click at [390, 125] on div "SELECT distinct type FROM { { #input } } order by type asc where type not in ( …" at bounding box center [809, 233] width 982 height 278
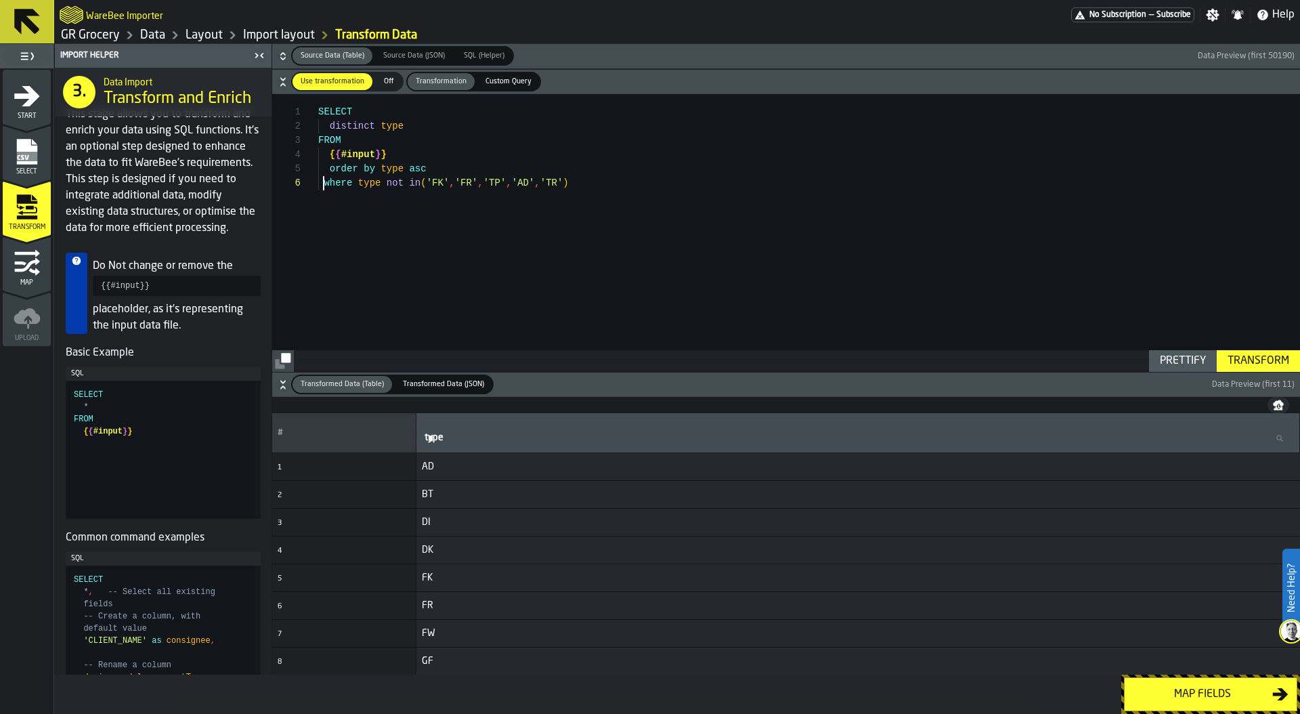
scroll to position [14, 0]
click at [390, 125] on div "SELECT distinct type FROM { { #input } } order by type asc where type not in ( …" at bounding box center [809, 233] width 982 height 278
click at [1250, 366] on div "Transform" at bounding box center [1258, 361] width 72 height 16
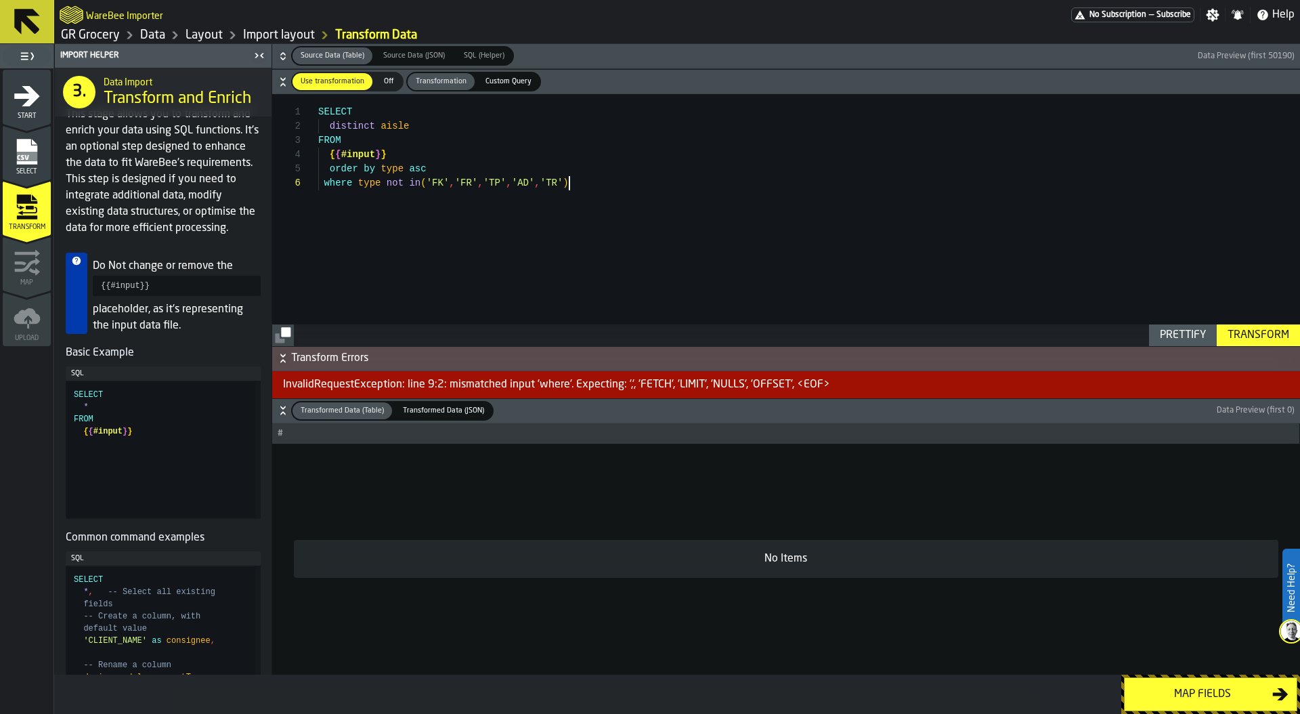
click at [600, 270] on div "SELECT distinct aisle FROM { { #input } } order by type asc where type not in (…" at bounding box center [809, 219] width 982 height 251
drag, startPoint x: 437, startPoint y: 167, endPoint x: 295, endPoint y: 165, distance: 141.6
click at [318, 165] on div "SELECT distinct aisle FROM { { #input } } order by type asc where type not in (…" at bounding box center [809, 219] width 982 height 251
click at [1267, 332] on div "Transform" at bounding box center [1258, 335] width 72 height 16
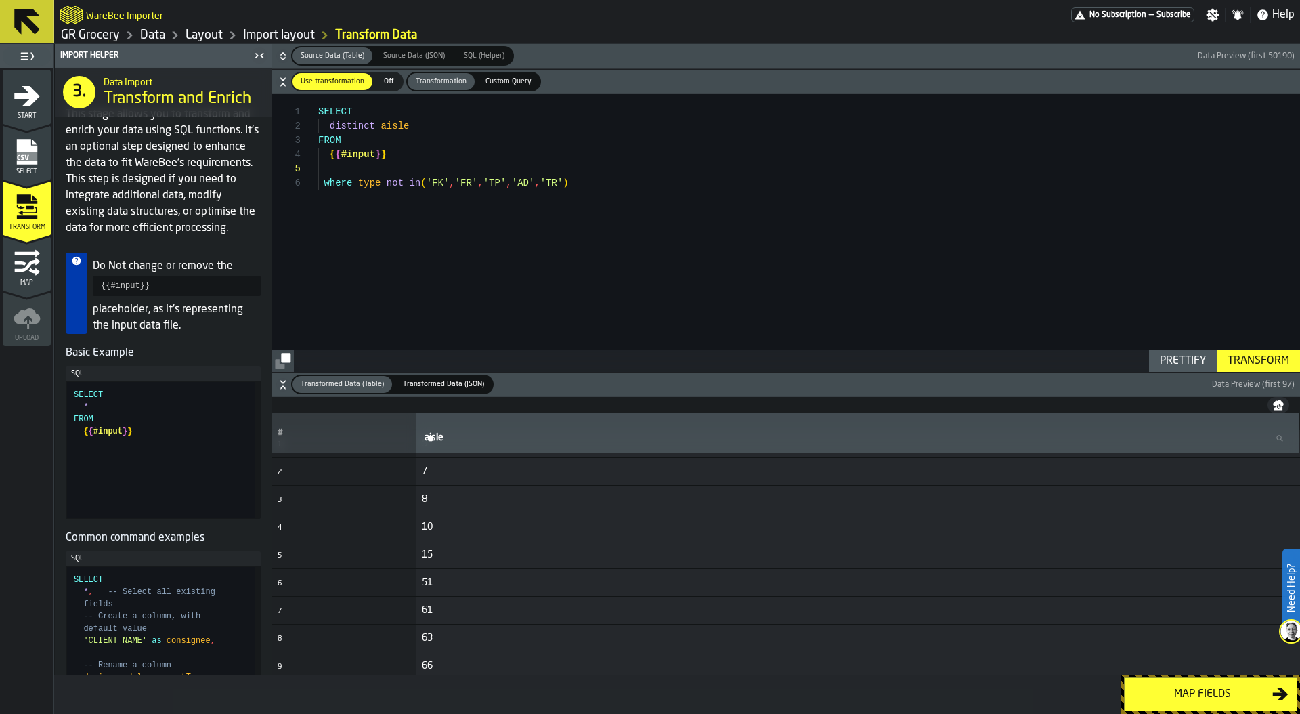
scroll to position [0, 0]
click at [587, 181] on div "SELECT distinct aisle FROM { { #input } } where type not in ( 'FK' , 'FR' , 'TP…" at bounding box center [809, 233] width 982 height 278
click at [1250, 360] on div "Transform" at bounding box center [1258, 361] width 72 height 16
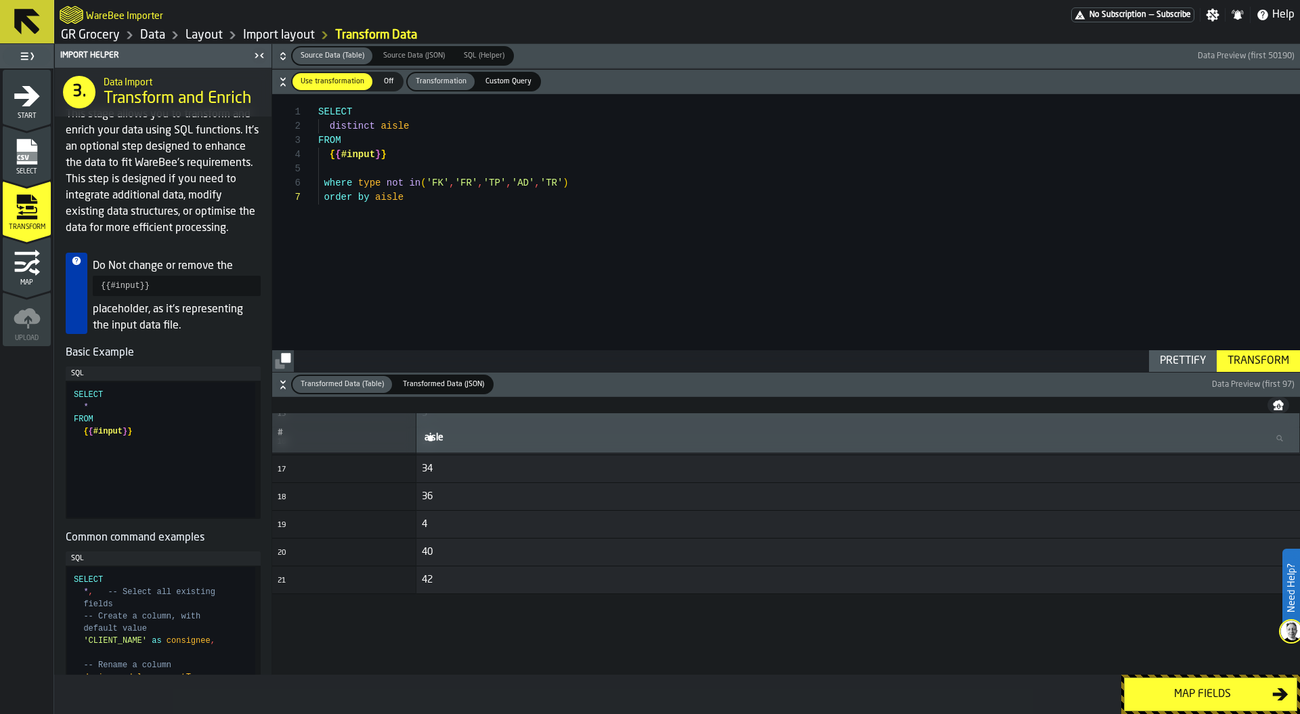
scroll to position [0, 0]
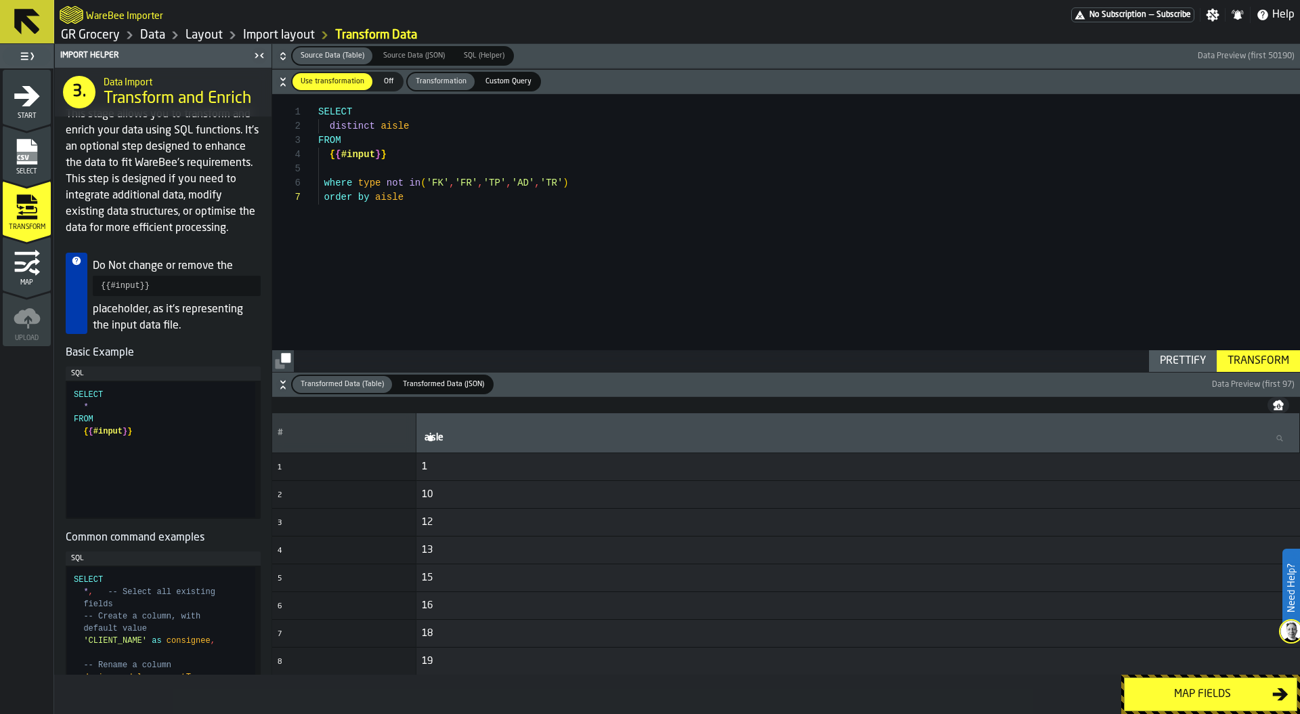
click at [385, 175] on div "SELECT distinct aisle FROM { { #input } } where type not in ( 'FK' , 'FR' , 'TP…" at bounding box center [809, 233] width 982 height 278
click at [417, 184] on div "SELECT distinct aisle FROM { { #input } } where type not in ( 'FK' , 'FR' , 'TP…" at bounding box center [809, 233] width 982 height 278
drag, startPoint x: 417, startPoint y: 195, endPoint x: 247, endPoint y: 194, distance: 170.0
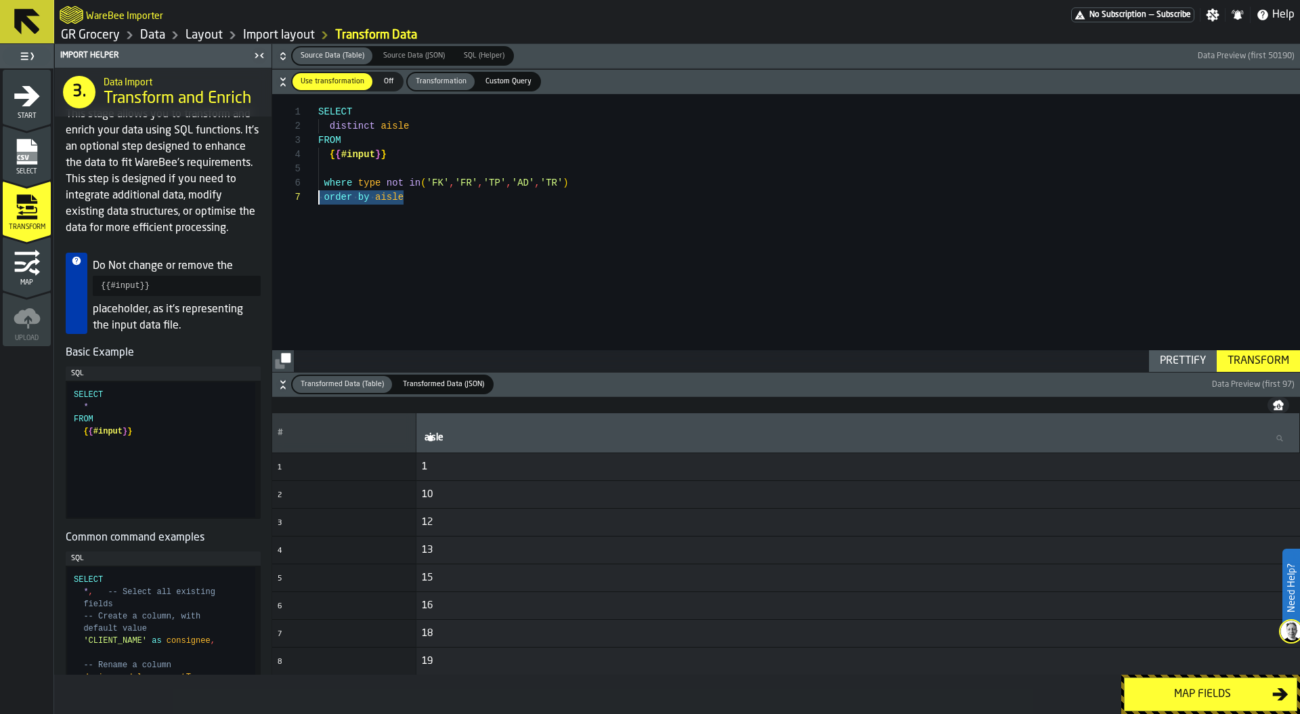
click at [318, 194] on div "SELECT distinct aisle FROM { { #input } } where type not in ( 'FK' , 'FR' , 'TP…" at bounding box center [809, 233] width 982 height 278
click at [440, 116] on div "SELECT distinct aisle FROM { { #input } } where type not in ( 'FK' , 'FR' , 'TP…" at bounding box center [809, 233] width 982 height 278
drag, startPoint x: 435, startPoint y: 123, endPoint x: 255, endPoint y: 121, distance: 180.2
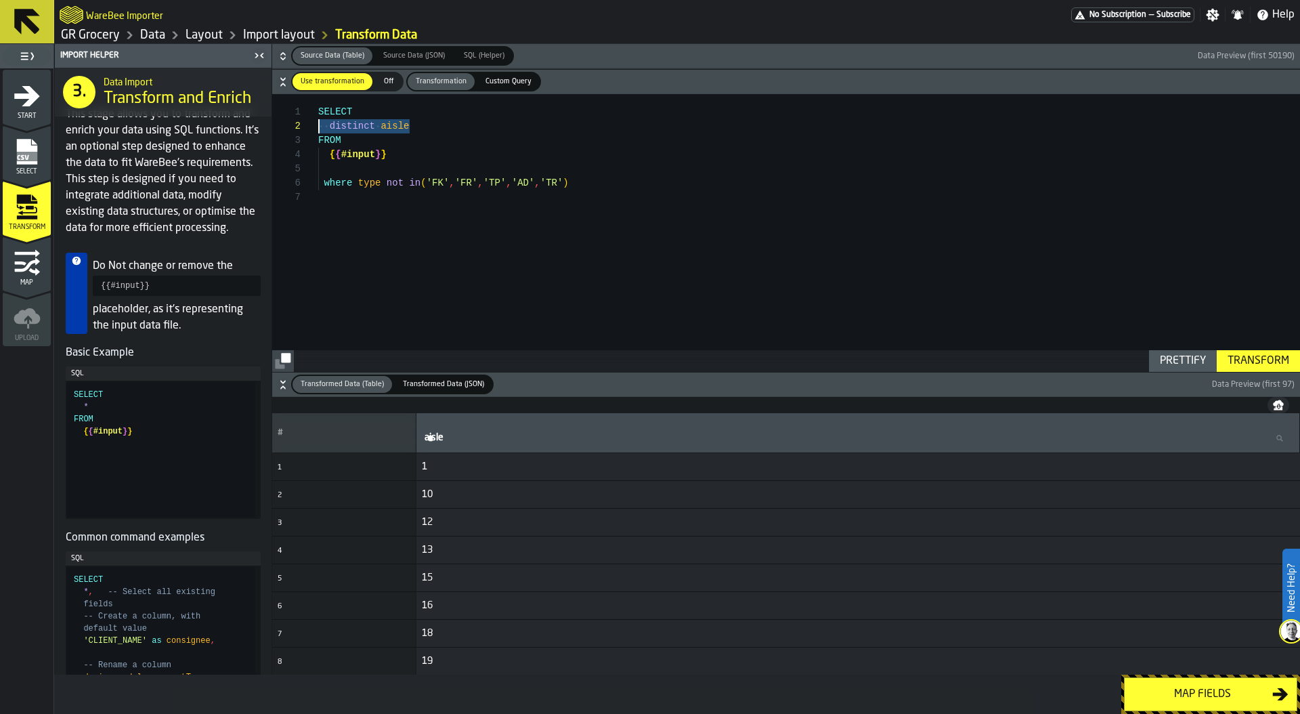
click at [318, 121] on div "SELECT distinct aisle FROM { { #input } } where type not in ( 'FK' , 'FR' , 'TP…" at bounding box center [809, 233] width 982 height 278
type textarea "**********"
click at [1279, 403] on icon "button-" at bounding box center [1278, 403] width 11 height 6
click at [387, 122] on div "SELECT FROM { { #input } } where type not in ( 'FK' , 'FR' , 'TP' , 'AD' , 'TR'…" at bounding box center [809, 233] width 982 height 278
click at [482, 58] on span "SQL (Helper)" at bounding box center [484, 56] width 51 height 12
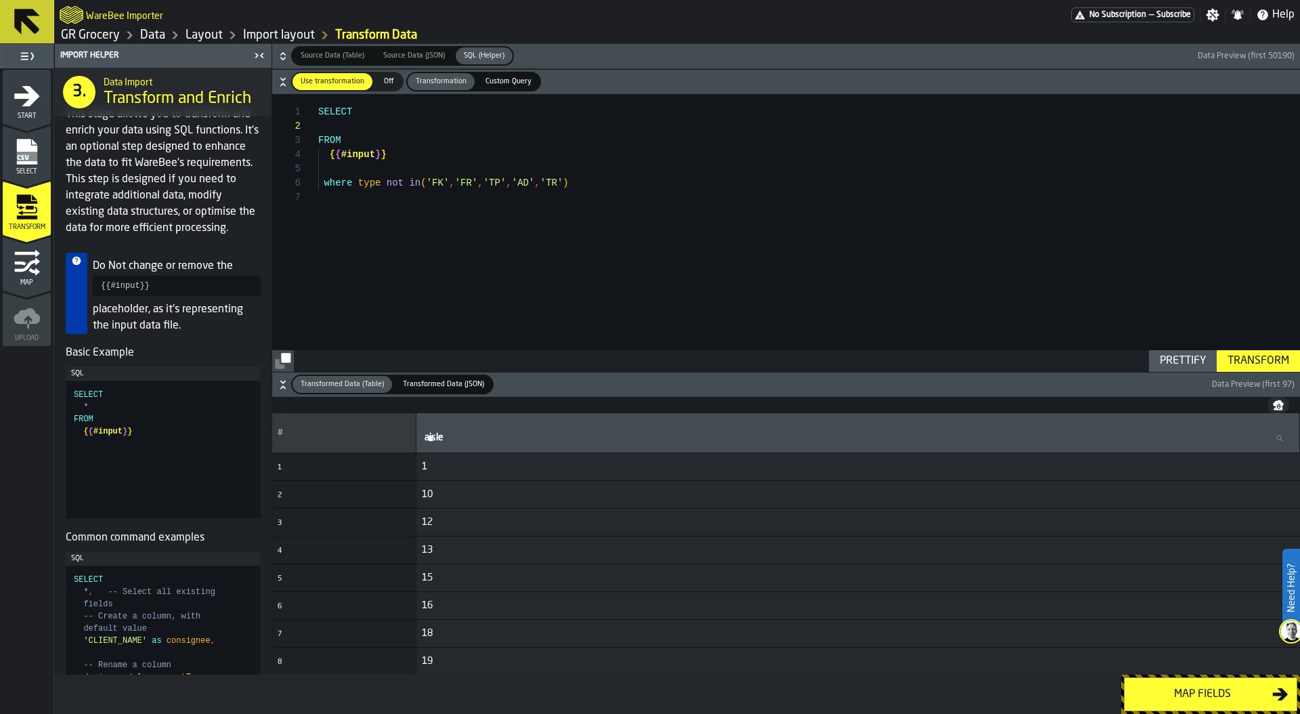
click at [276, 46] on h6 "Source Data (Table) Source Data (Table) Source Data (JSON) Source Data (JSON) S…" at bounding box center [786, 56] width 1023 height 20
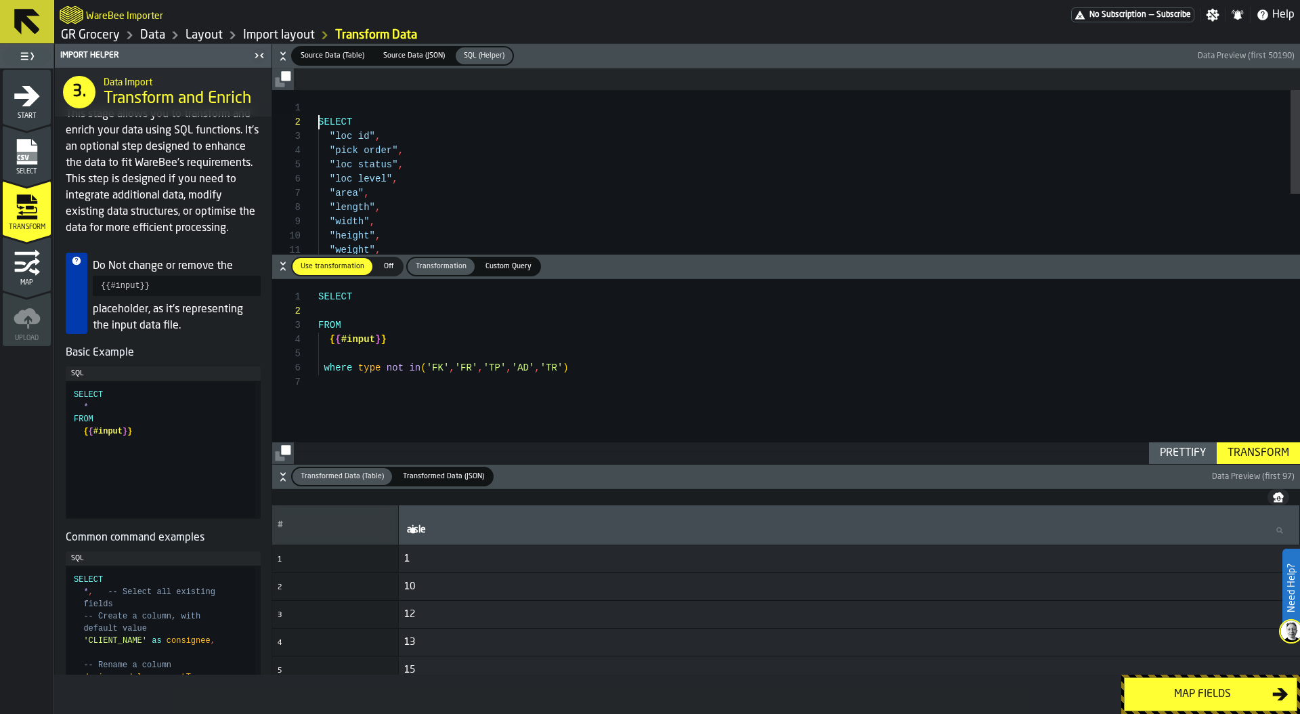
click at [320, 117] on div "SELECT "loc id" , "pick order" , "loc status" , "loc level" , "area" , "length"…" at bounding box center [809, 254] width 982 height 328
type textarea "**********"
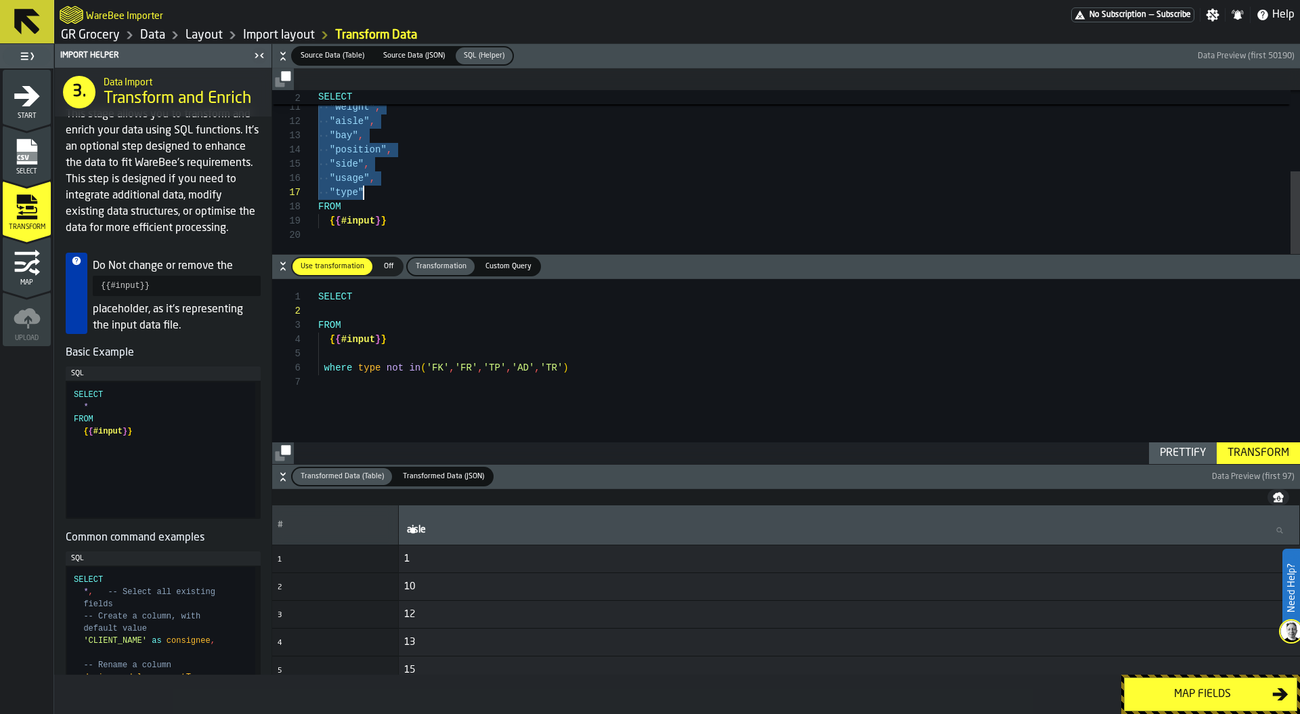
drag, startPoint x: 325, startPoint y: 135, endPoint x: 416, endPoint y: 194, distance: 108.2
click at [331, 306] on div "SELECT FROM { { #input } } where type not in ( 'FK' , 'FR' , 'TP' , 'AD' , 'TR'…" at bounding box center [809, 371] width 982 height 185
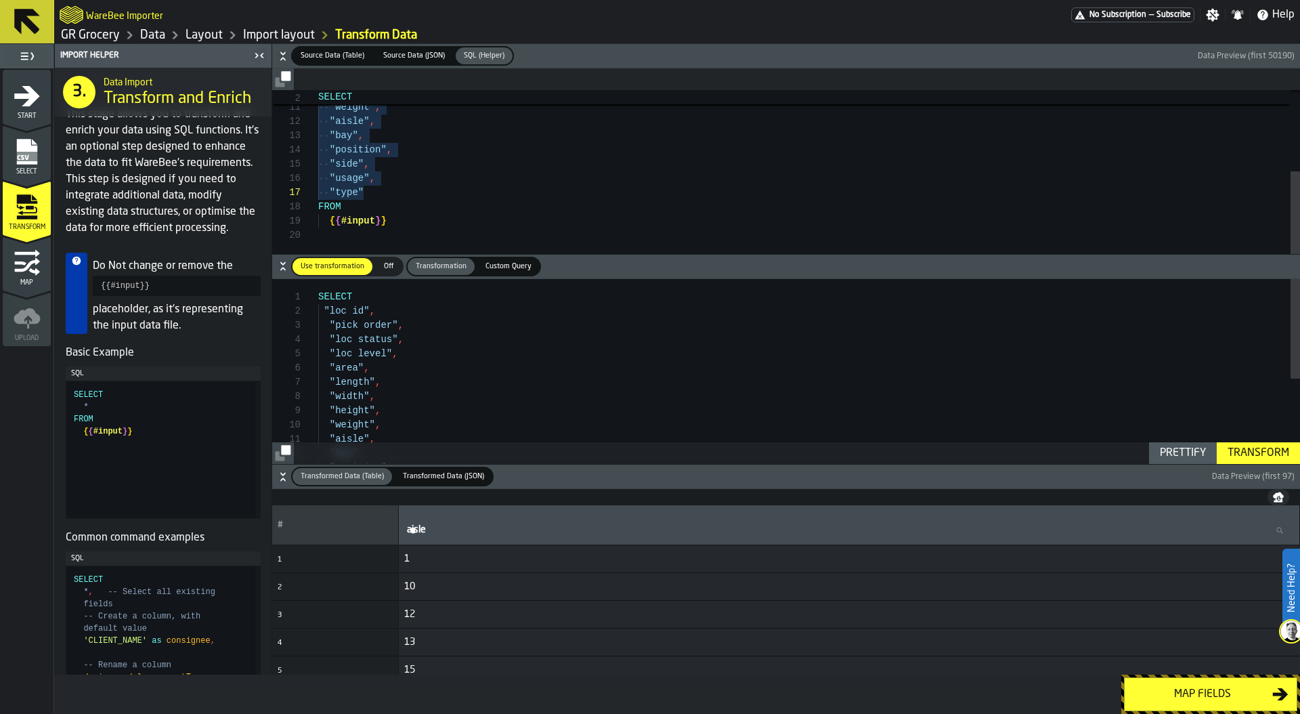
click at [325, 311] on div ""height" , "weight" , "aisle" , "bay" , "position" , "width" , "length" , "area…" at bounding box center [809, 450] width 982 height 342
click at [469, 311] on div ""height" , "weight" , "aisle" , "bay" , "position" , "width" , "length" , "area…" at bounding box center [809, 450] width 982 height 342
click at [329, 365] on div ""height" , "weight" , "aisle" , "bay" , "position" , "width" , "length" , "area…" at bounding box center [809, 376] width 982 height 342
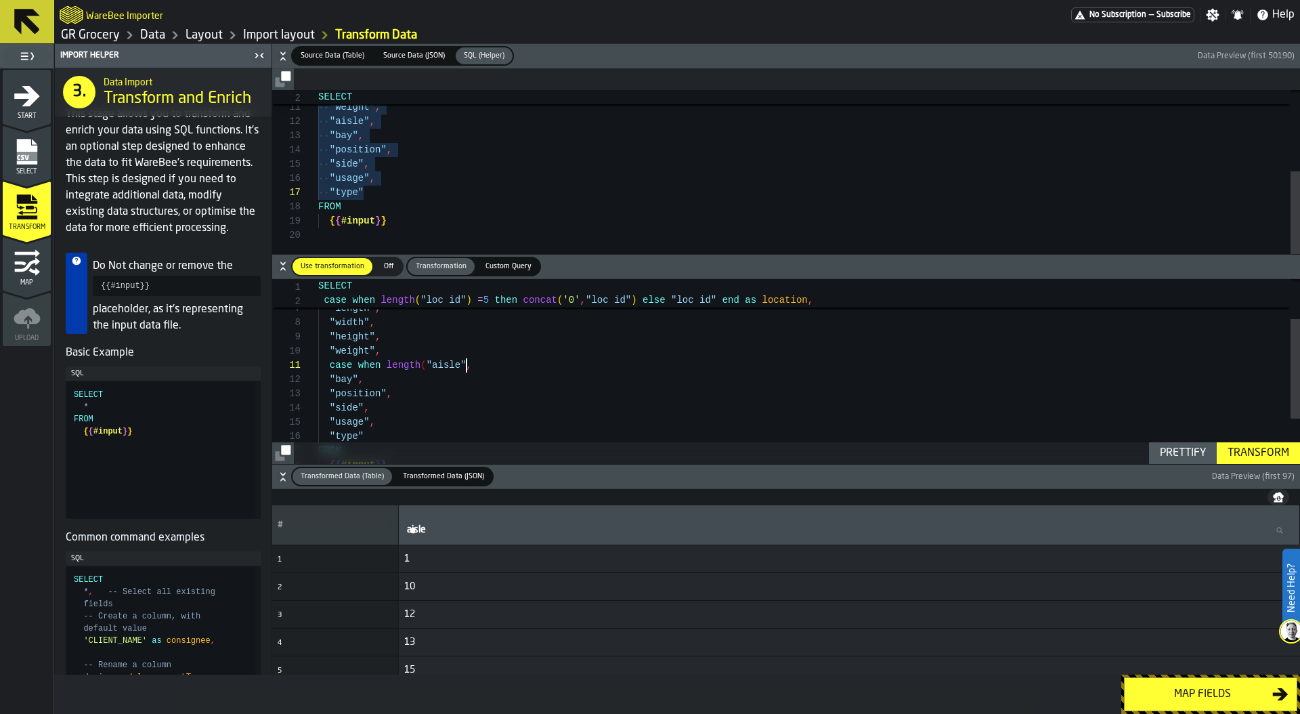
click at [467, 364] on div ""height" , "weight" , case when length ( "aisle" , "bay" , "position" , "width"…" at bounding box center [809, 376] width 982 height 342
click at [1167, 448] on div "Prettify" at bounding box center [1183, 453] width 57 height 16
click at [321, 56] on span "Source Data (Table)" at bounding box center [332, 56] width 75 height 12
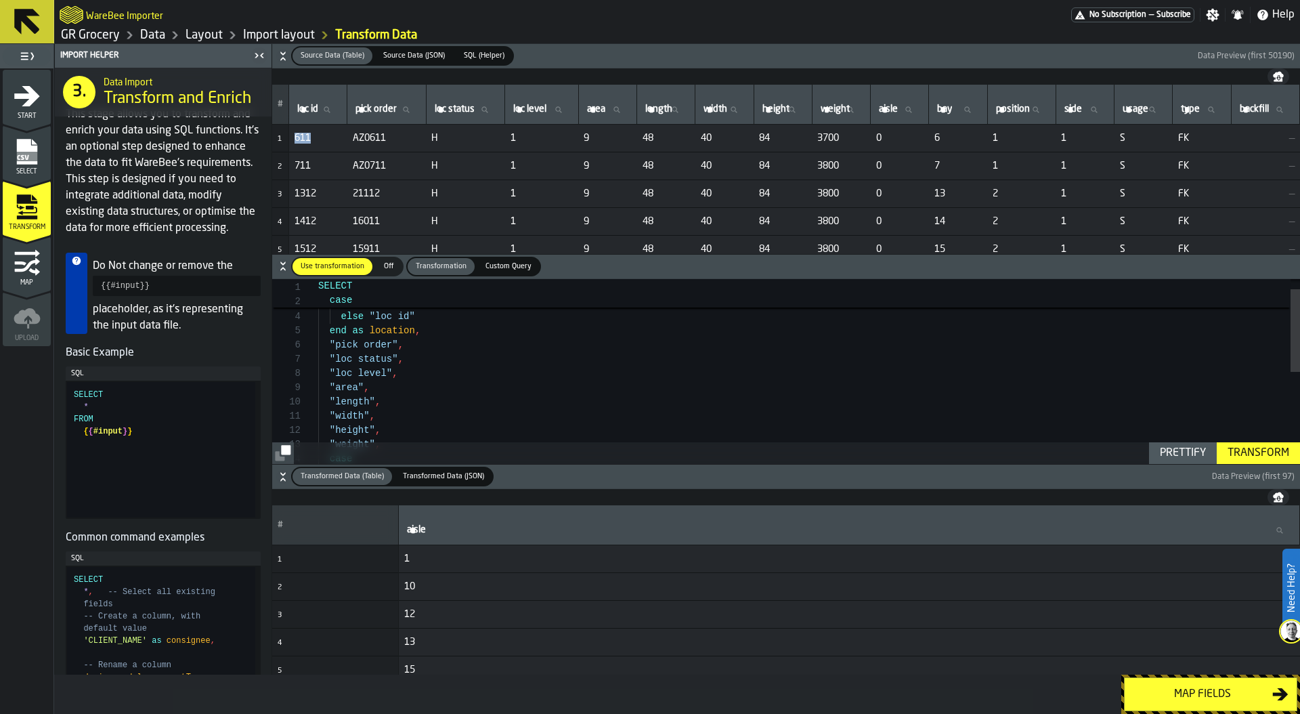
drag, startPoint x: 296, startPoint y: 136, endPoint x: 312, endPoint y: 137, distance: 16.3
click at [312, 137] on span "611" at bounding box center [318, 138] width 47 height 11
click at [408, 392] on div ""area" , "length" , "width" , "height" , "weight" , "loc level" , "loc status" …" at bounding box center [809, 462] width 982 height 413
drag, startPoint x: 328, startPoint y: 373, endPoint x: 386, endPoint y: 373, distance: 58.2
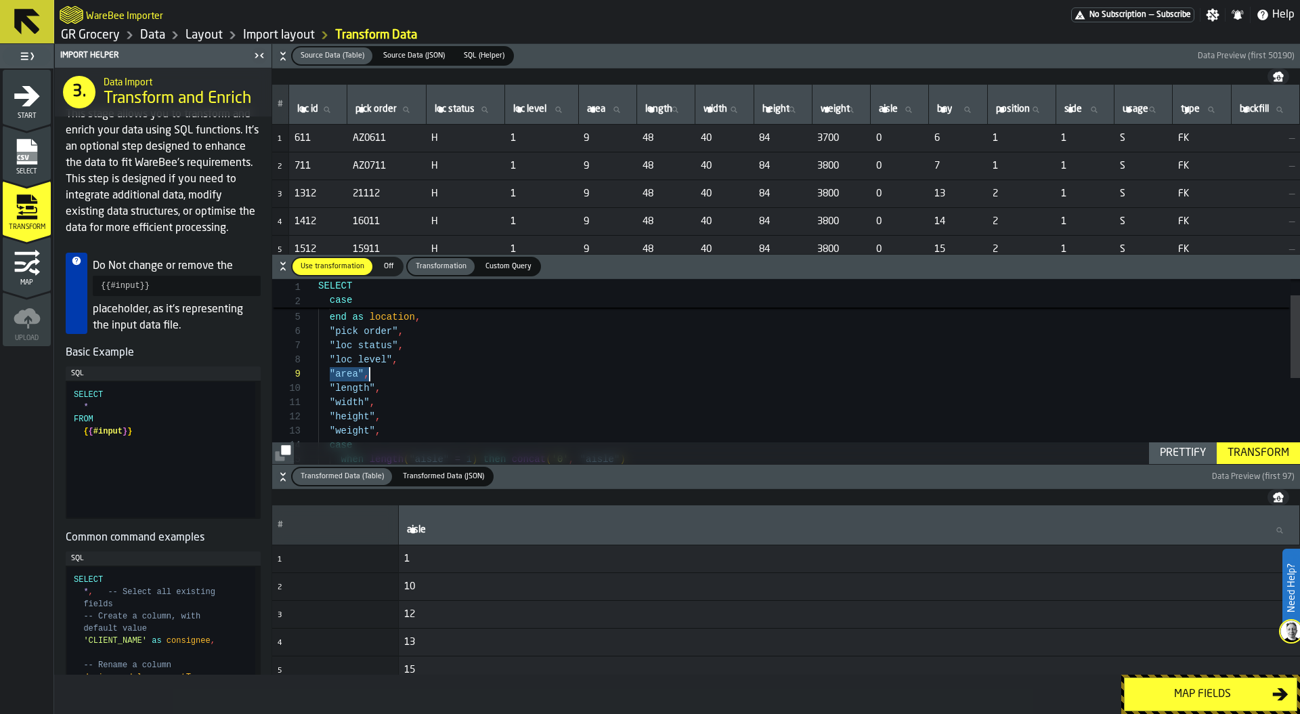
click at [386, 373] on div ""area" , "length" , "width" , "height" , "weight" , "loc level" , "loc status" …" at bounding box center [809, 448] width 982 height 413
click at [453, 368] on div "case when "aisle" in ( ) then 'TOP' "length" , "width" , "height" , "weight" , …" at bounding box center [809, 453] width 982 height 427
click at [521, 370] on div "case when "aisle" in ( ) then 'TOP' "length" , "width" , "height" , "weight" , …" at bounding box center [809, 453] width 982 height 427
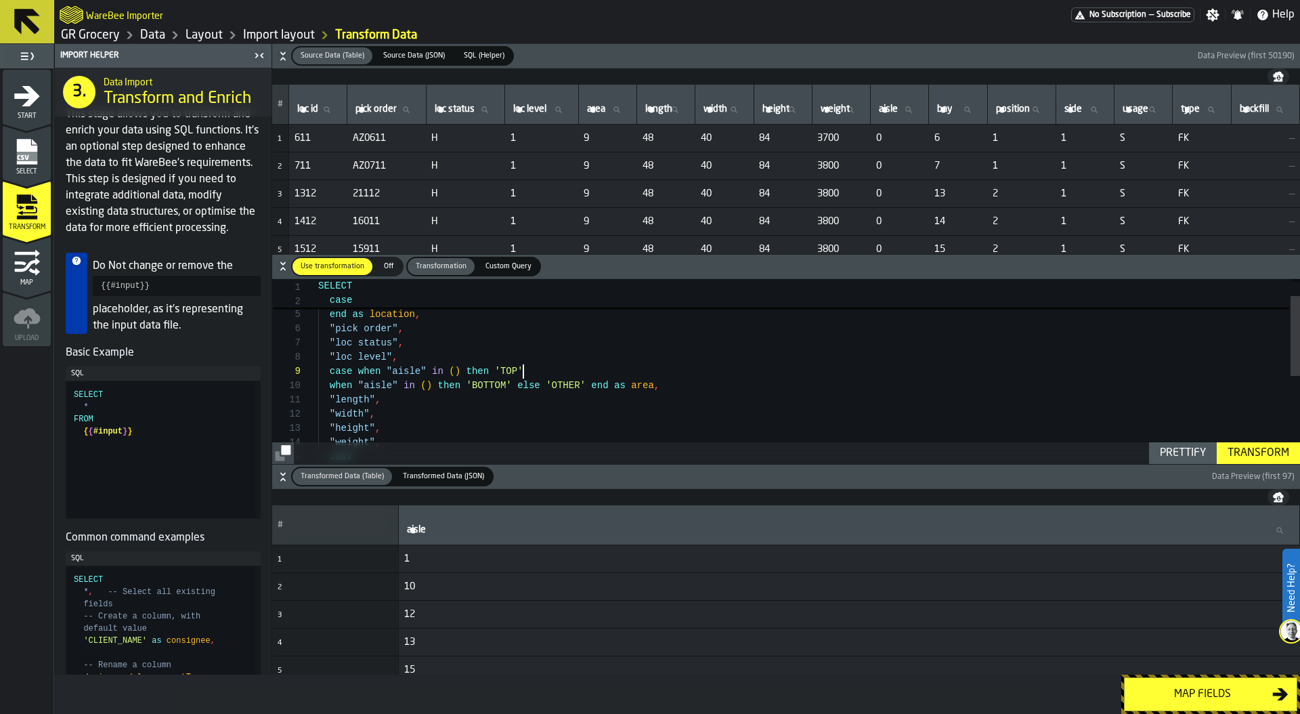
click at [453, 370] on div "case when "aisle" in ( ) then 'TOP' "length" , "width" , "height" , "weight" , …" at bounding box center [809, 453] width 982 height 427
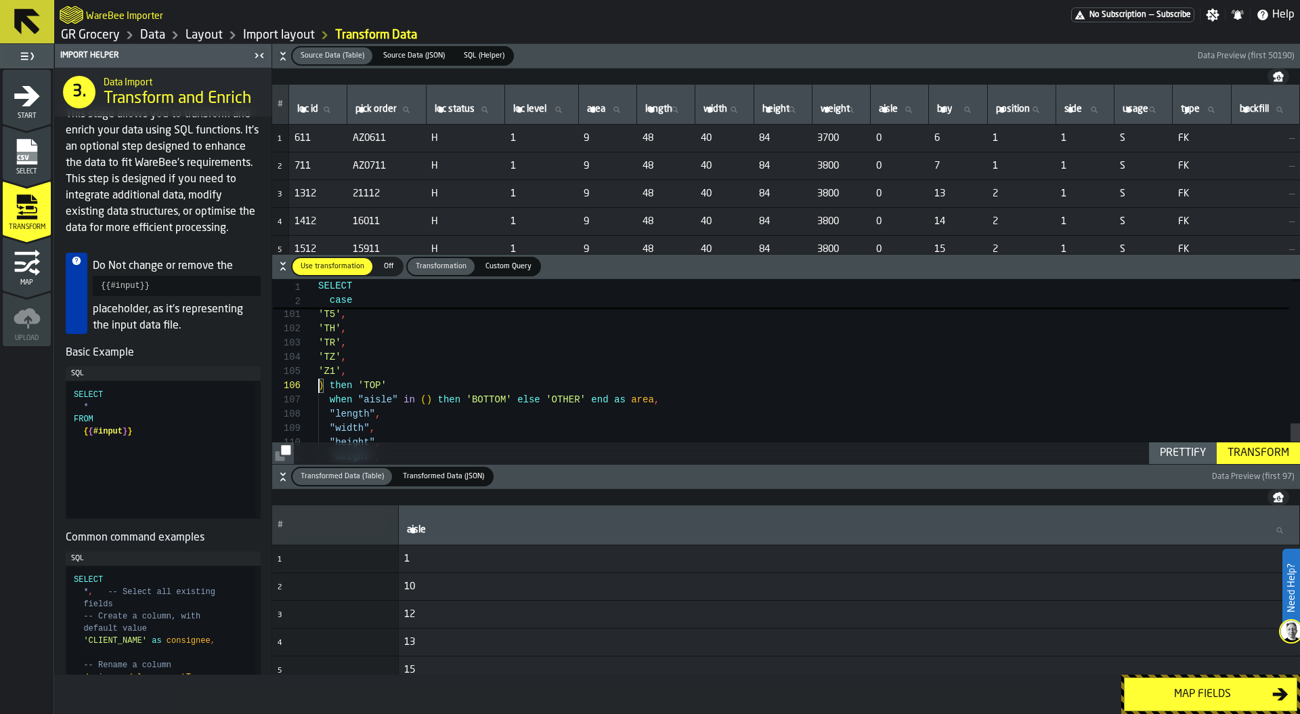
scroll to position [71, 0]
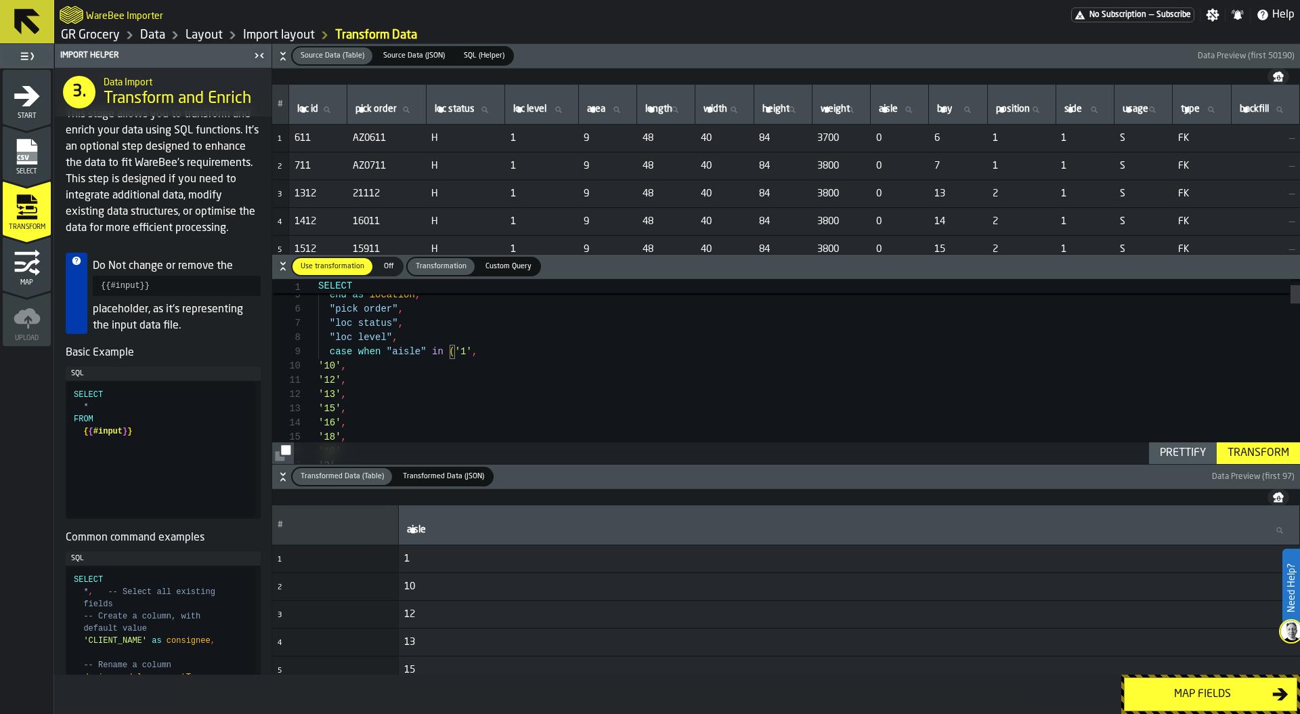
click at [1183, 454] on div "Prettify" at bounding box center [1183, 453] width 57 height 16
click at [281, 478] on icon "button-" at bounding box center [283, 477] width 14 height 14
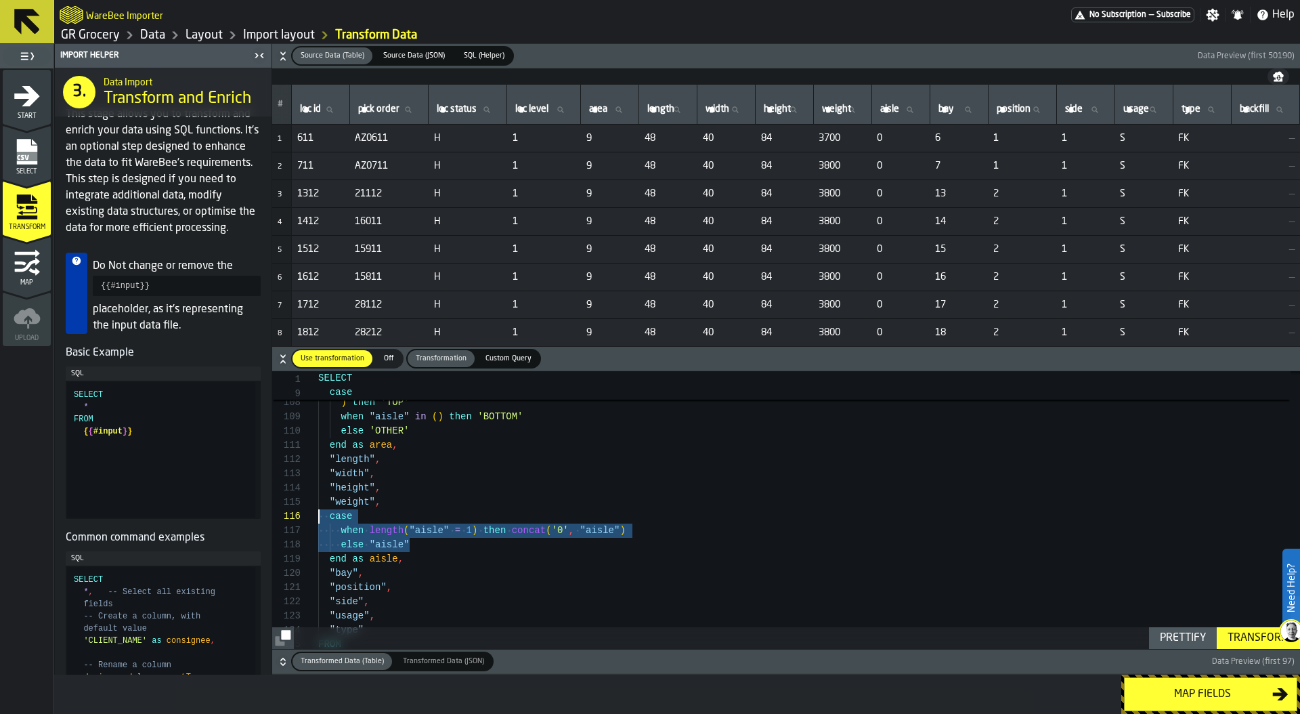
drag, startPoint x: 438, startPoint y: 546, endPoint x: 276, endPoint y: 512, distance: 164.7
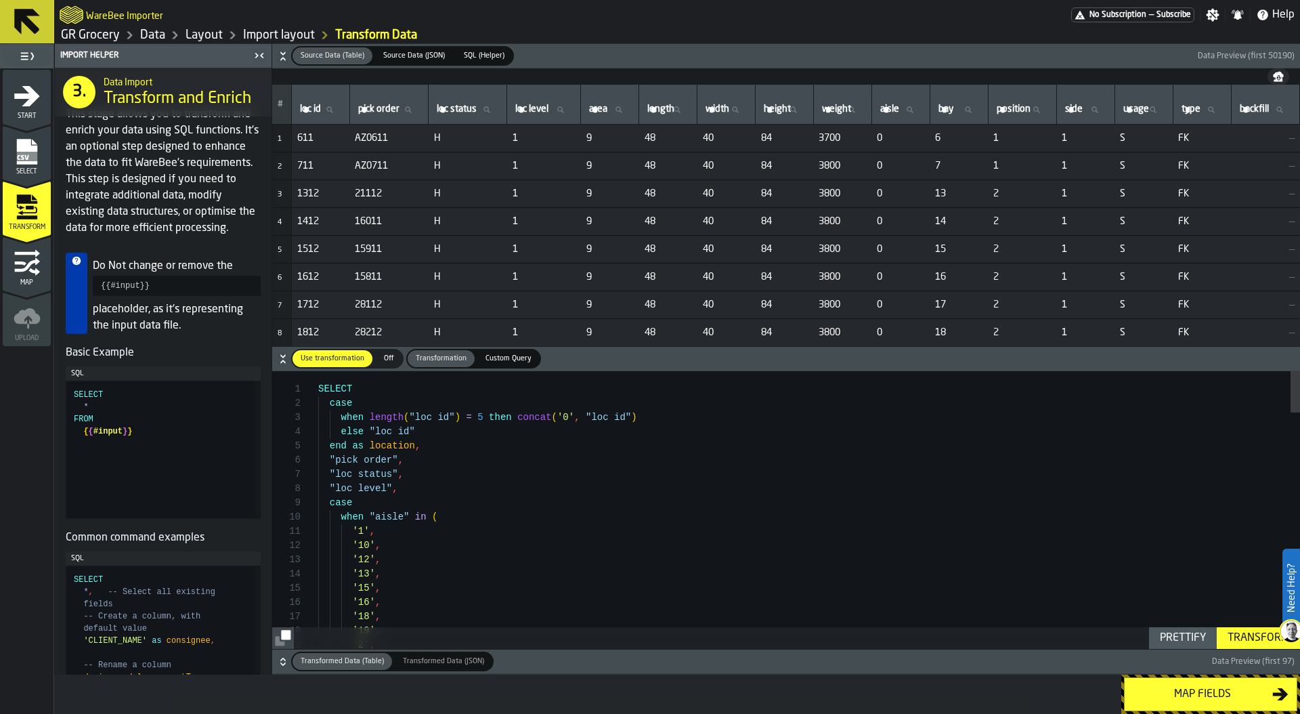
scroll to position [0, 0]
drag, startPoint x: 345, startPoint y: 532, endPoint x: 423, endPoint y: 601, distance: 103.6
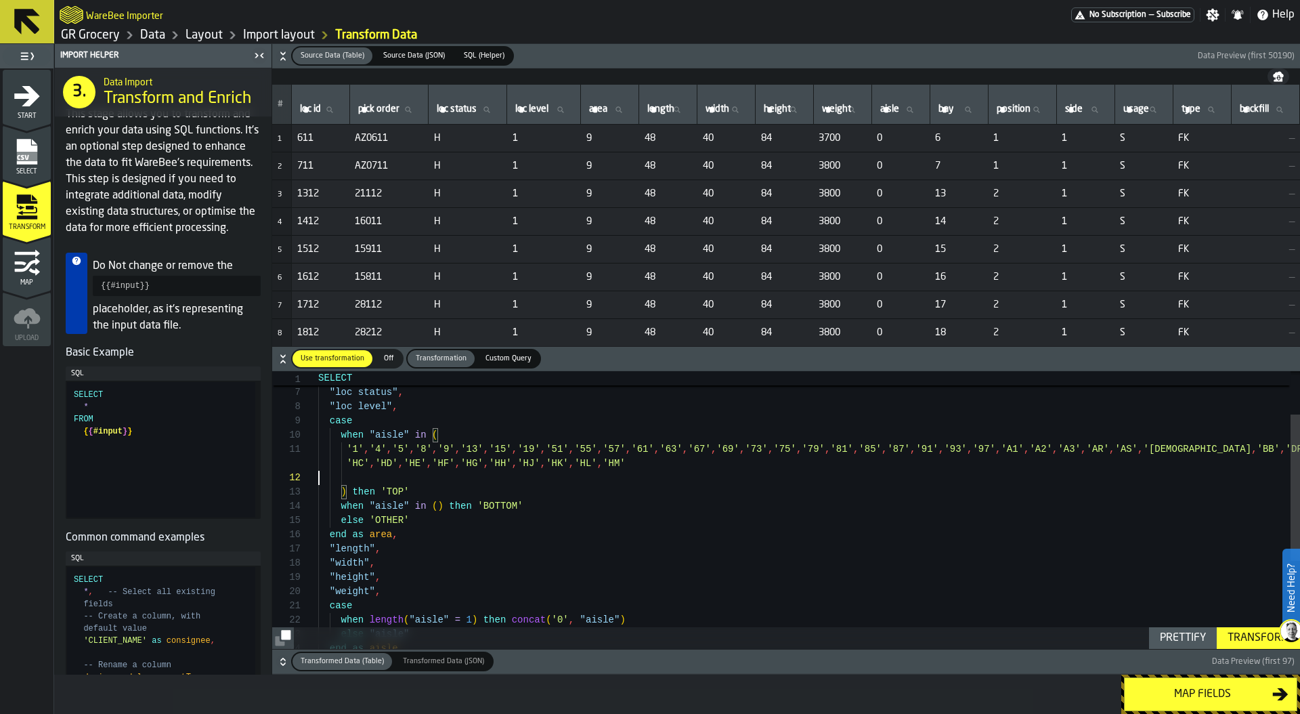
scroll to position [14, 0]
click at [396, 476] on div ") then 'TOP' when "aisle" in ( ) then 'BOTTOM' else 'OTHER' end as area , "leng…" at bounding box center [809, 545] width 982 height 513
click at [396, 477] on div ") then 'TOP' when "aisle" in ( ) then 'BOTTOM' else 'OTHER' end as area , "leng…" at bounding box center [809, 545] width 982 height 513
click at [504, 492] on div ") then 'BOTTOM' when "aisle" in ( ) then 'BOTTOM' else 'OTHER' end as area , "l…" at bounding box center [809, 545] width 982 height 513
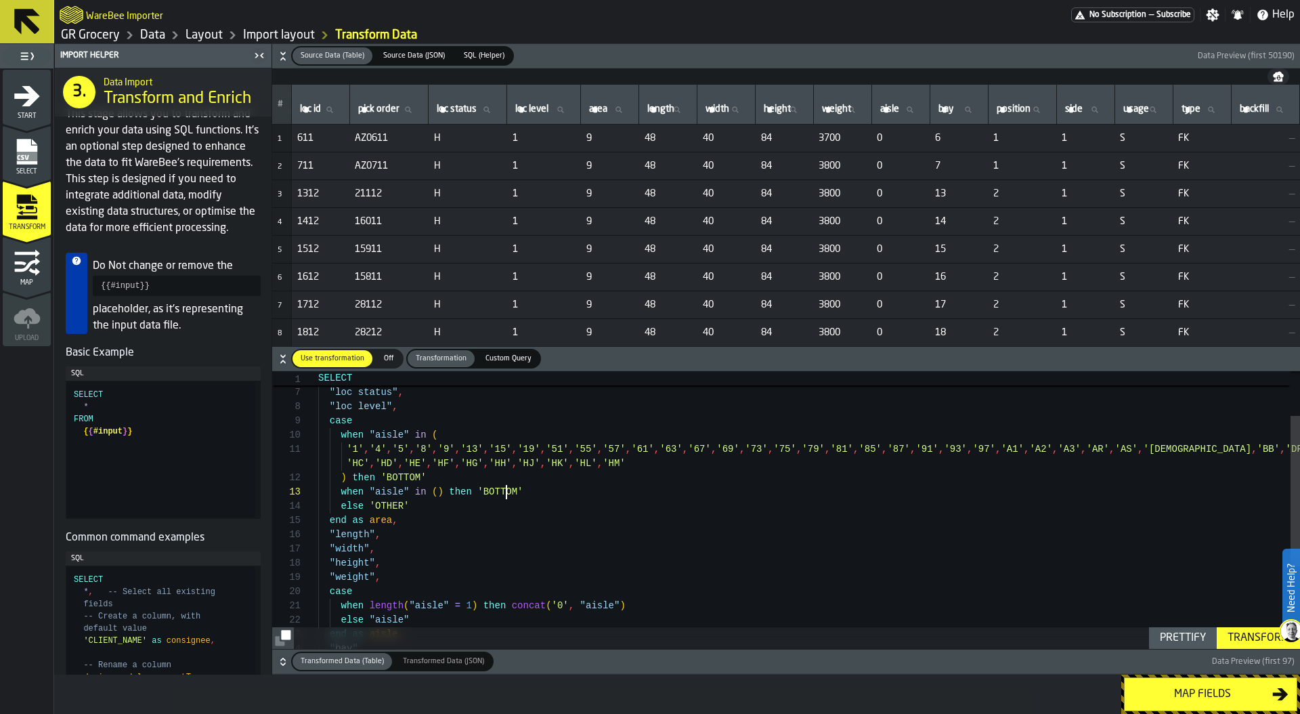
click at [504, 492] on div ") then 'BOTTOM' when "aisle" in ( ) then 'BOTTOM' else 'OTHER' end as area , "l…" at bounding box center [809, 545] width 982 height 513
click at [437, 492] on div ") then 'BOTTOM' when "aisle" in ( ) then 'TOP' else 'OTHER' end as area , "leng…" at bounding box center [809, 545] width 982 height 513
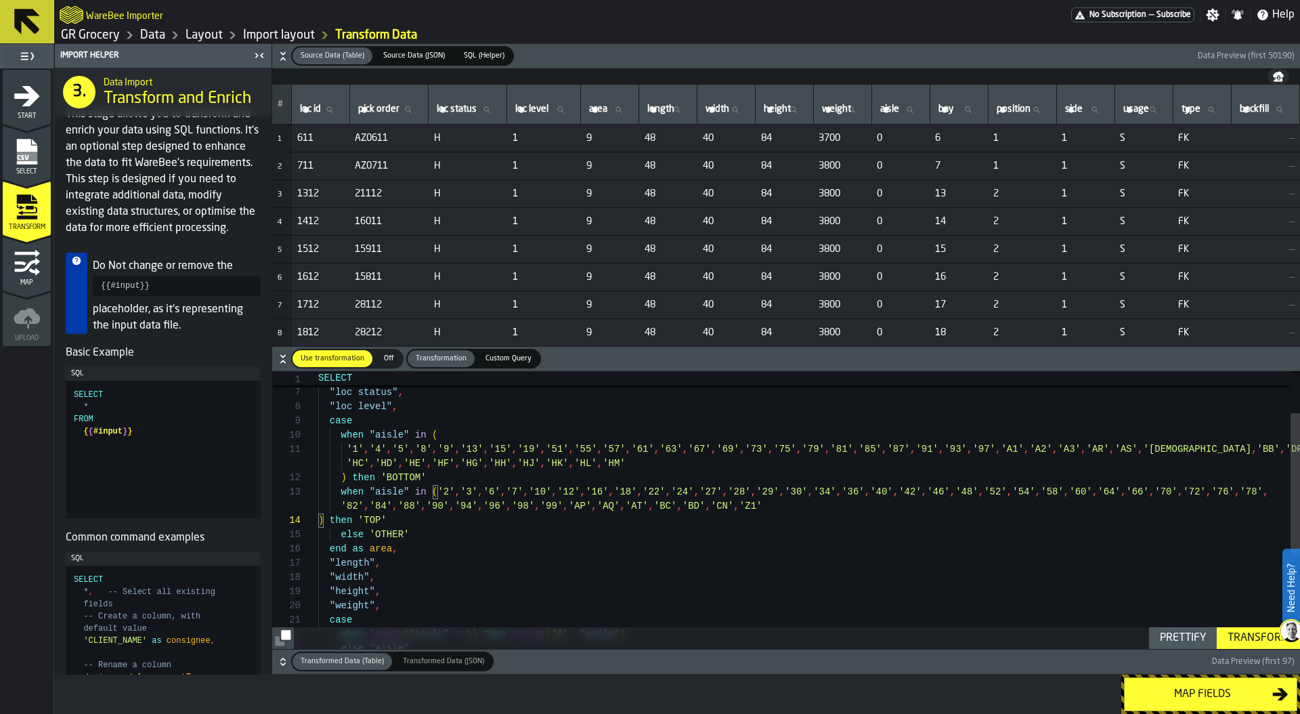
click at [394, 533] on div ") then 'BOTTOM' when "aisle" in ( '2' , '3' , '6' , '7' , '10' , '12' , '16' , …" at bounding box center [809, 559] width 982 height 541
click at [404, 523] on div ") then 'BOTTOM' when "aisle" in ( '2' , '3' , '6' , '7' , '10' , '12' , '16' , …" at bounding box center [809, 559] width 982 height 541
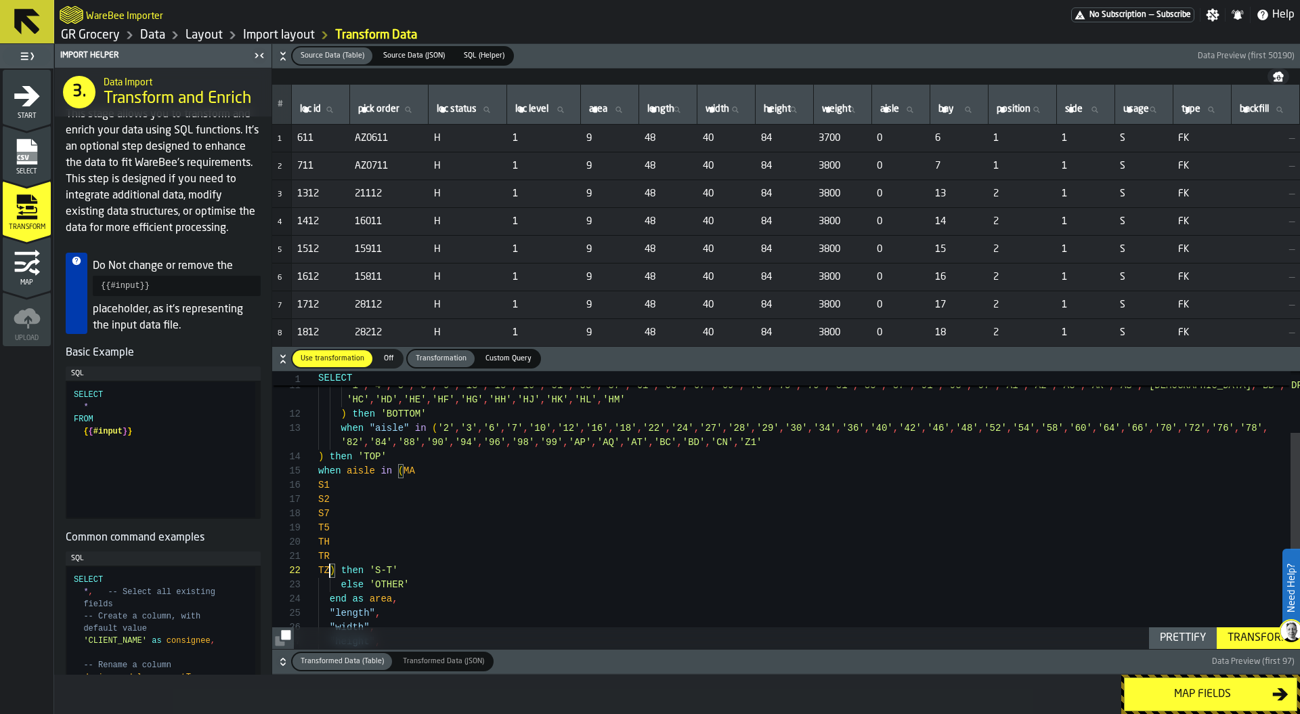
scroll to position [43, 0]
click at [402, 471] on div ") then 'BOTTOM' when "aisle" in ( '2' , '3' , '6' , '7' , '10' , '12' , '16' , …" at bounding box center [809, 553] width 982 height 655
drag, startPoint x: 403, startPoint y: 471, endPoint x: 330, endPoint y: 569, distance: 121.9
click at [330, 569] on div ") then 'BOTTOM' when "aisle" in ( '2' , '3' , '6' , '7' , '10' , '12' , '16' , …" at bounding box center [809, 553] width 982 height 655
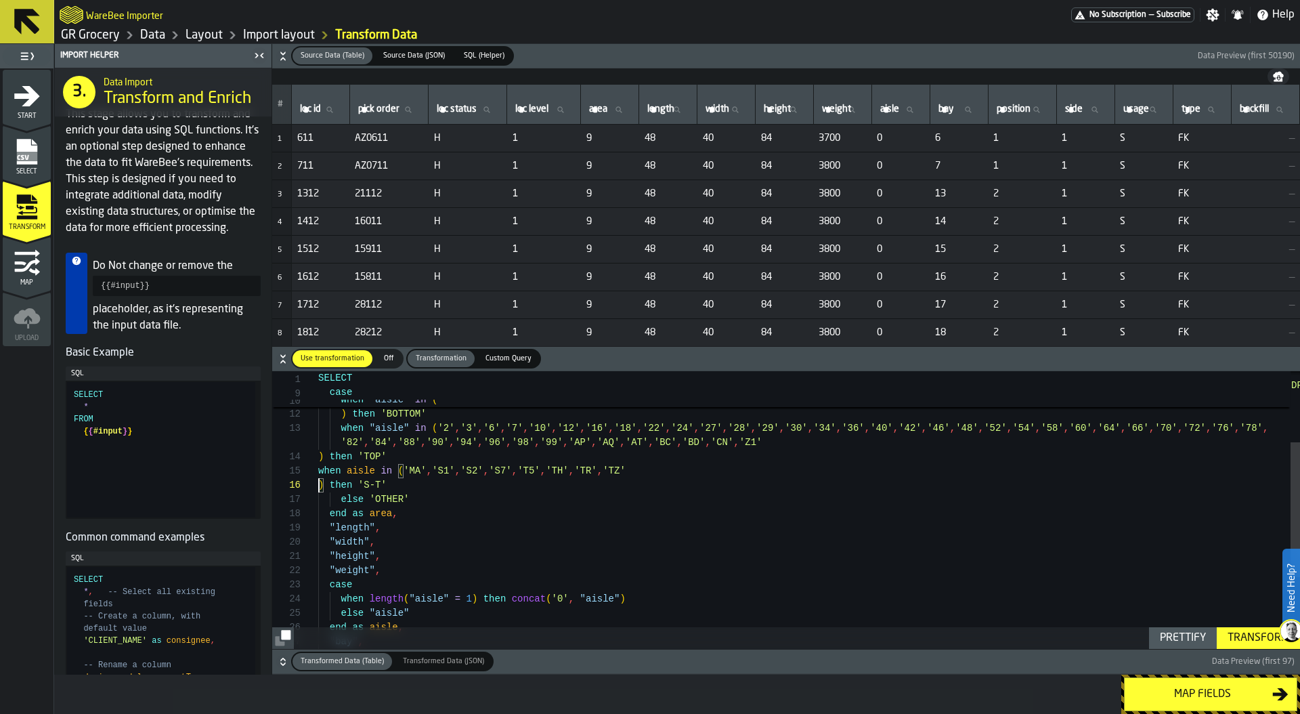
scroll to position [114, 0]
drag, startPoint x: 333, startPoint y: 496, endPoint x: 417, endPoint y: 497, distance: 84.7
click at [418, 497] on div "else 'OTHER'" at bounding box center [809, 499] width 982 height 14
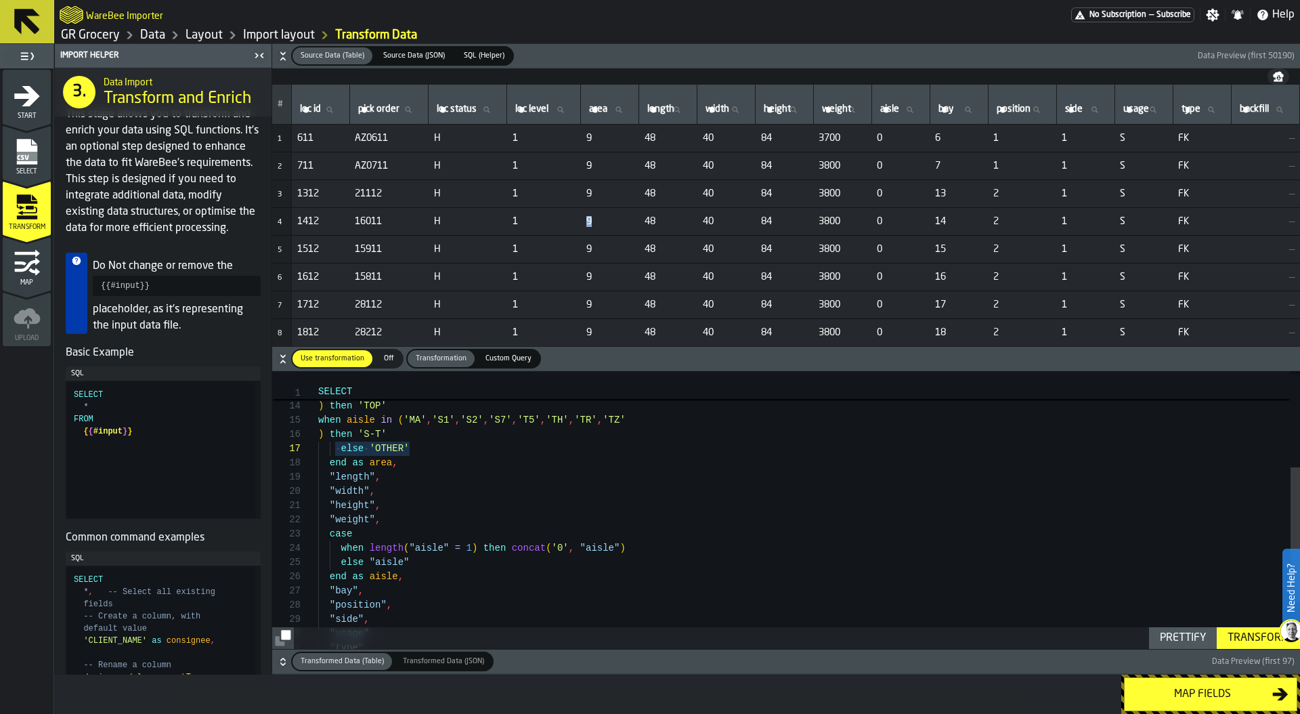
drag, startPoint x: 591, startPoint y: 222, endPoint x: 599, endPoint y: 222, distance: 8.1
click at [599, 222] on span "9" at bounding box center [610, 221] width 47 height 11
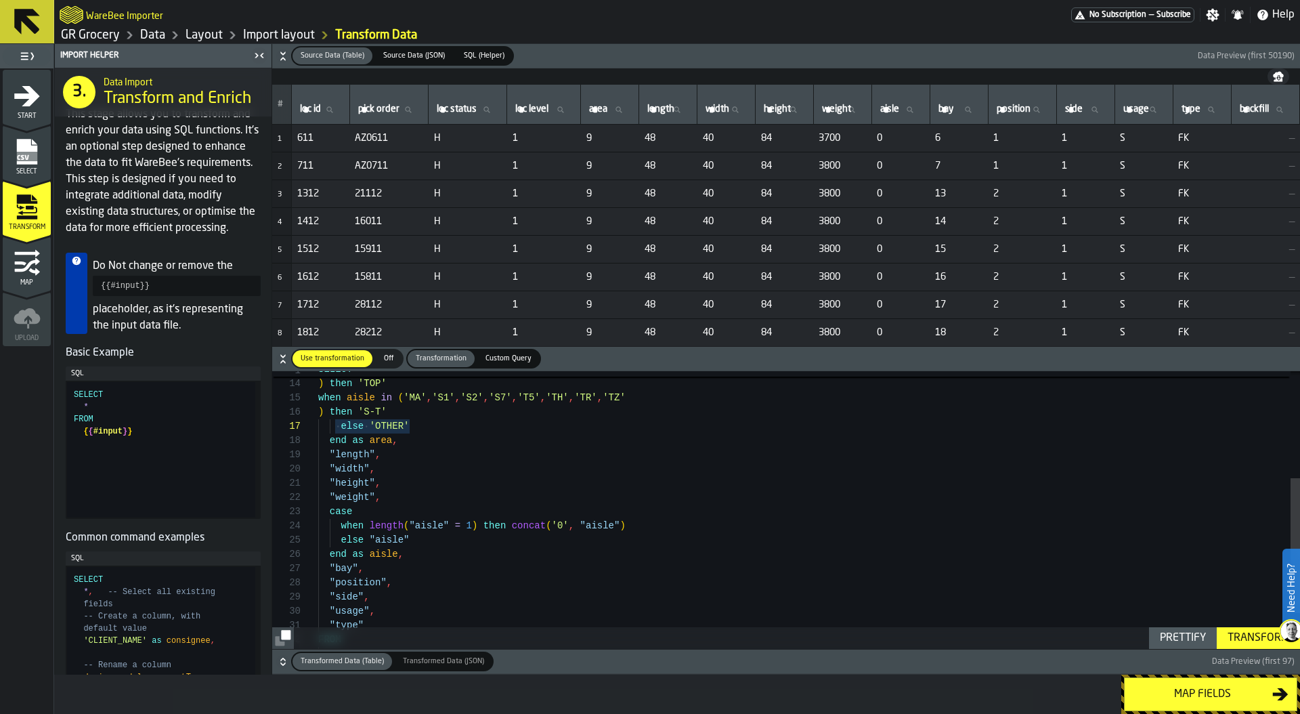
click at [419, 442] on div "end as area , "length" , "width" , "height" , "weight" , case when length ( "ai…" at bounding box center [809, 437] width 982 height 570
click at [370, 440] on div "end as area , "length" , "width" , "height" , "weight" , case when length ( "ai…" at bounding box center [809, 444] width 982 height 584
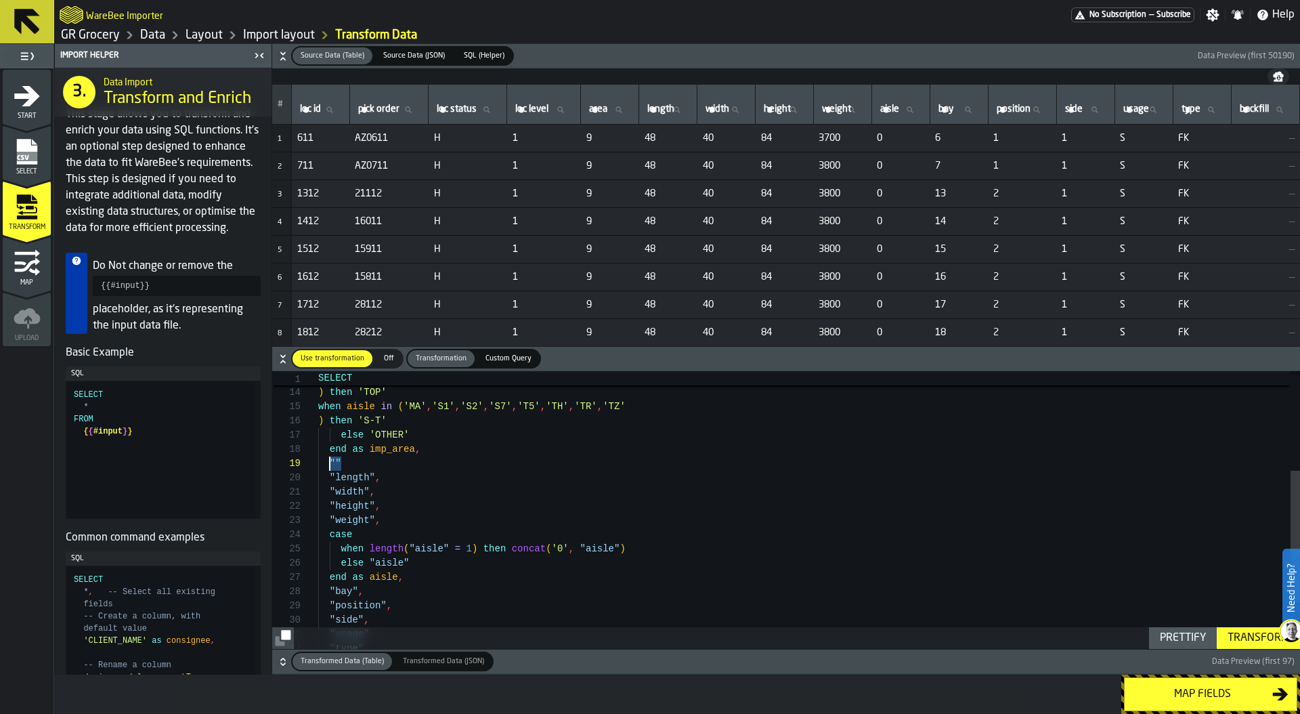
drag, startPoint x: 345, startPoint y: 461, endPoint x: 329, endPoint y: 460, distance: 15.6
click at [329, 460] on div "end as imp_area , "length" , "width" , "height" , "weight" , case when length (…" at bounding box center [809, 453] width 982 height 584
click at [1193, 642] on div "Prettify" at bounding box center [1183, 638] width 57 height 16
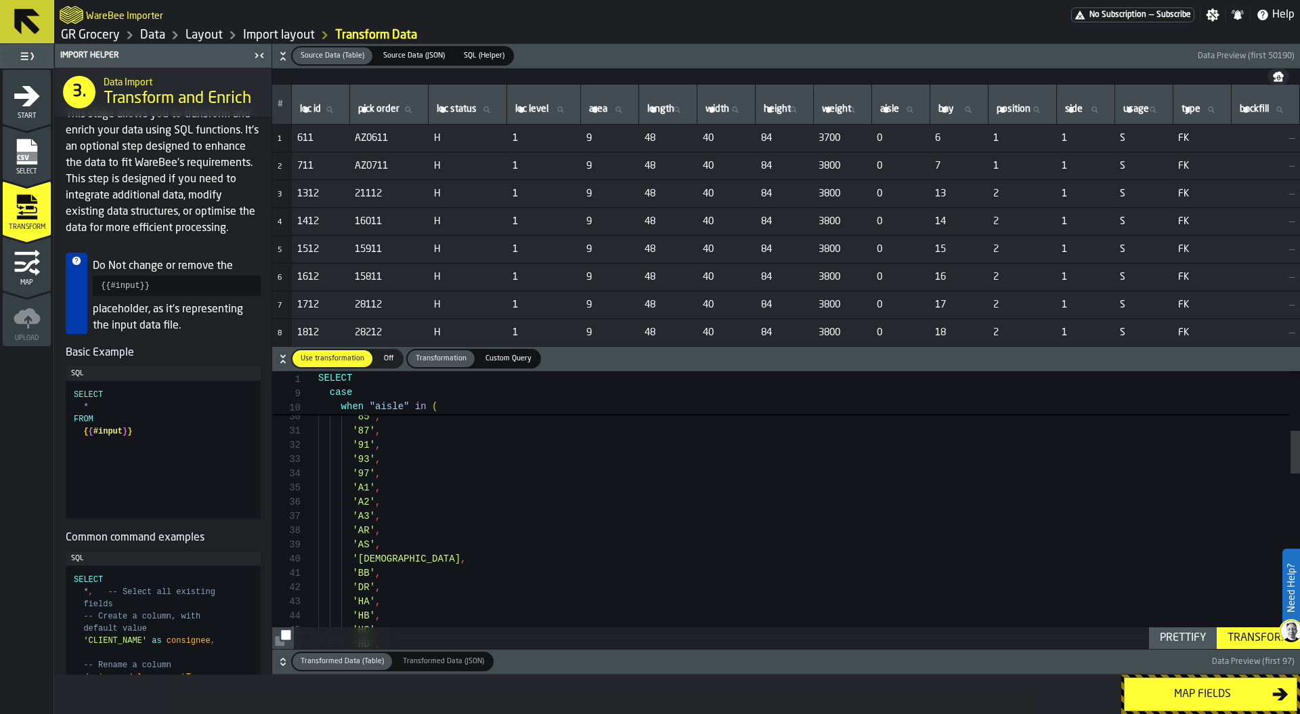
click at [1246, 640] on div "Transform" at bounding box center [1258, 638] width 72 height 16
click at [286, 658] on icon "button-" at bounding box center [283, 662] width 14 height 14
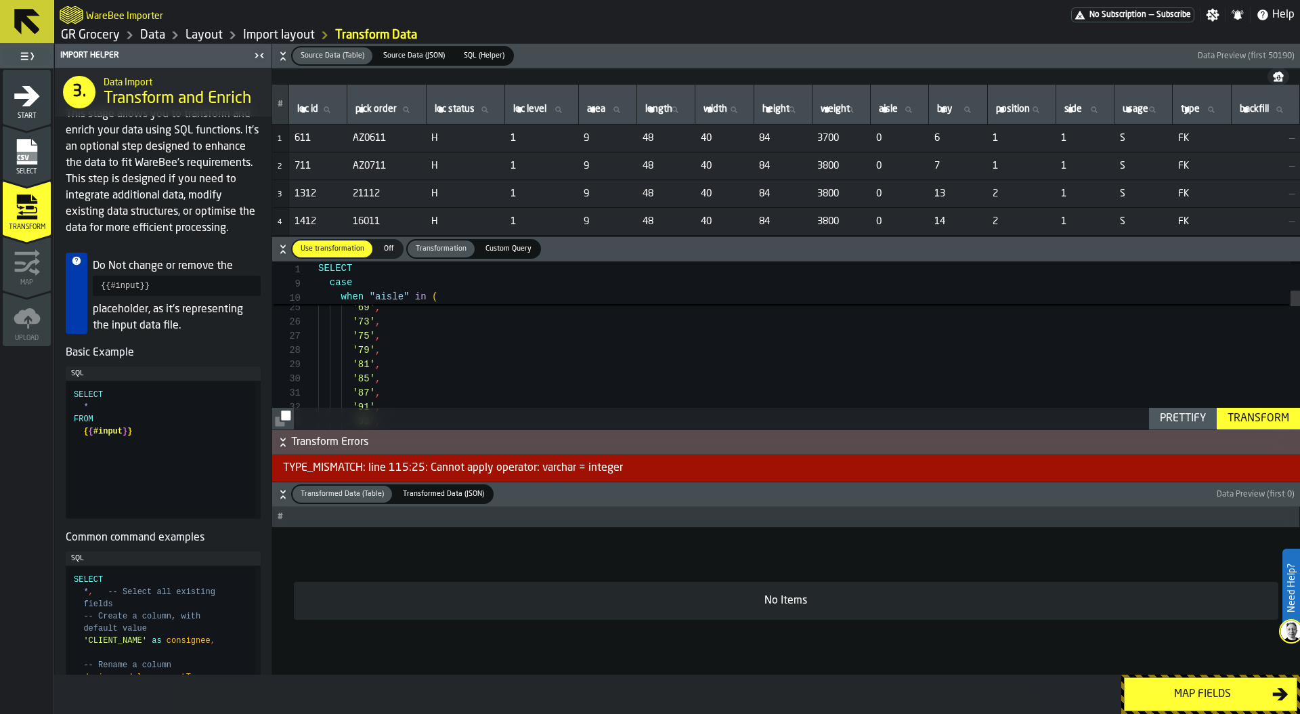
click at [282, 57] on icon "button-" at bounding box center [283, 56] width 14 height 14
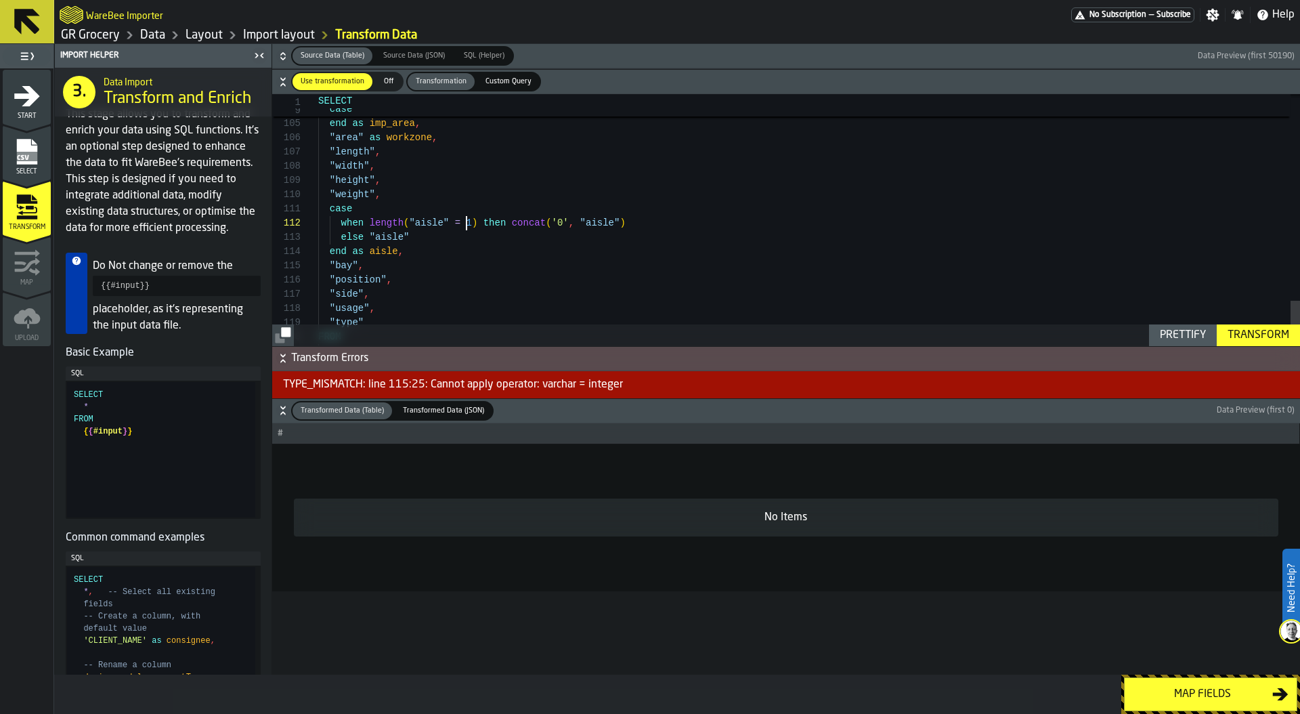
scroll to position [14, 0]
click at [1188, 333] on div "Prettify" at bounding box center [1183, 335] width 57 height 16
click at [1250, 332] on div "Transform" at bounding box center [1258, 335] width 72 height 16
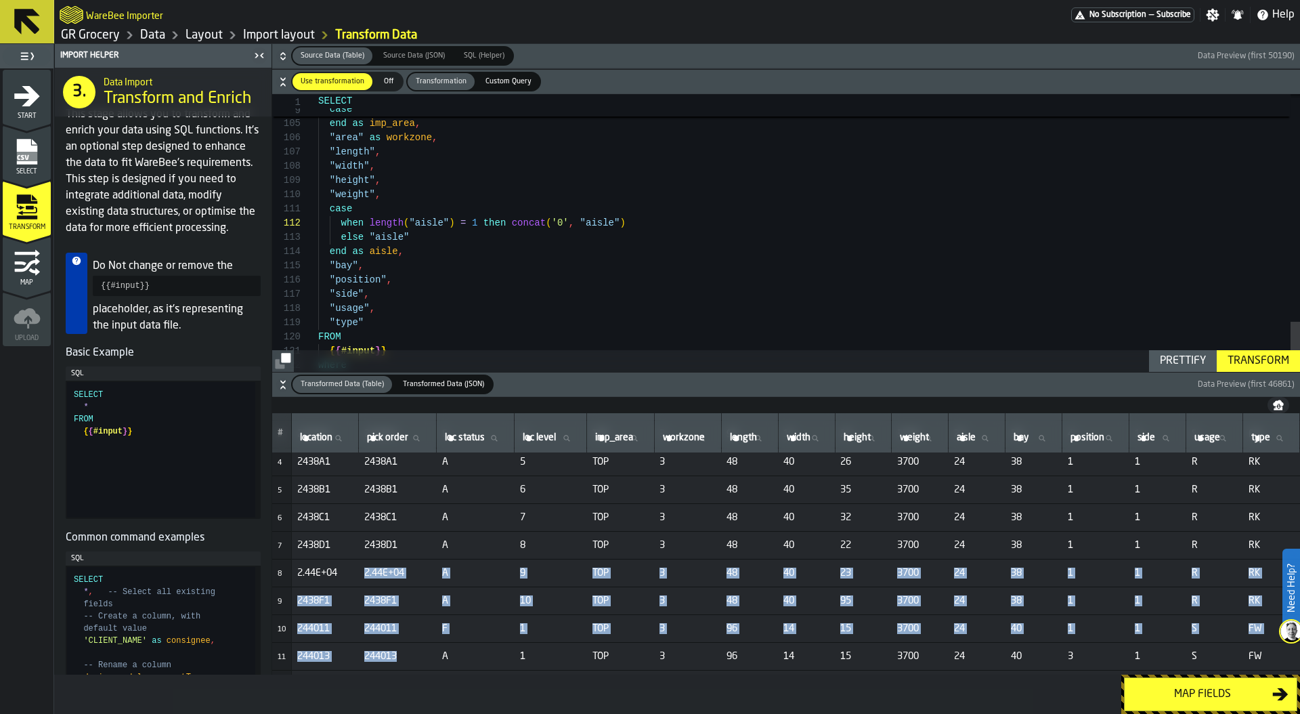
scroll to position [106, 0]
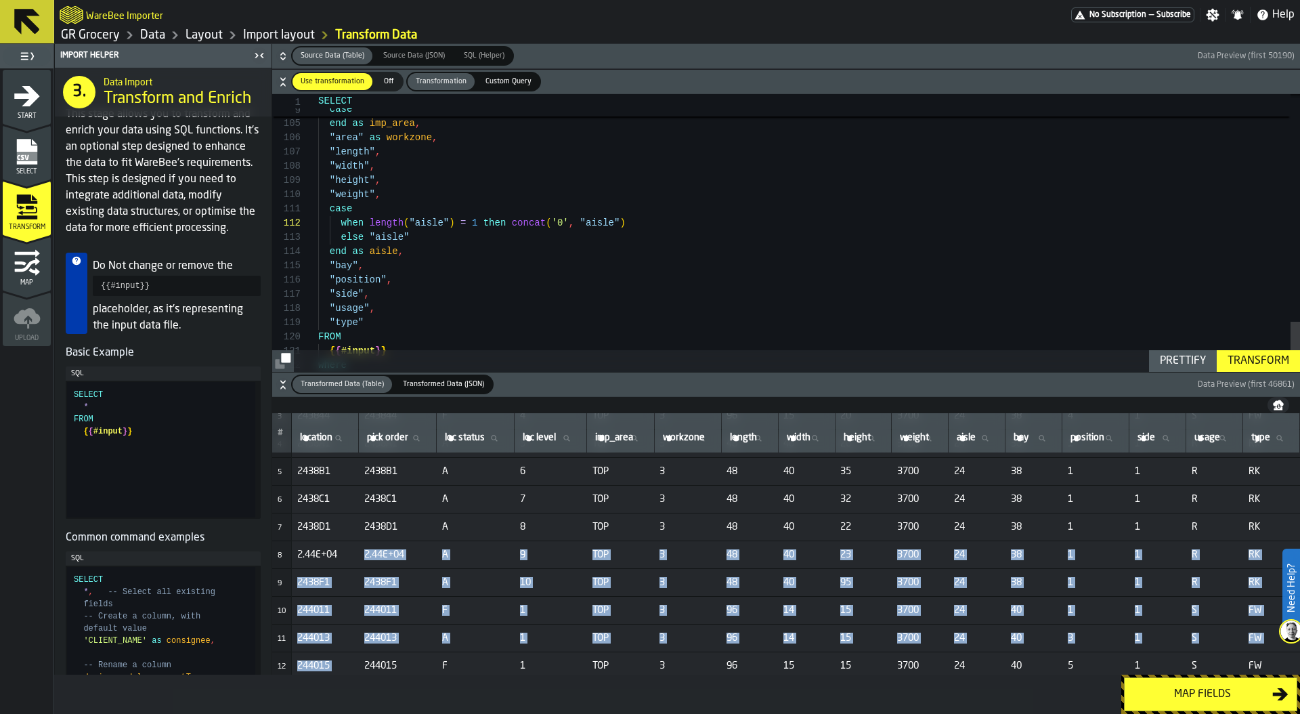
drag, startPoint x: 362, startPoint y: 659, endPoint x: 430, endPoint y: 653, distance: 68.7
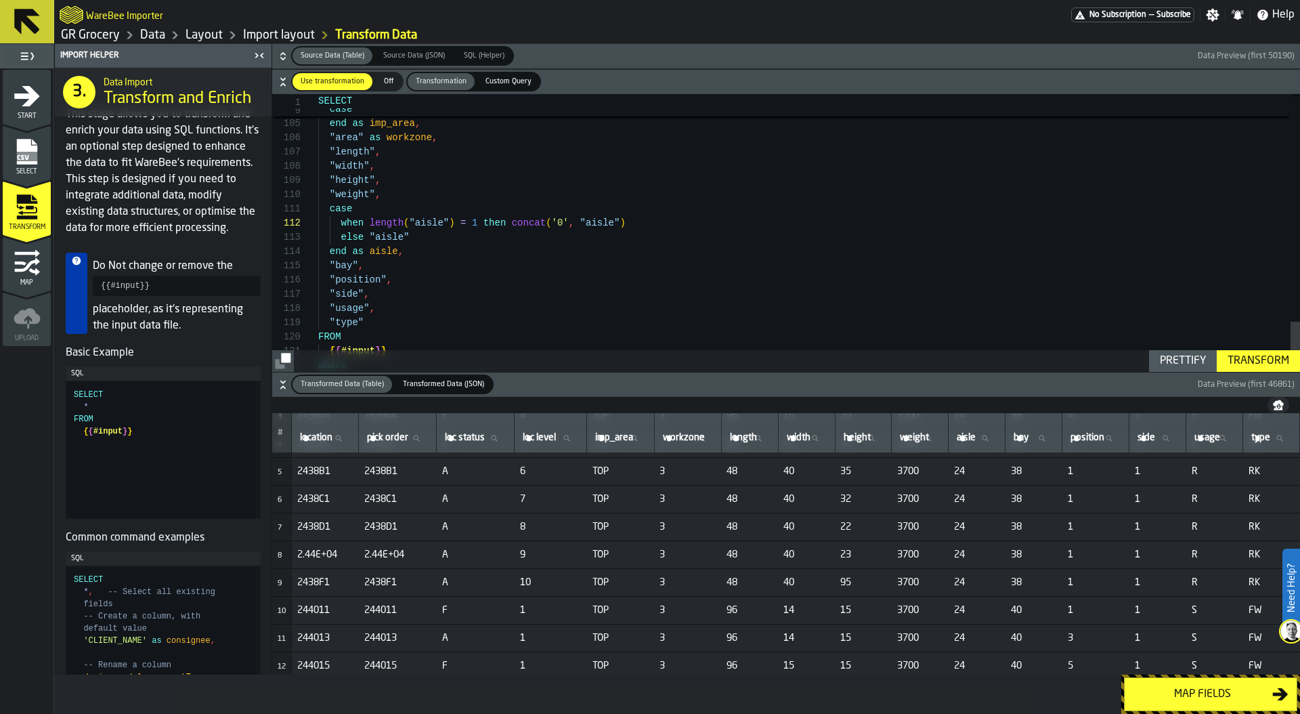
click at [400, 578] on span "2438F1" at bounding box center [397, 582] width 67 height 11
drag, startPoint x: 299, startPoint y: 553, endPoint x: 343, endPoint y: 555, distance: 44.1
click at [344, 555] on span "2.44E+04" at bounding box center [325, 554] width 56 height 11
click at [323, 555] on span "2.44E+04" at bounding box center [325, 554] width 56 height 11
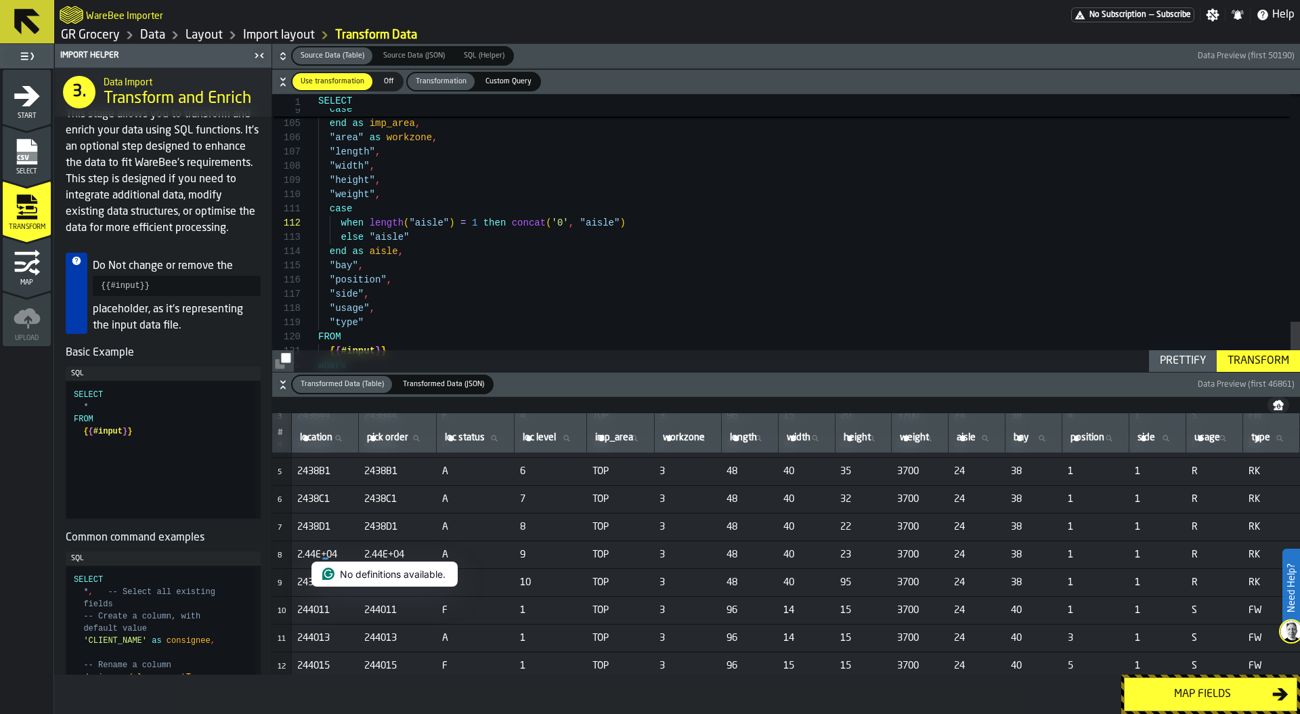
click at [380, 555] on span "2.44E+04" at bounding box center [397, 554] width 67 height 11
drag, startPoint x: 408, startPoint y: 551, endPoint x: 362, endPoint y: 551, distance: 46.1
click at [362, 551] on td "2.44E+04" at bounding box center [398, 554] width 78 height 28
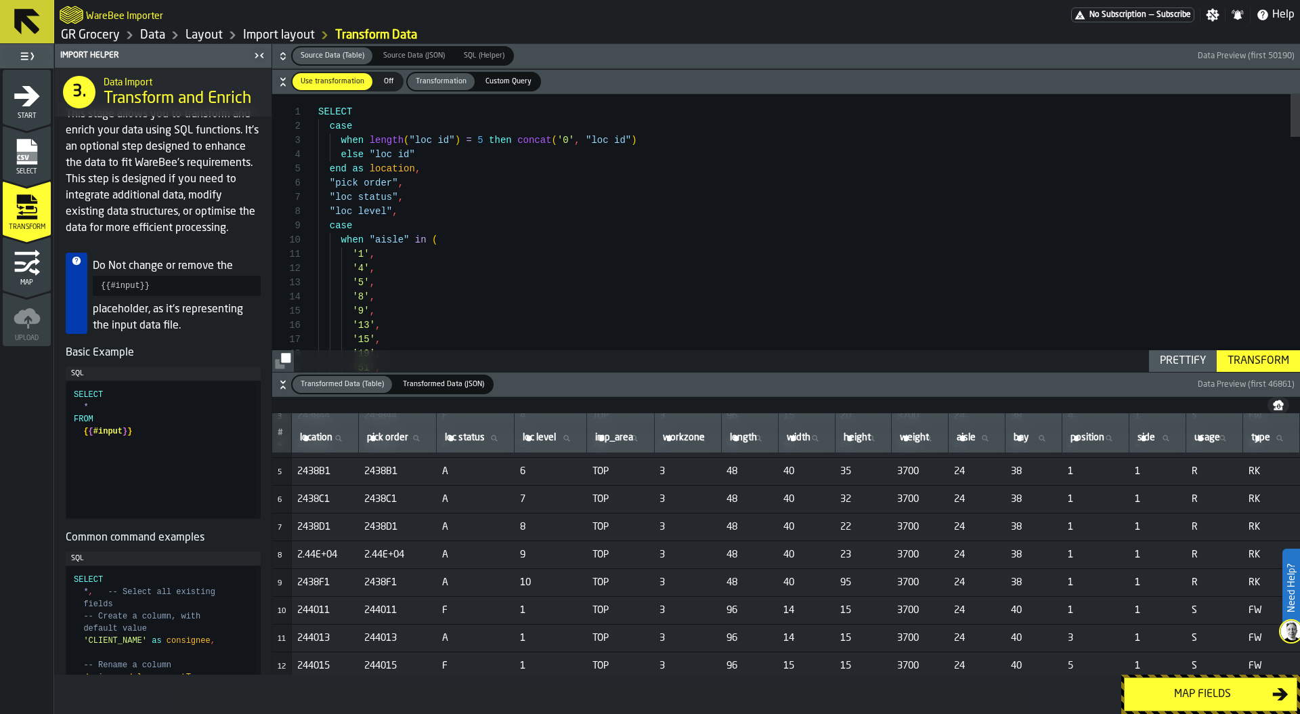
type textarea "**********"
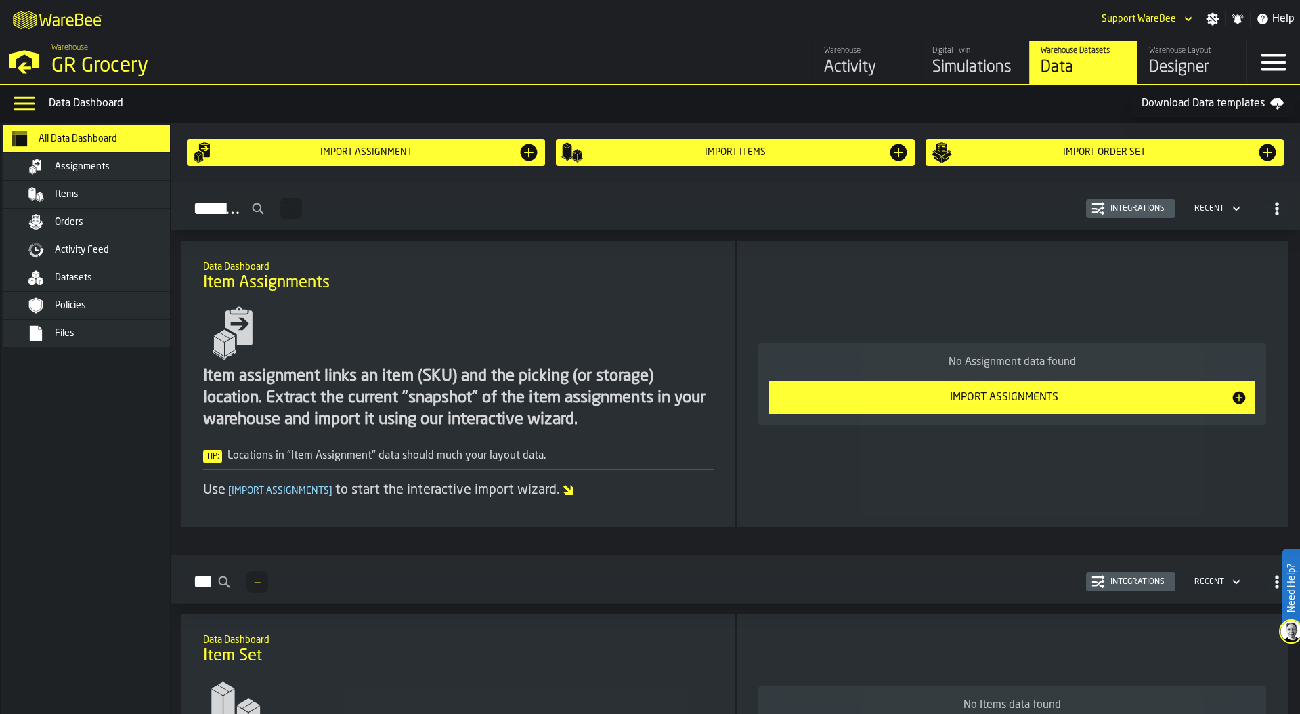
click at [83, 330] on div "Files" at bounding box center [121, 333] width 133 height 11
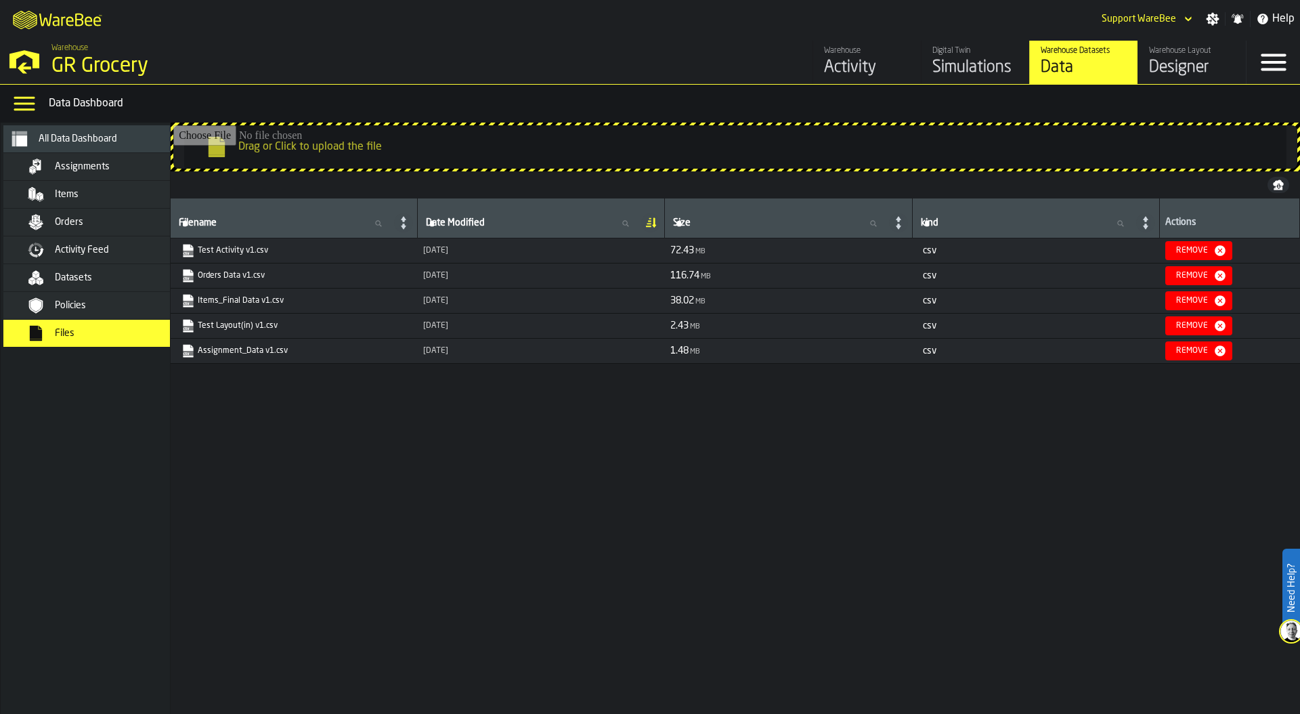
click at [239, 251] on link "Test Activity v1.csv" at bounding box center [293, 251] width 222 height 14
click at [230, 329] on link "Test Layout(in) v1.csv" at bounding box center [293, 326] width 222 height 14
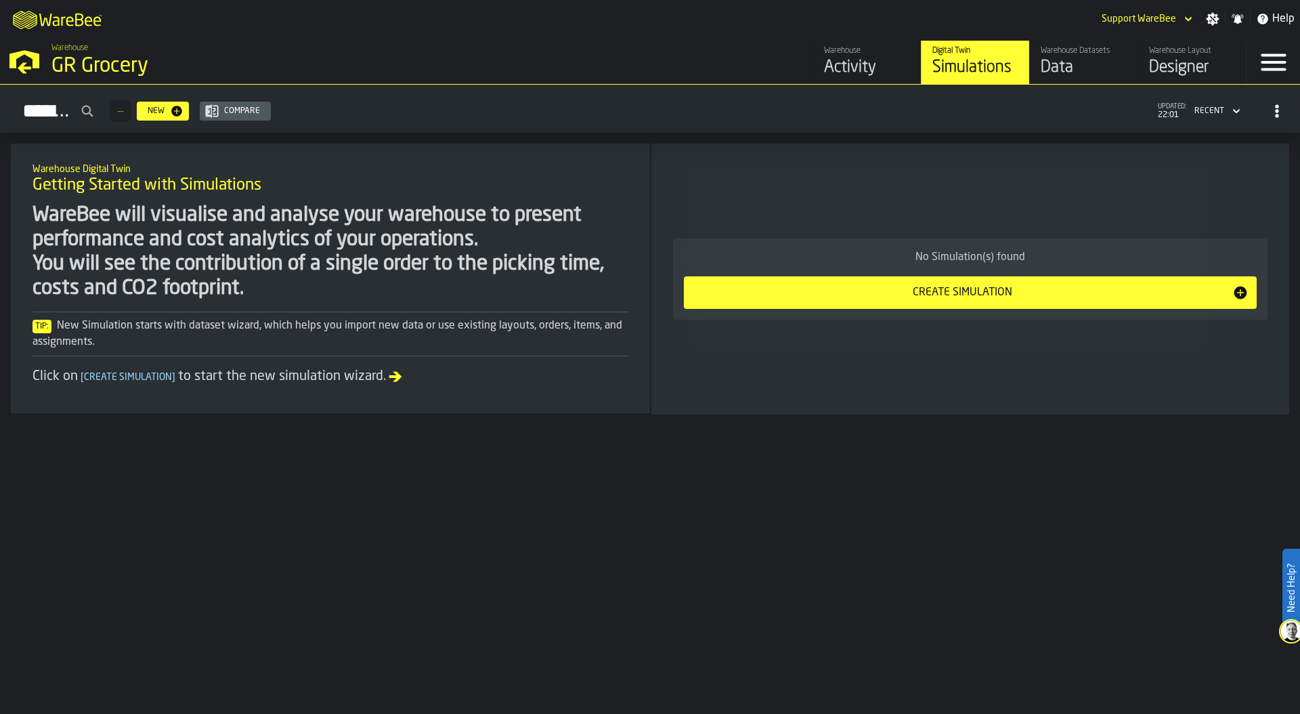
click at [139, 60] on div "GR Grocery" at bounding box center [234, 66] width 366 height 24
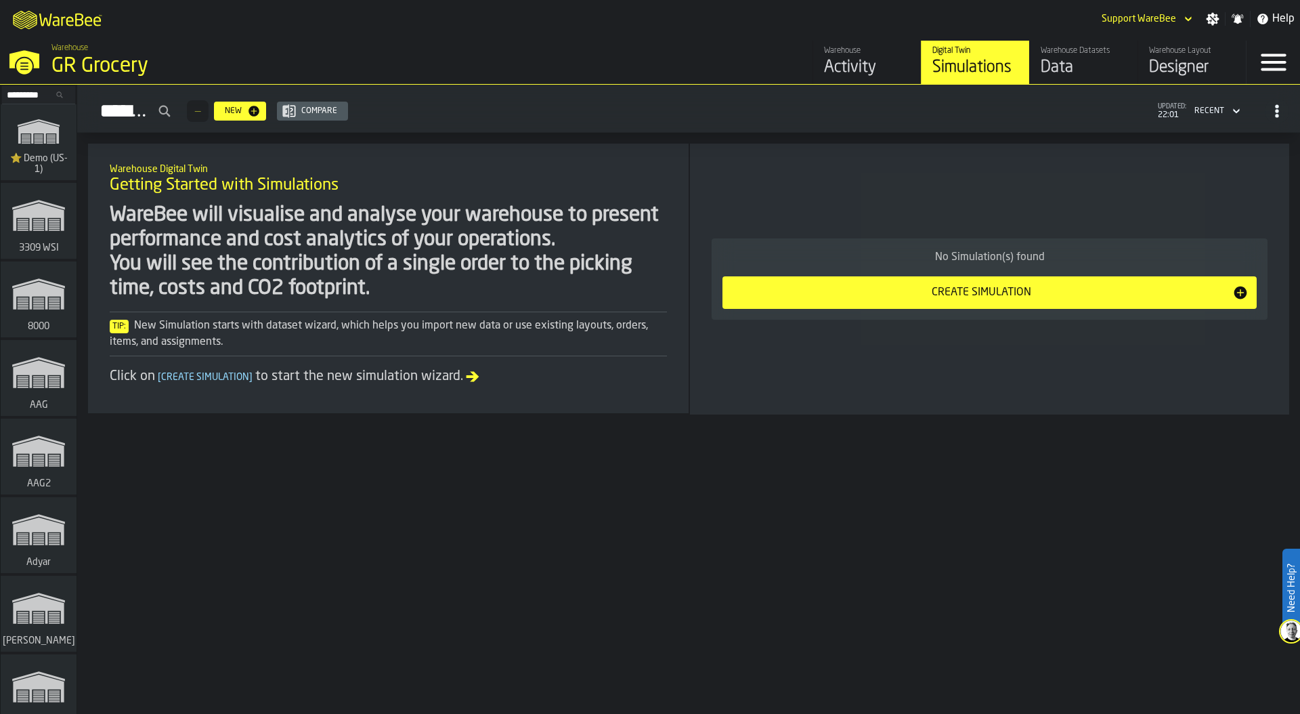
click at [30, 93] on input "Search..." at bounding box center [38, 94] width 70 height 15
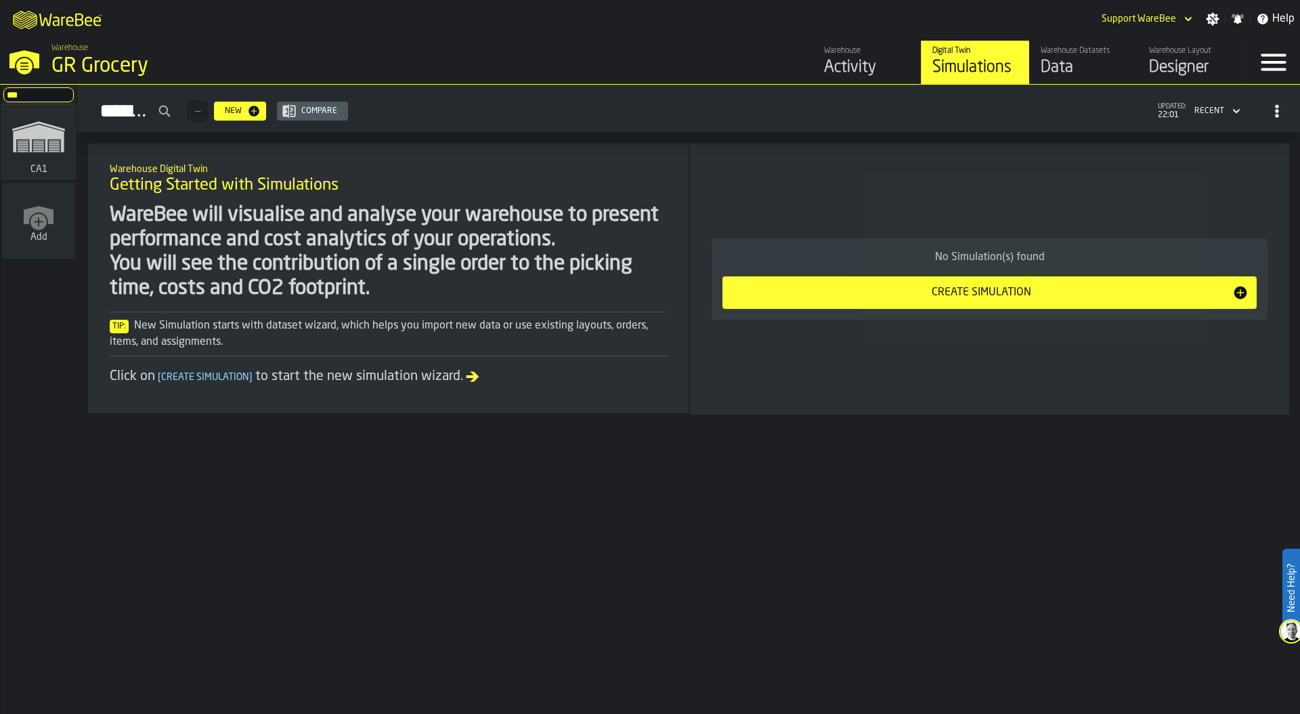
type input "***"
click at [49, 148] on polygon "link-to-/wh/i/76e2a128-1b54-4d66-80d4-05ae4c277723/simulations" at bounding box center [54, 148] width 11 height 1
click at [685, 12] on div "M A K I N G W A R E H O U S E S M O R E EF F I C I E N T Support WareBee Settin…" at bounding box center [650, 19] width 1300 height 38
click at [1163, 72] on div "Designer" at bounding box center [1192, 68] width 86 height 22
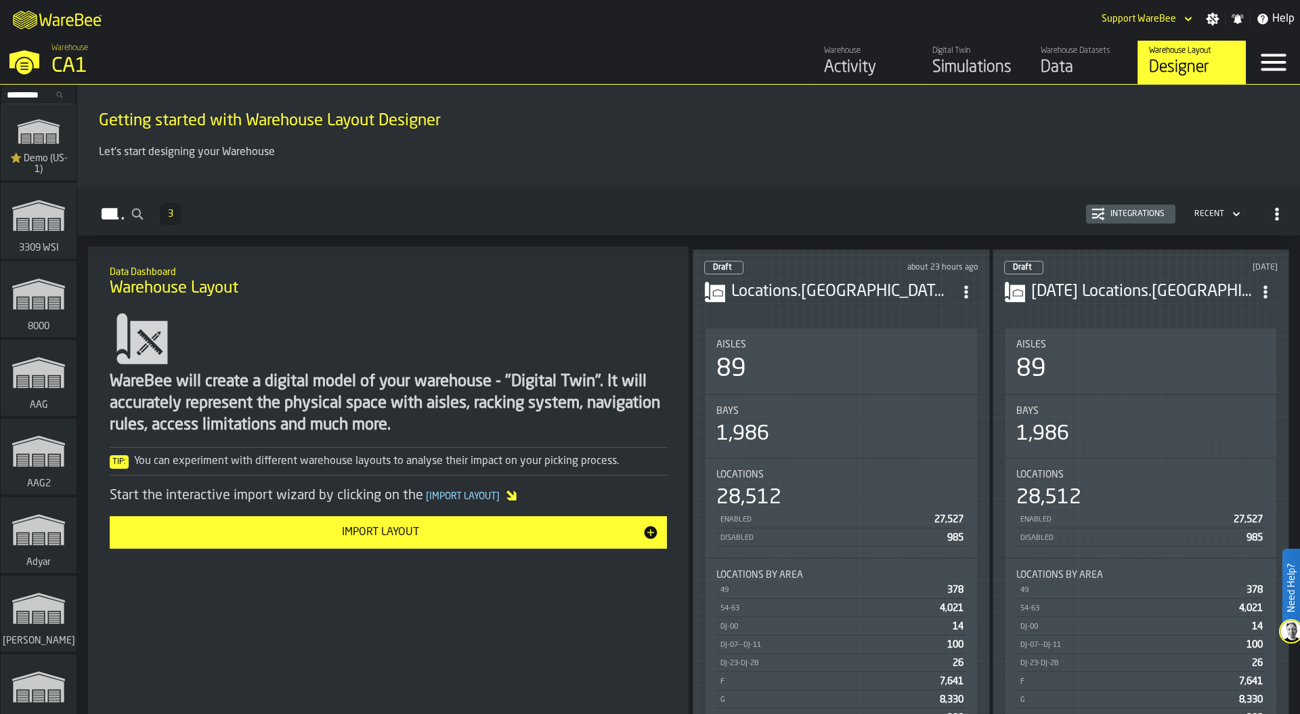
click at [891, 379] on div "Aisles 89" at bounding box center [842, 360] width 272 height 65
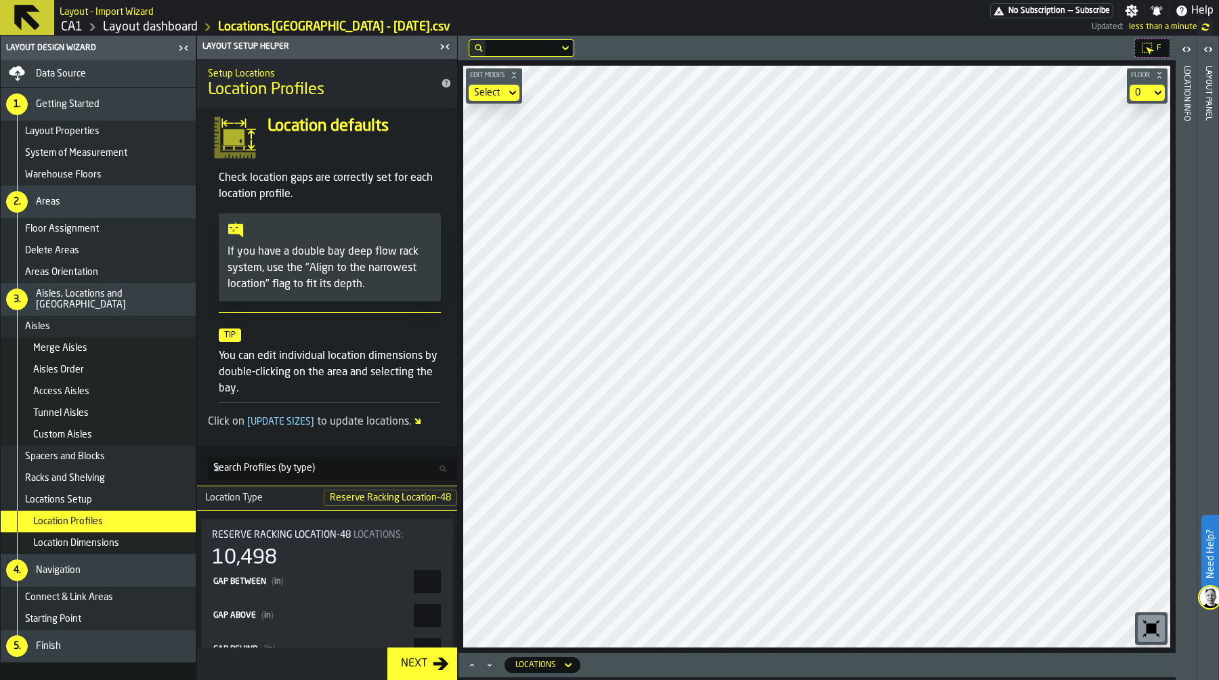
click at [168, 24] on link "Layout dashboard" at bounding box center [150, 27] width 95 height 15
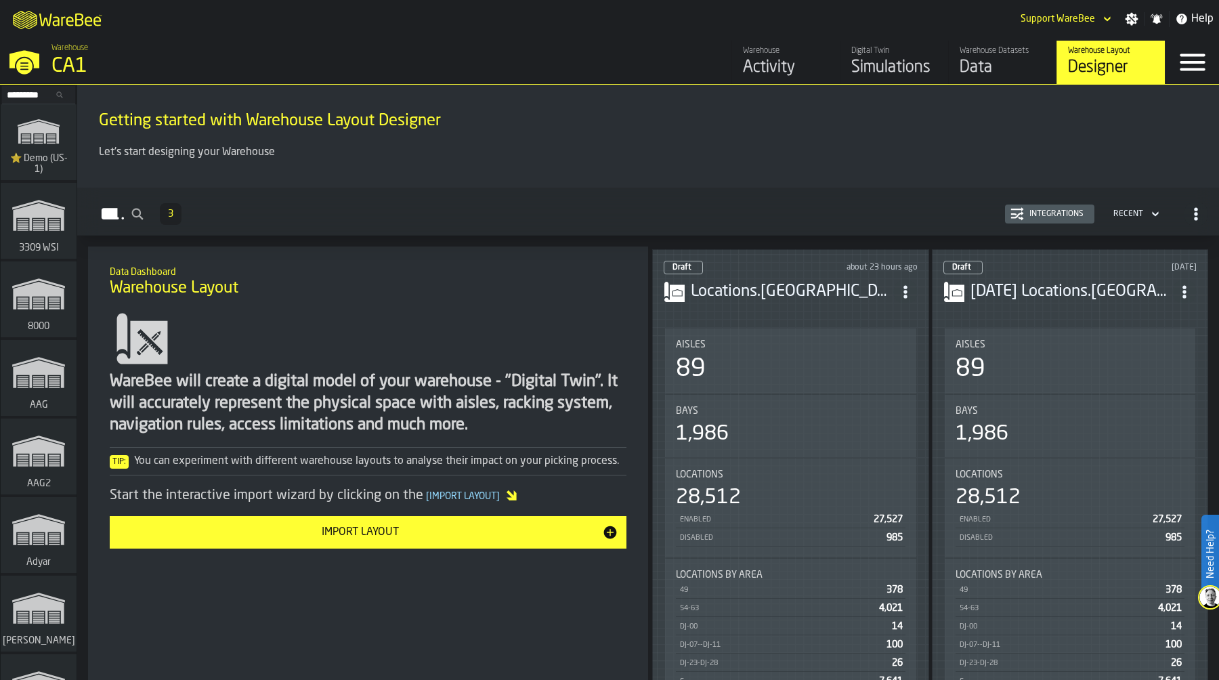
click at [1013, 359] on div "89" at bounding box center [1071, 369] width 230 height 27
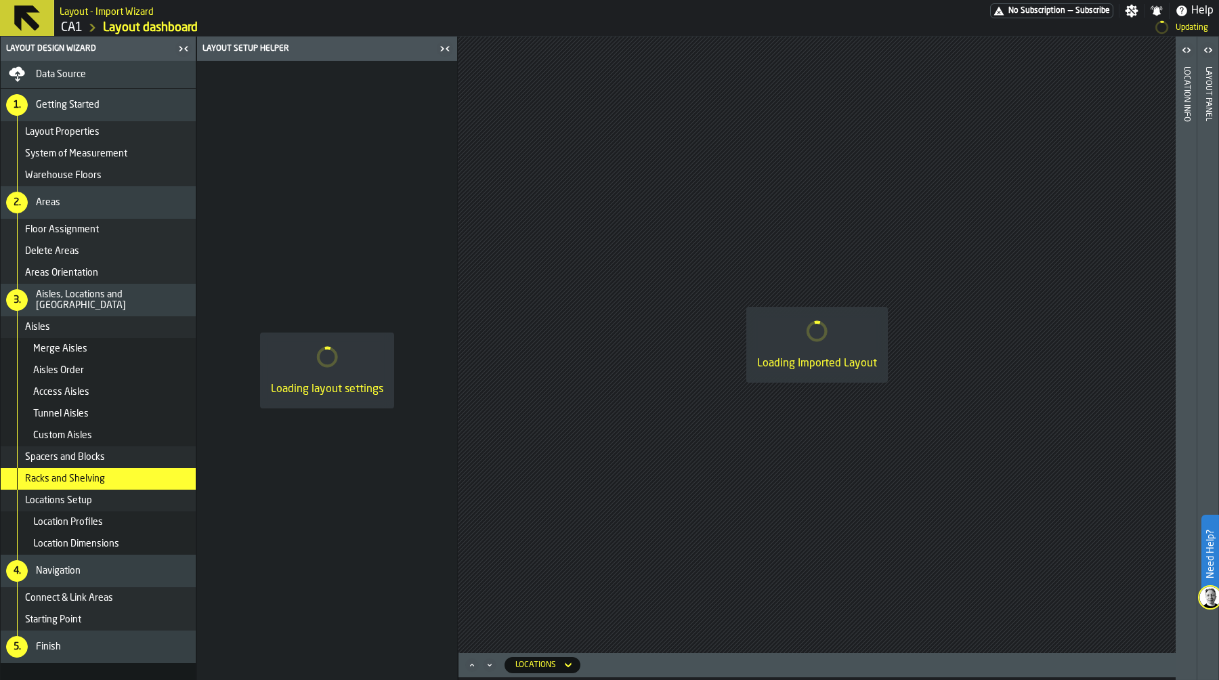
click at [68, 78] on span "Data Source" at bounding box center [61, 74] width 50 height 11
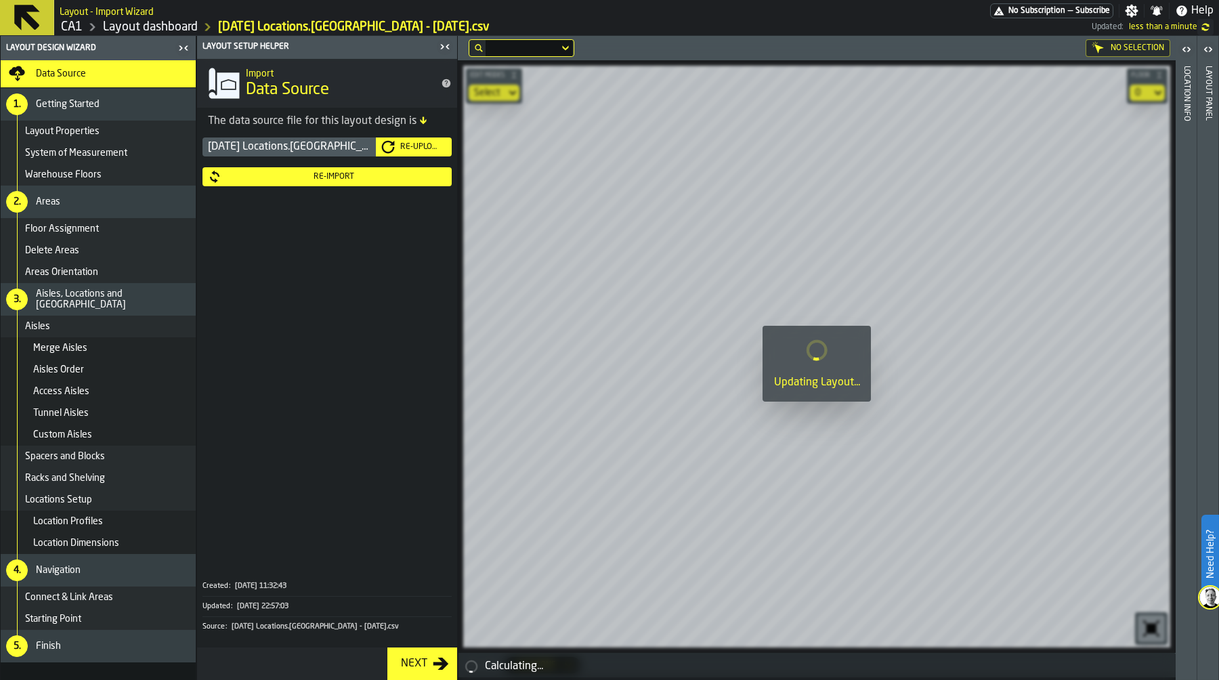
click at [324, 176] on div "Re-Import" at bounding box center [333, 176] width 225 height 9
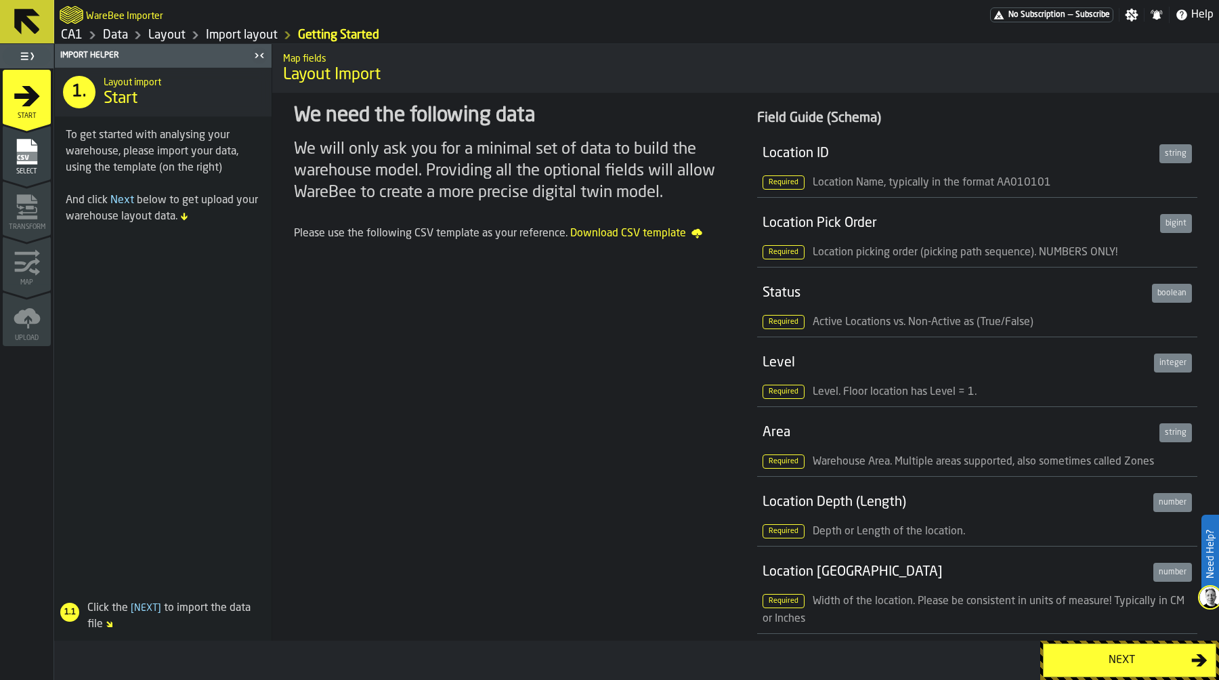
click at [1090, 658] on div "Next" at bounding box center [1122, 660] width 140 height 16
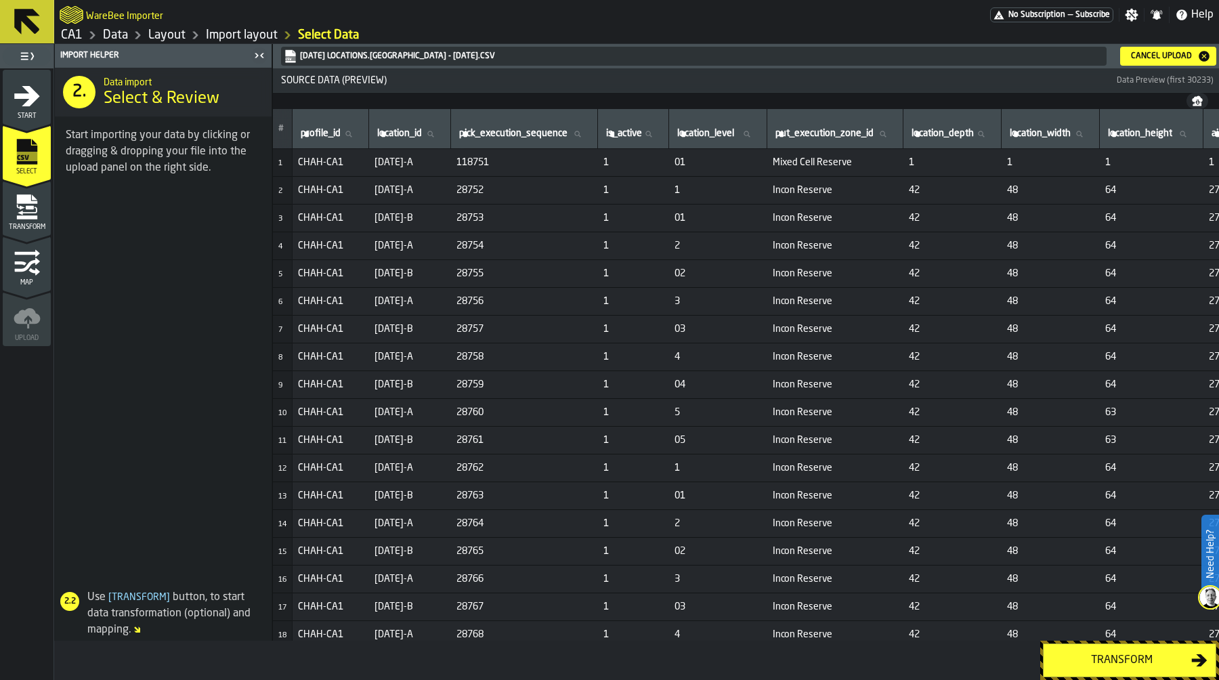
click at [1099, 668] on div "Transform" at bounding box center [1122, 660] width 140 height 16
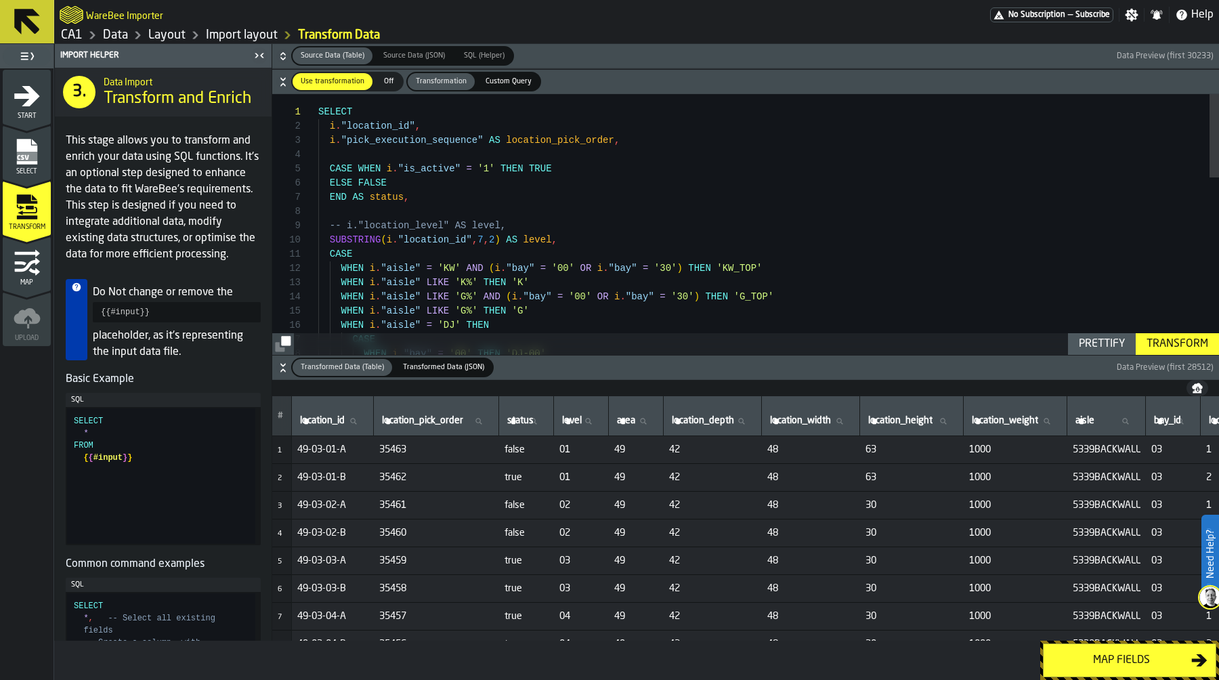
type textarea "**********"
click at [572, 230] on div "SELECT i . "location_id" , i . "pick_execution_sequence" AS location_pick_order…" at bounding box center [768, 499] width 901 height 811
type textarea "*"
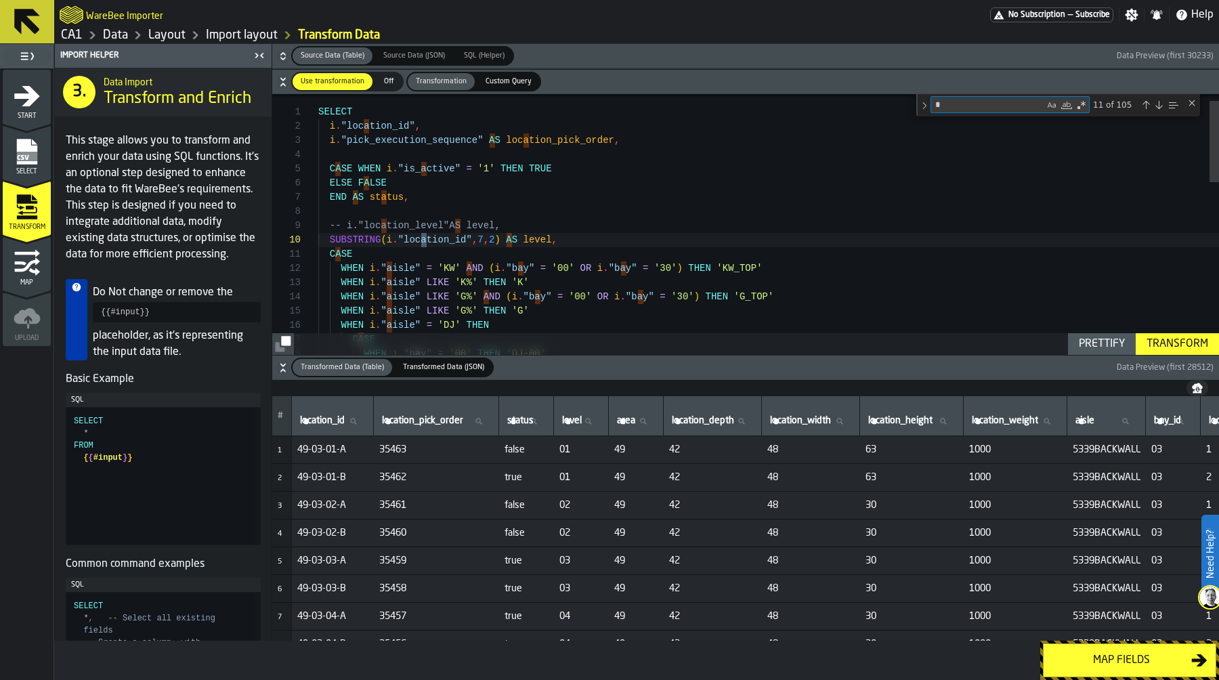
type textarea "**********"
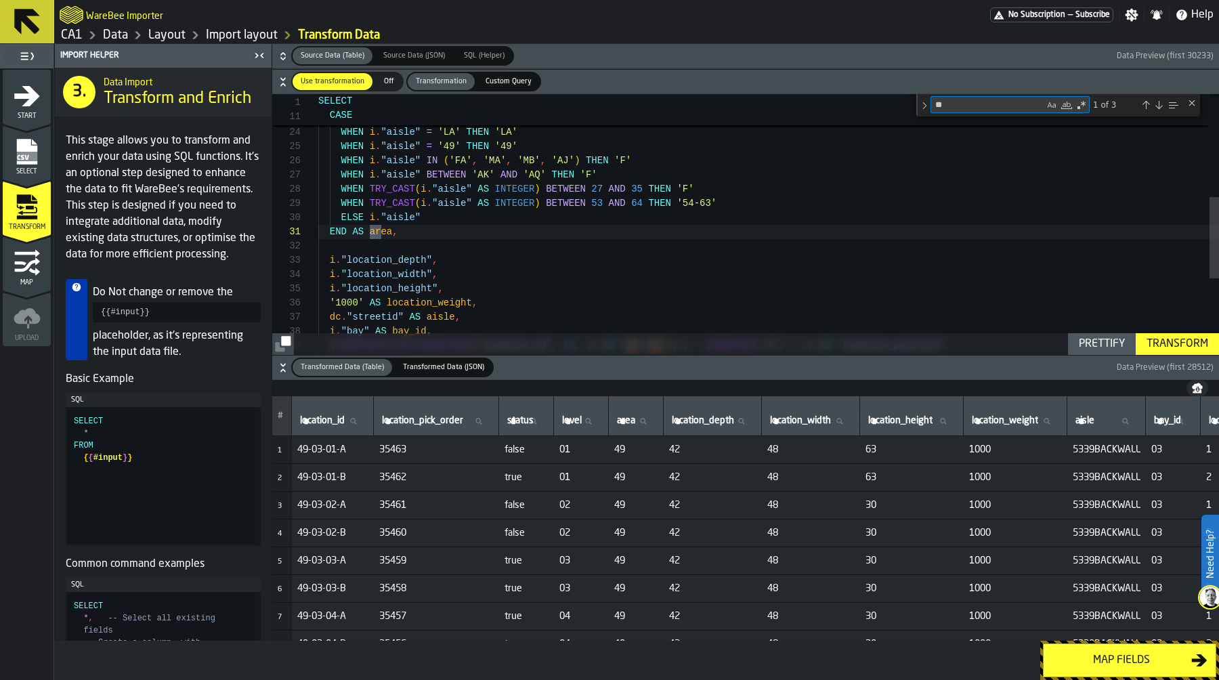
scroll to position [142, 0]
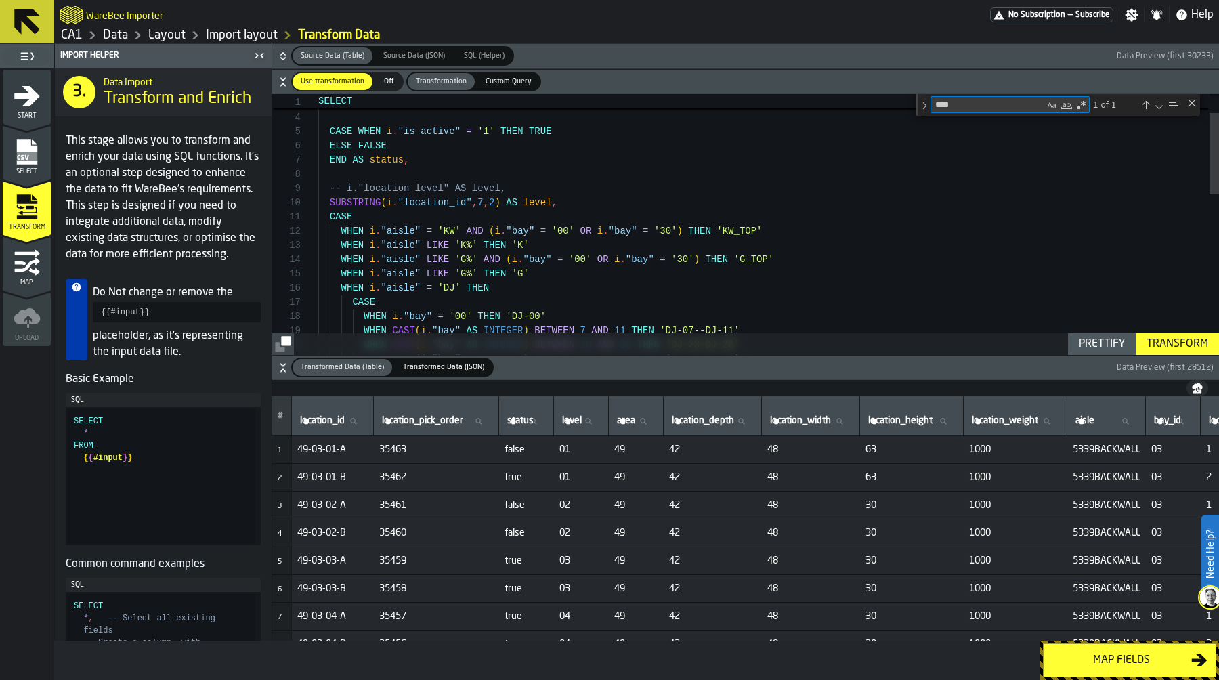
type textarea "****"
click at [381, 213] on div "WHEN CAST ( i . "bay" AS INTEGER ) BETWEEN 23 AND 28 THEN 'DJ-23-DJ-28' WHEN CA…" at bounding box center [768, 452] width 901 height 834
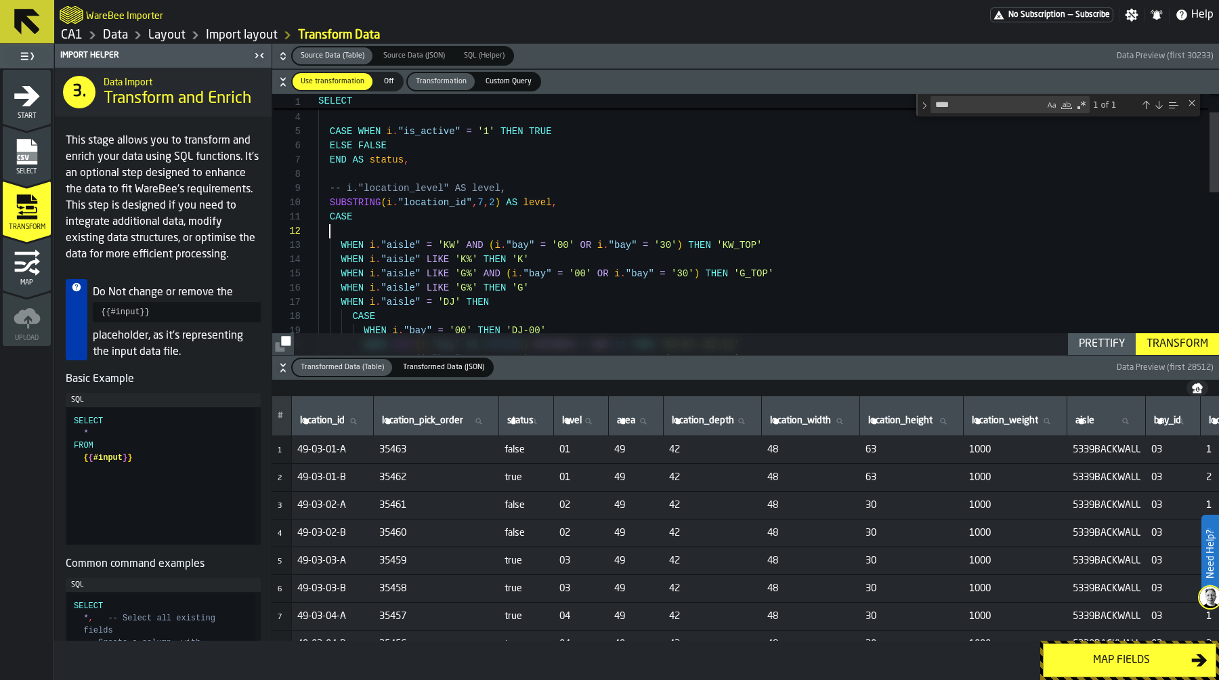
scroll to position [14, 0]
click at [280, 54] on icon "button-" at bounding box center [283, 56] width 14 height 14
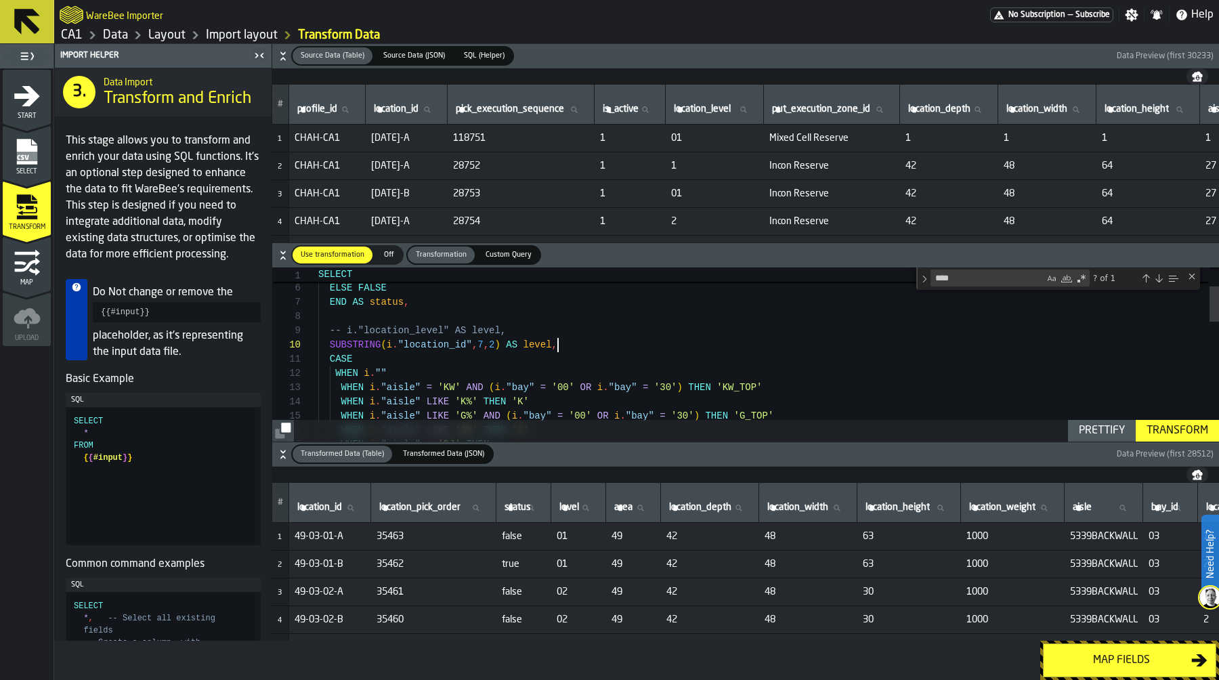
click at [647, 346] on div "SUBSTRING ( i . "location_id" , 7 , 2 ) AS level , -- i."location_level" AS lev…" at bounding box center [768, 601] width 901 height 848
type textarea "**********"
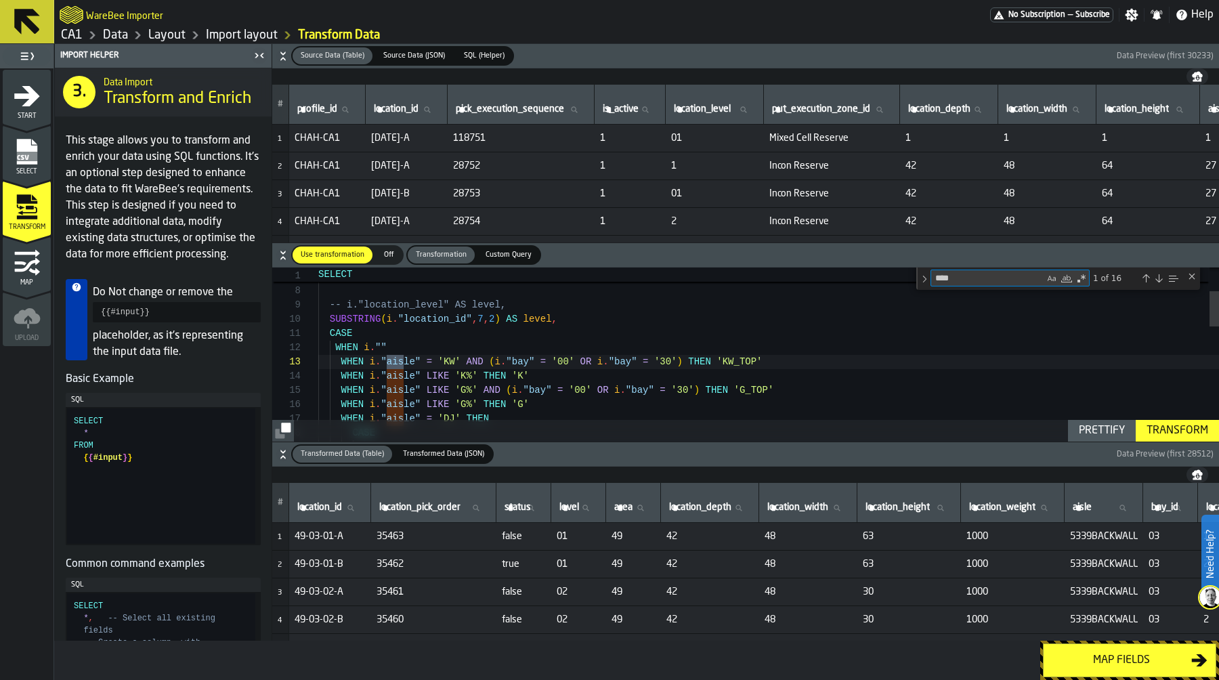
type textarea "*****"
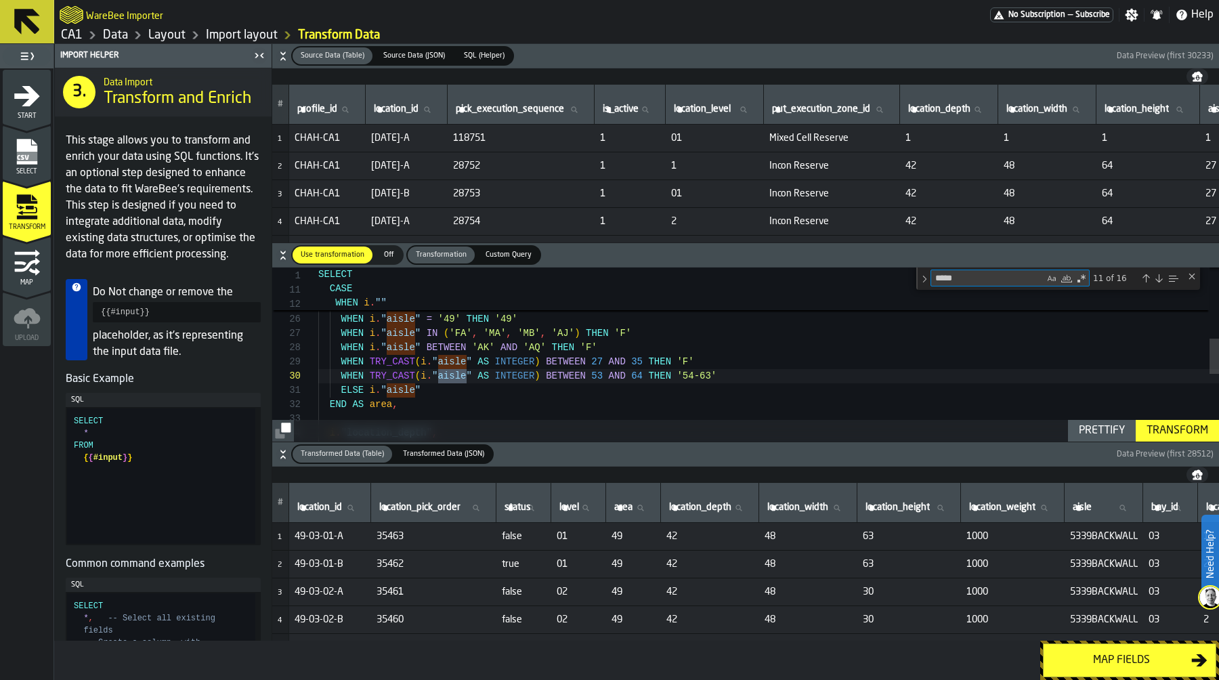
type textarea "**********"
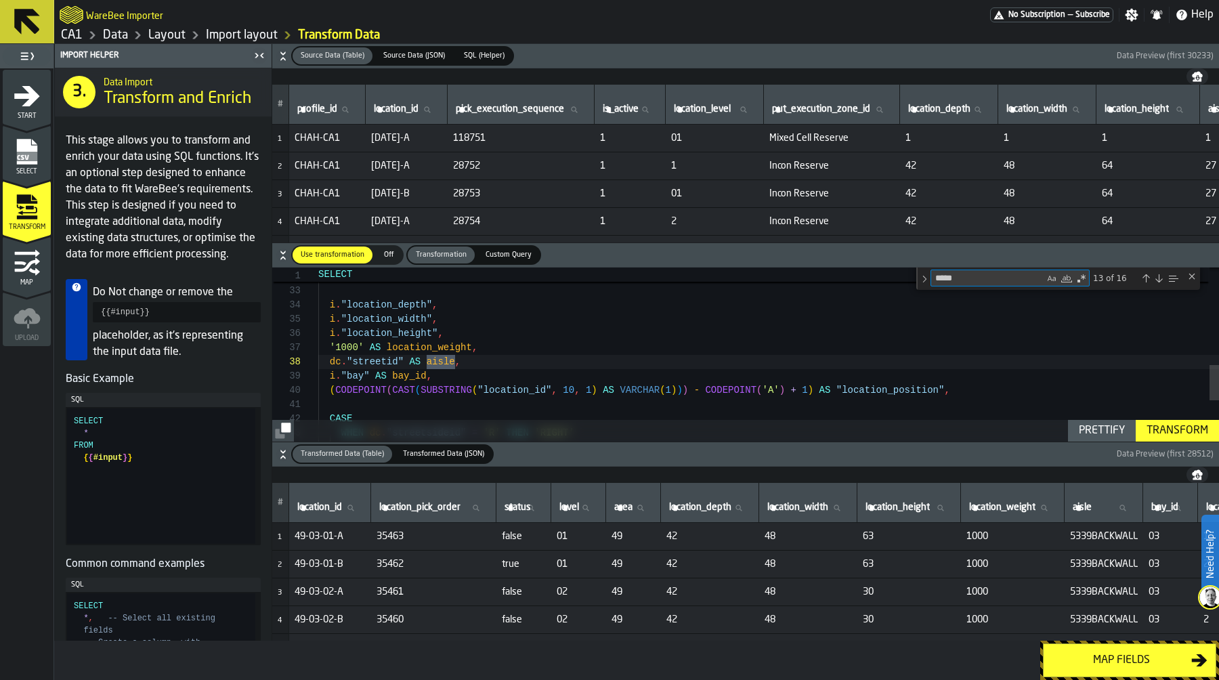
type textarea "*****"
drag, startPoint x: 328, startPoint y: 364, endPoint x: 400, endPoint y: 364, distance: 72.5
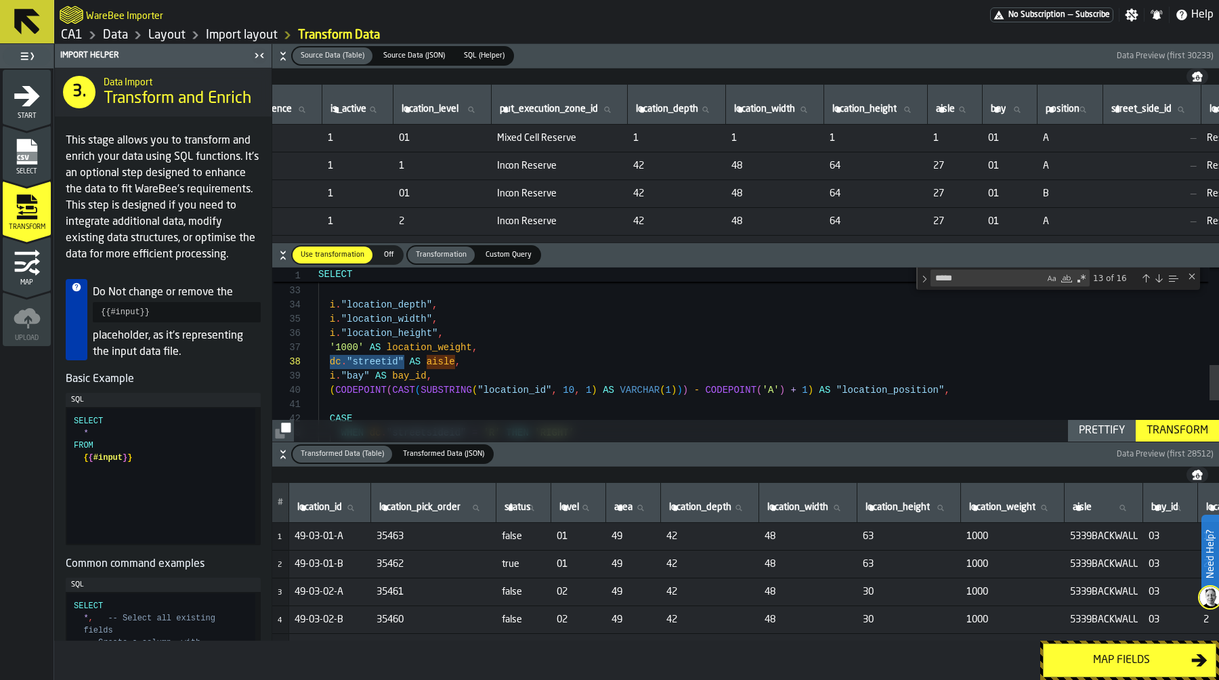
scroll to position [0, 511]
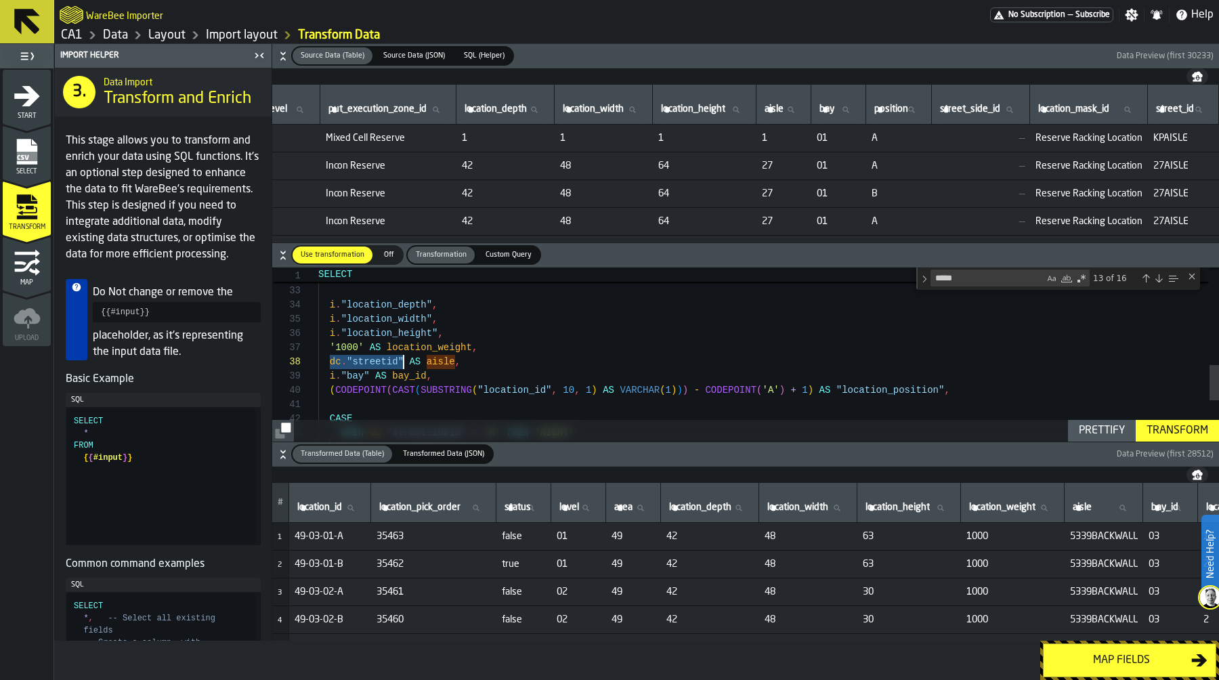
click at [1162, 112] on label "street_id street_id" at bounding box center [1183, 110] width 60 height 18
click at [1162, 112] on input "street_id street_id" at bounding box center [1183, 110] width 60 height 18
type input "**"
drag, startPoint x: 1147, startPoint y: 165, endPoint x: 1212, endPoint y: 164, distance: 65.0
click at [1212, 164] on td "64COOLROOM" at bounding box center [1183, 166] width 71 height 28
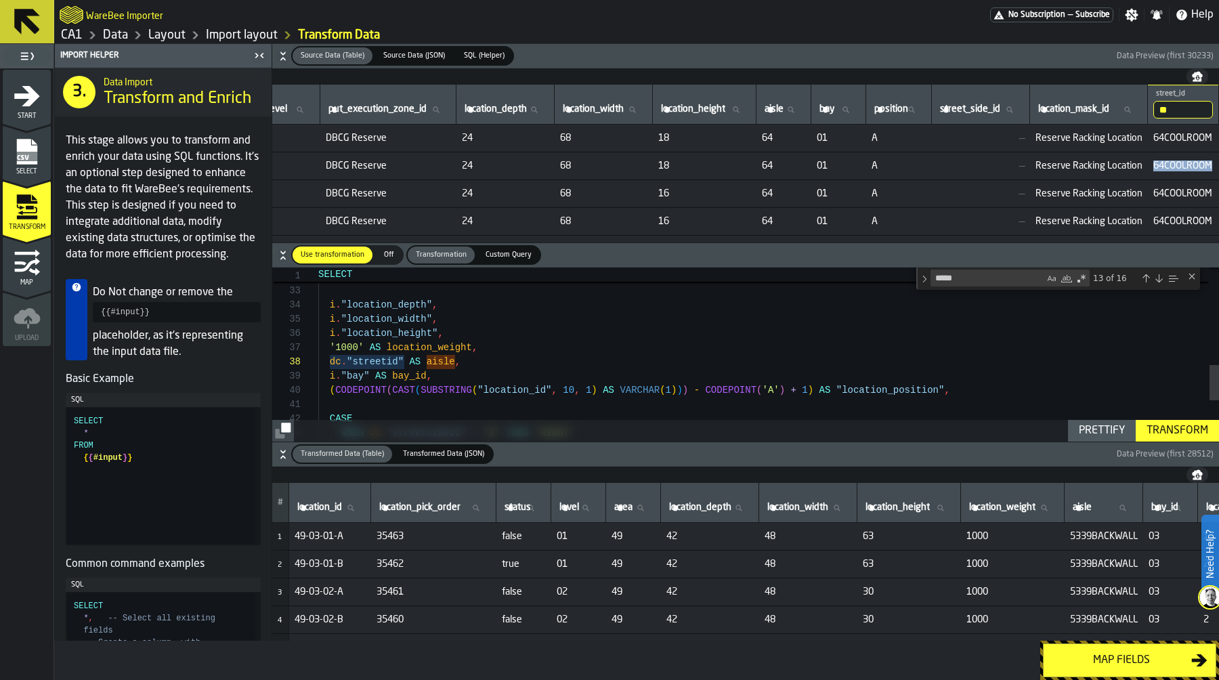
copy span "64COOLROOM"
click at [589, 344] on div "ELSE i . " aisle " END AS area , i . "location_depth" , i . "location_width" , …" at bounding box center [768, 219] width 901 height 848
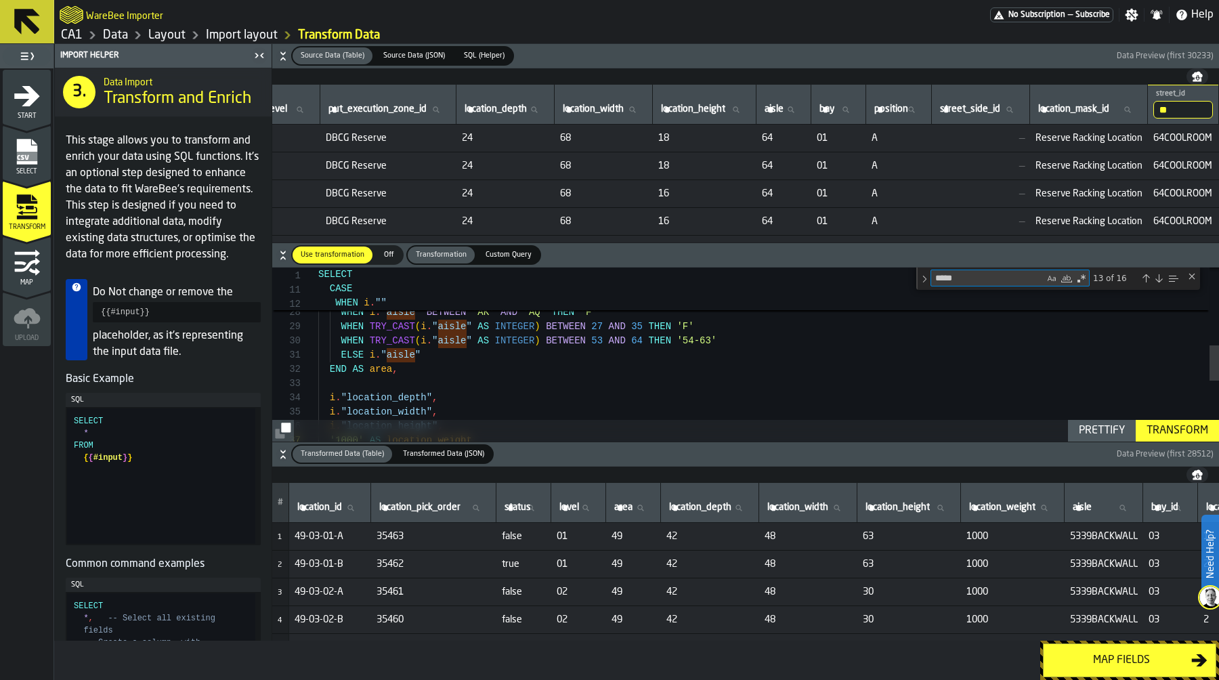
drag, startPoint x: 962, startPoint y: 277, endPoint x: 899, endPoint y: 282, distance: 62.5
click at [901, 268] on div "1 11 12 SELECT CASE WHEN i . "" ***** aisle 13 of 16" at bounding box center [745, 268] width 947 height 0
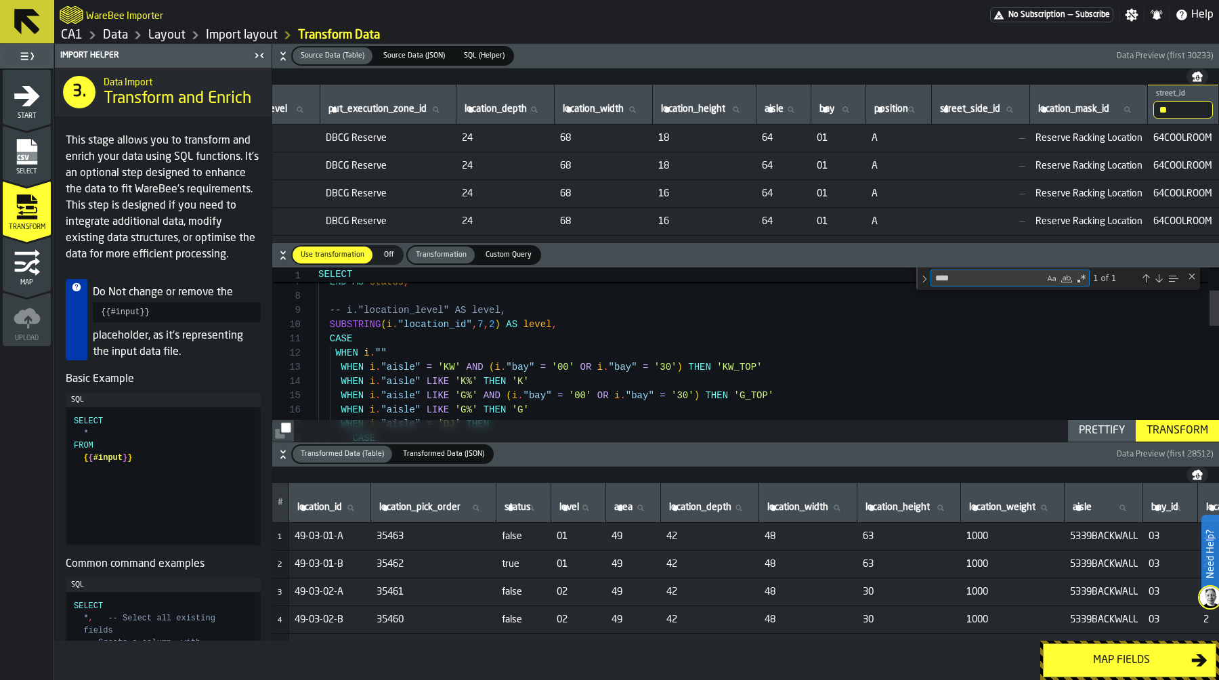
type textarea "****"
click at [413, 349] on div "WHEN i . "aisle" LIKE 'K%' THEN 'K' WHEN i . "aisle" = 'KW' AND ( i . "bay" = '…" at bounding box center [768, 580] width 901 height 848
drag, startPoint x: 363, startPoint y: 352, endPoint x: 403, endPoint y: 353, distance: 40.0
click at [403, 353] on div "WHEN i . "aisle" LIKE 'K%' THEN 'K' WHEN i . "aisle" = 'KW' AND ( i . "bay" = '…" at bounding box center [768, 580] width 901 height 848
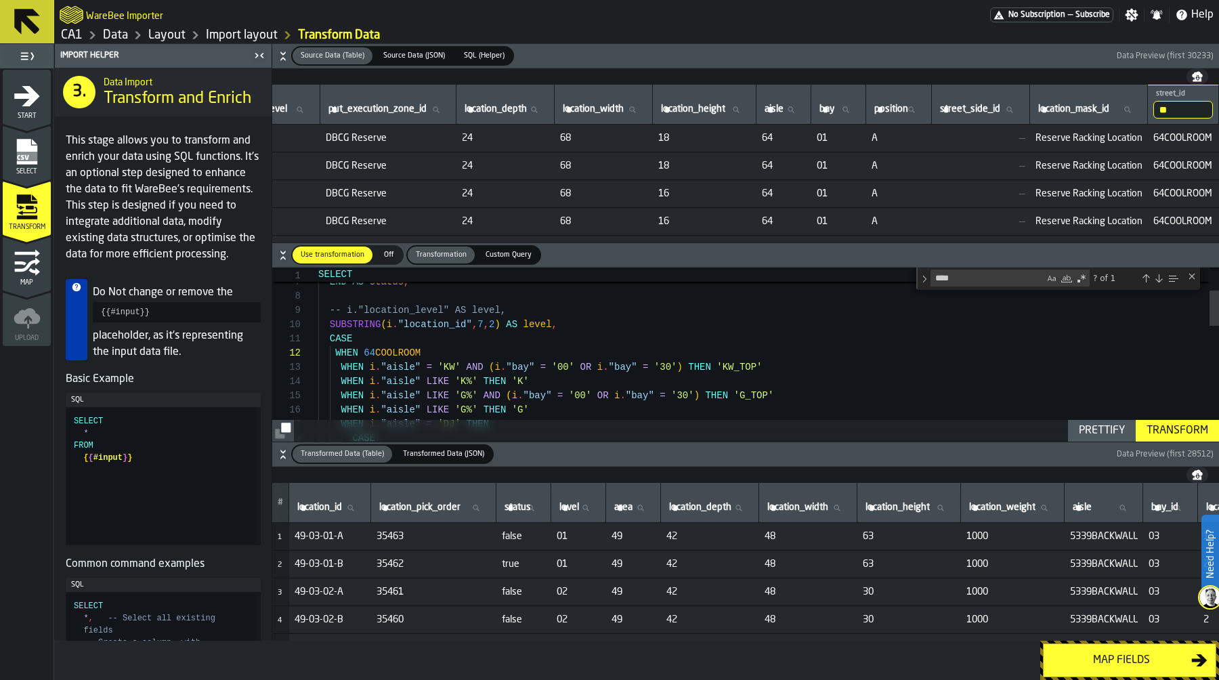
click at [364, 352] on div "WHEN i . "aisle" LIKE 'K%' THEN 'K' WHEN i . "aisle" = 'KW' AND ( i . "bay" = '…" at bounding box center [768, 580] width 901 height 848
type textarea "**********"
click at [1183, 431] on div "Transform" at bounding box center [1177, 431] width 72 height 16
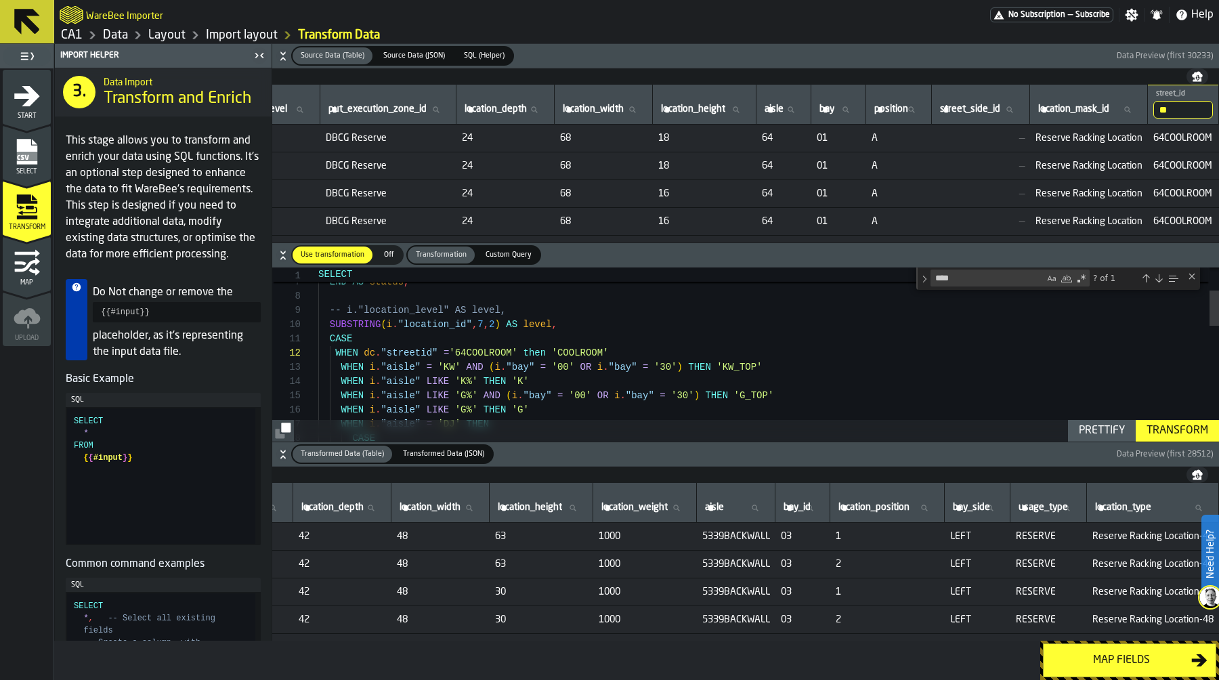
scroll to position [0, 410]
click at [727, 511] on input "aisle aisle" at bounding box center [735, 508] width 67 height 18
type input "**"
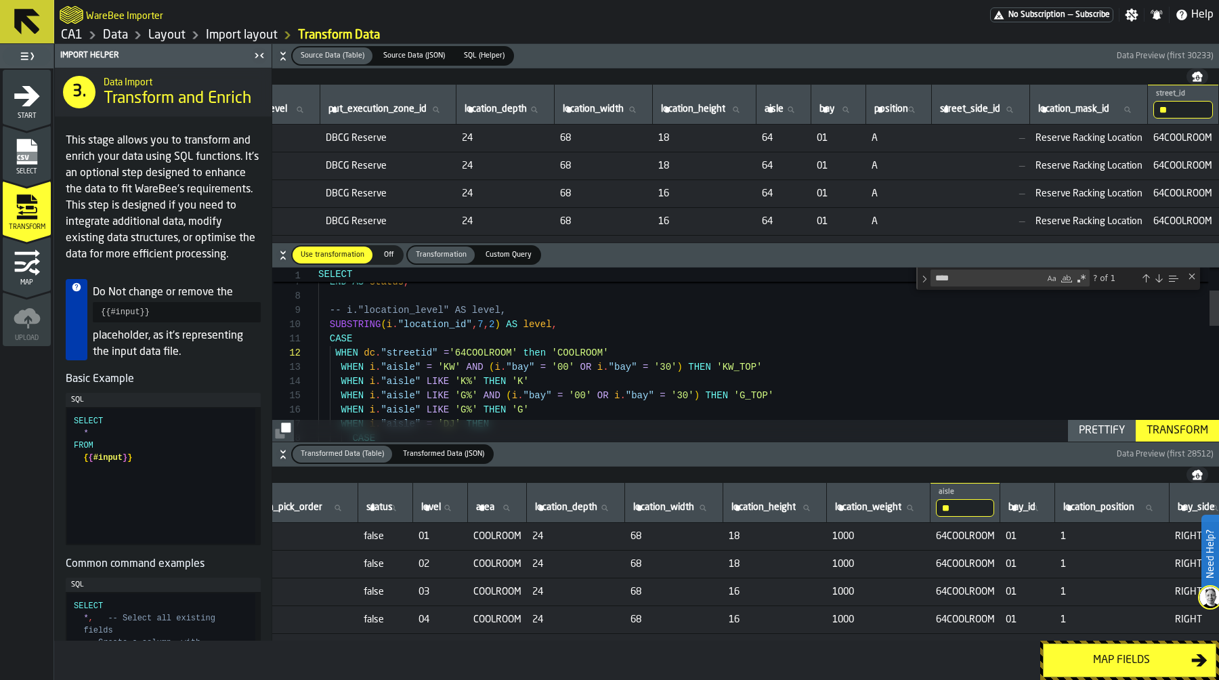
scroll to position [0, 0]
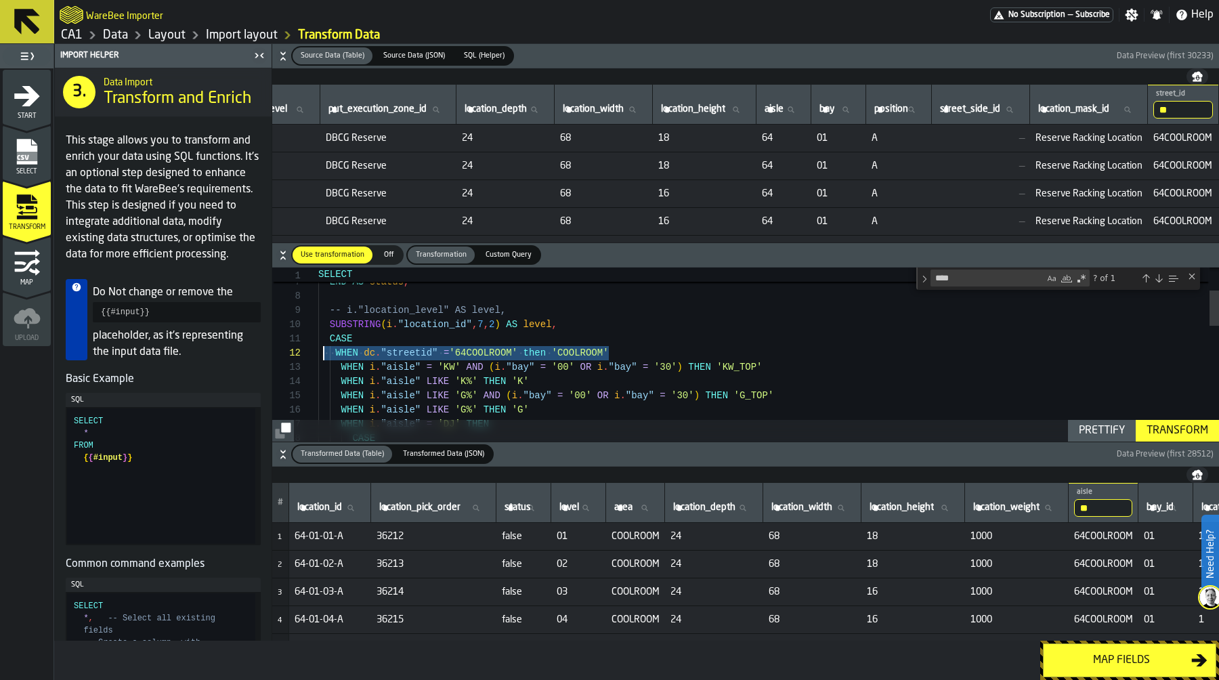
drag, startPoint x: 647, startPoint y: 351, endPoint x: 323, endPoint y: 347, distance: 324.4
